Goal: Task Accomplishment & Management: Manage account settings

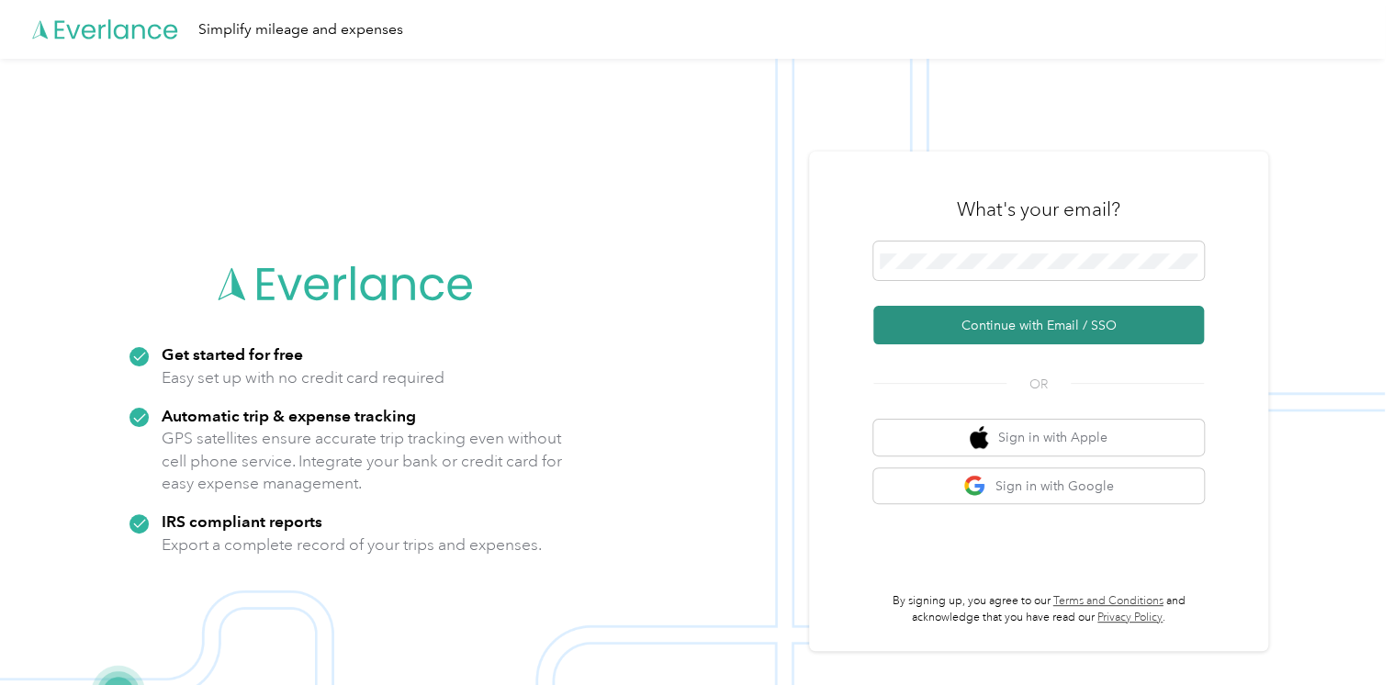
click at [1111, 328] on button "Continue with Email / SSO" at bounding box center [1039, 325] width 331 height 39
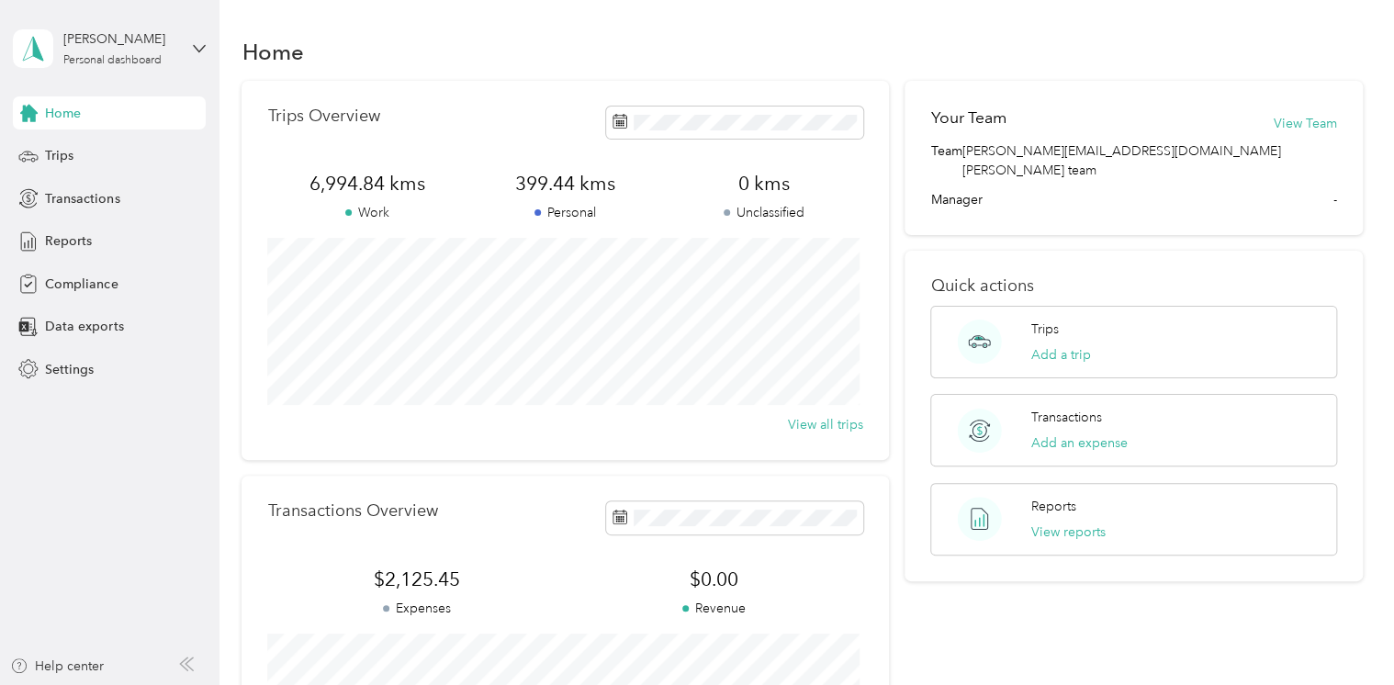
click at [97, 484] on aside "[PERSON_NAME] Personal dashboard Home Trips Transactions Reports Compliance Dat…" at bounding box center [110, 342] width 220 height 685
click at [56, 156] on span "Trips" at bounding box center [59, 155] width 28 height 19
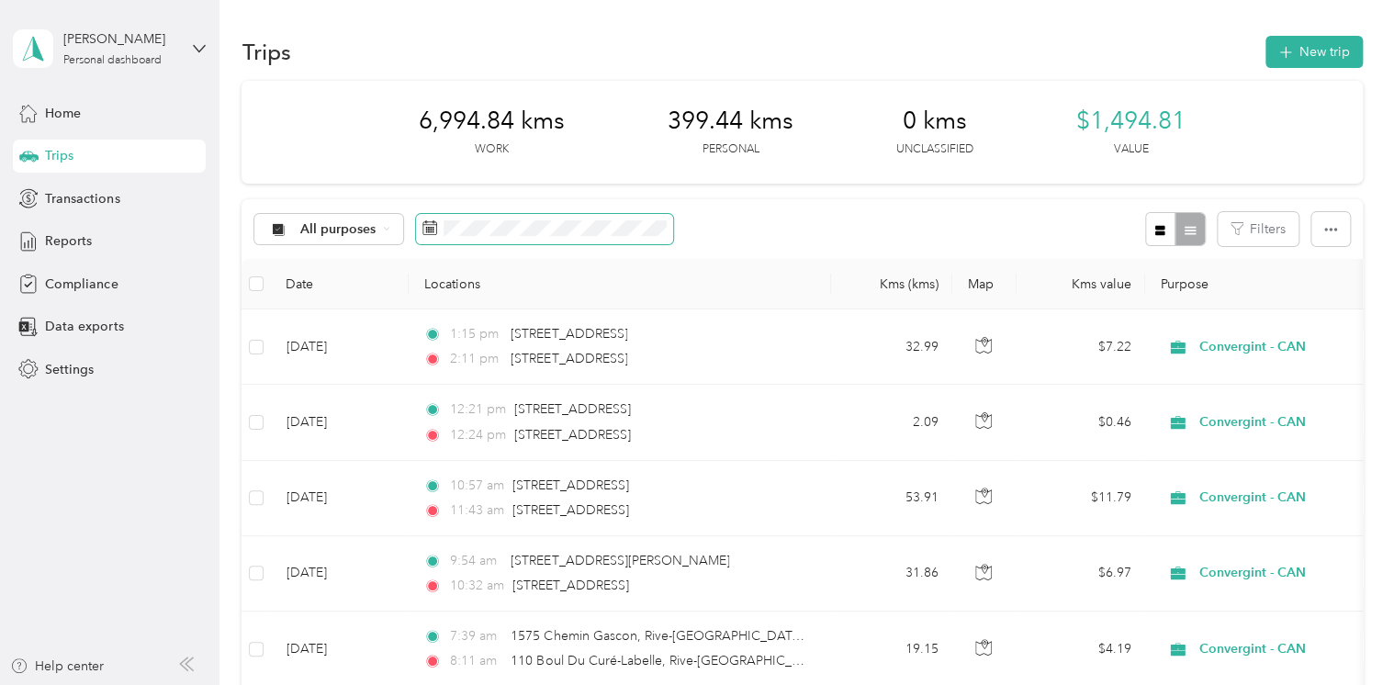
click at [431, 225] on icon at bounding box center [430, 227] width 15 height 15
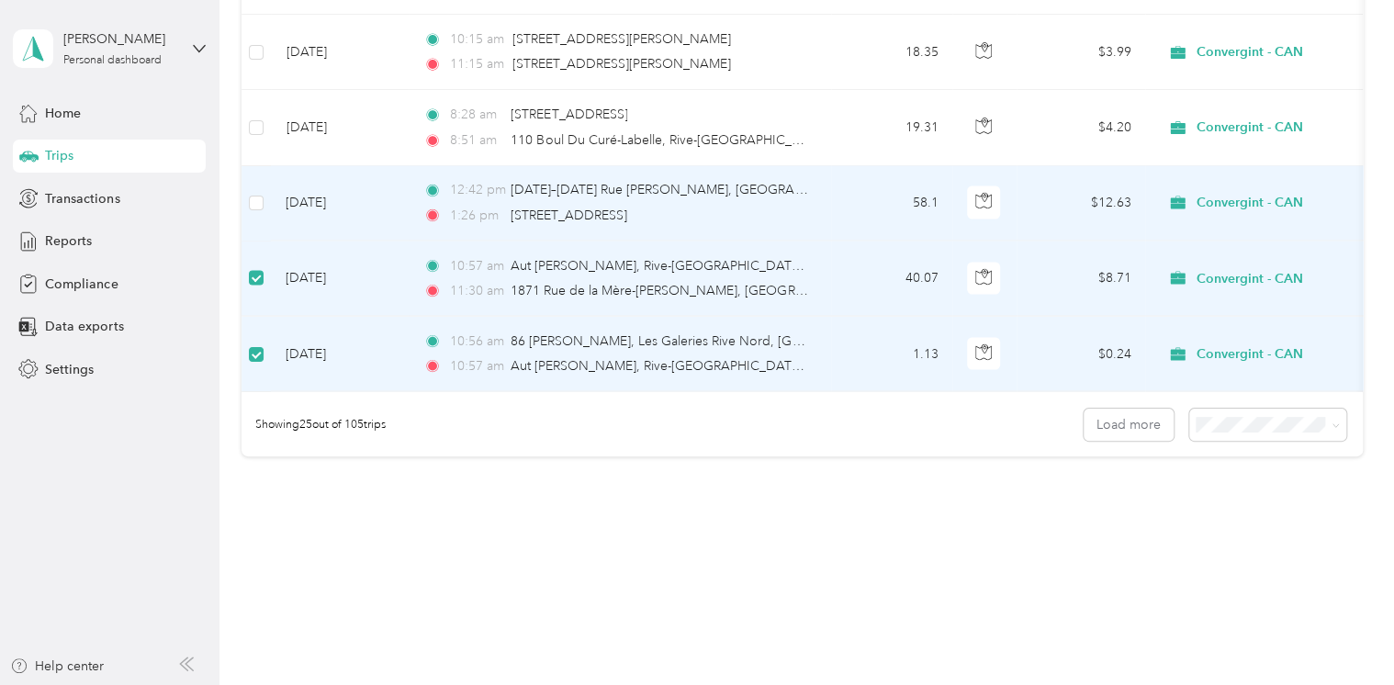
scroll to position [1837, 0]
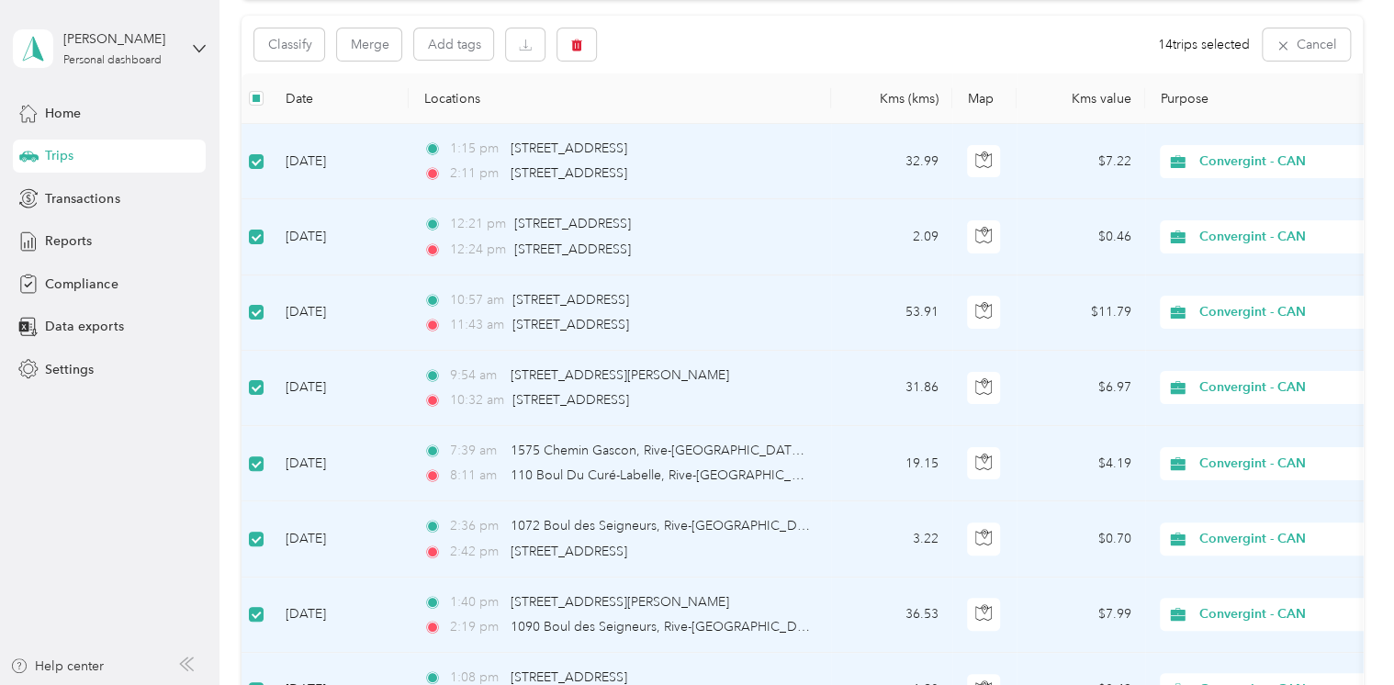
scroll to position [0, 0]
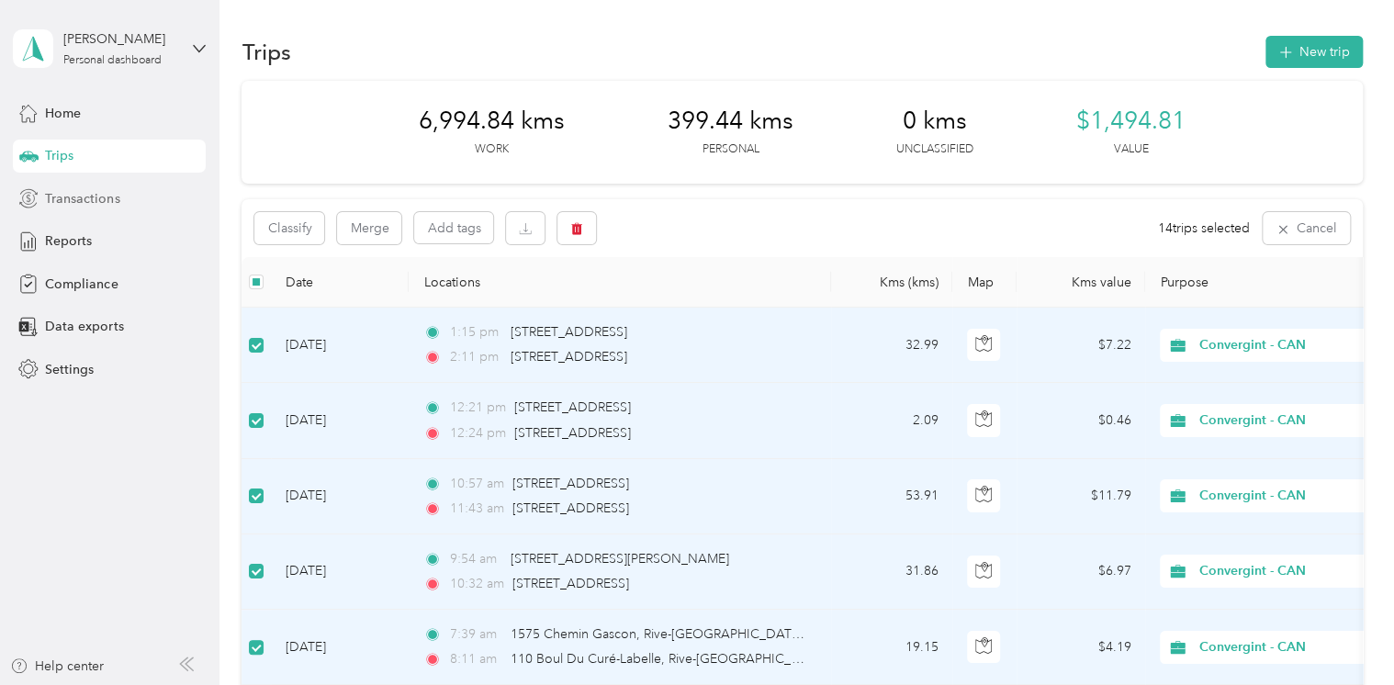
click at [63, 194] on span "Transactions" at bounding box center [82, 198] width 74 height 19
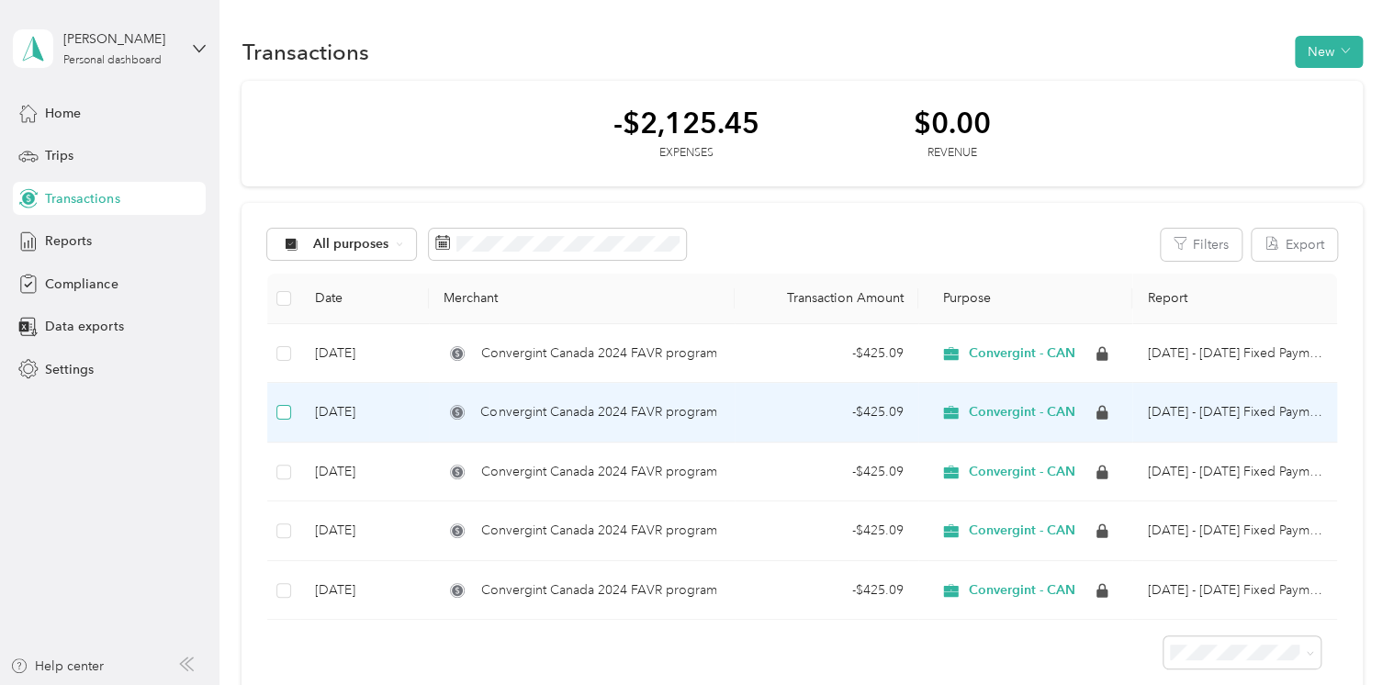
click at [281, 421] on label at bounding box center [283, 412] width 15 height 20
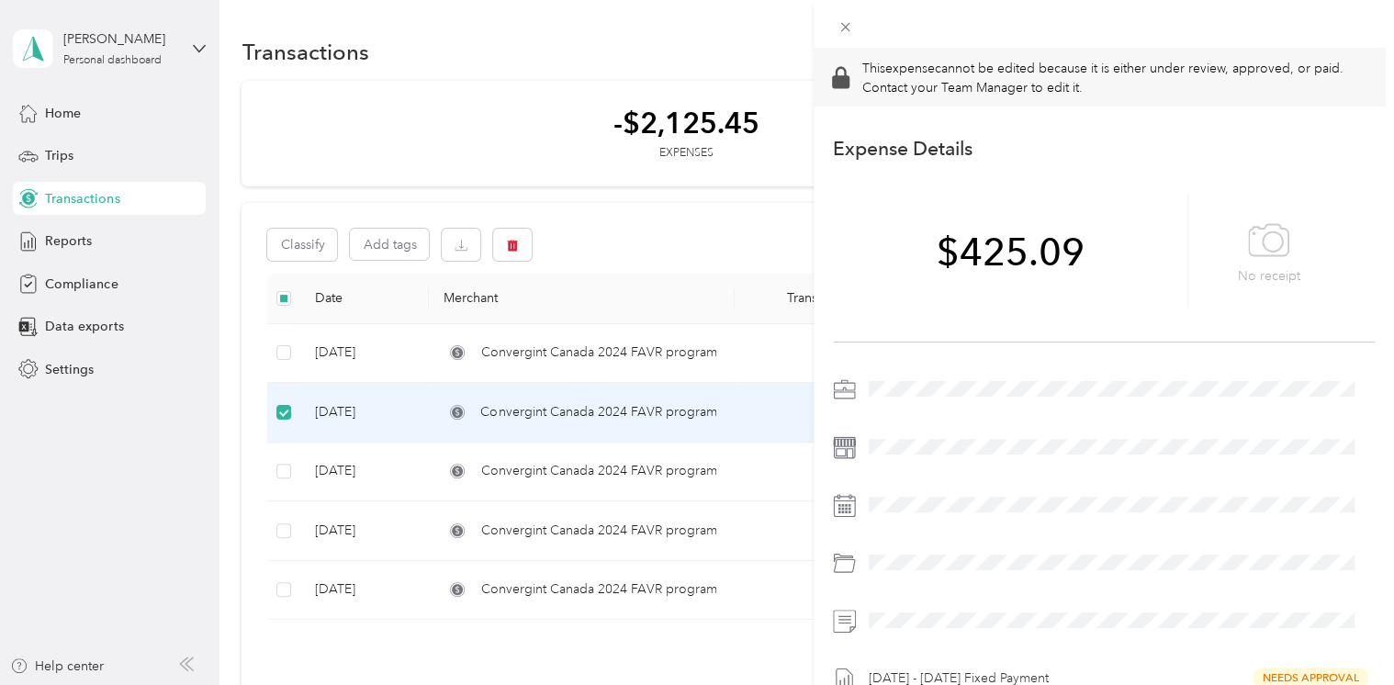
click at [83, 496] on div "This expense cannot be edited because it is either under review, approved, or p…" at bounding box center [697, 342] width 1394 height 685
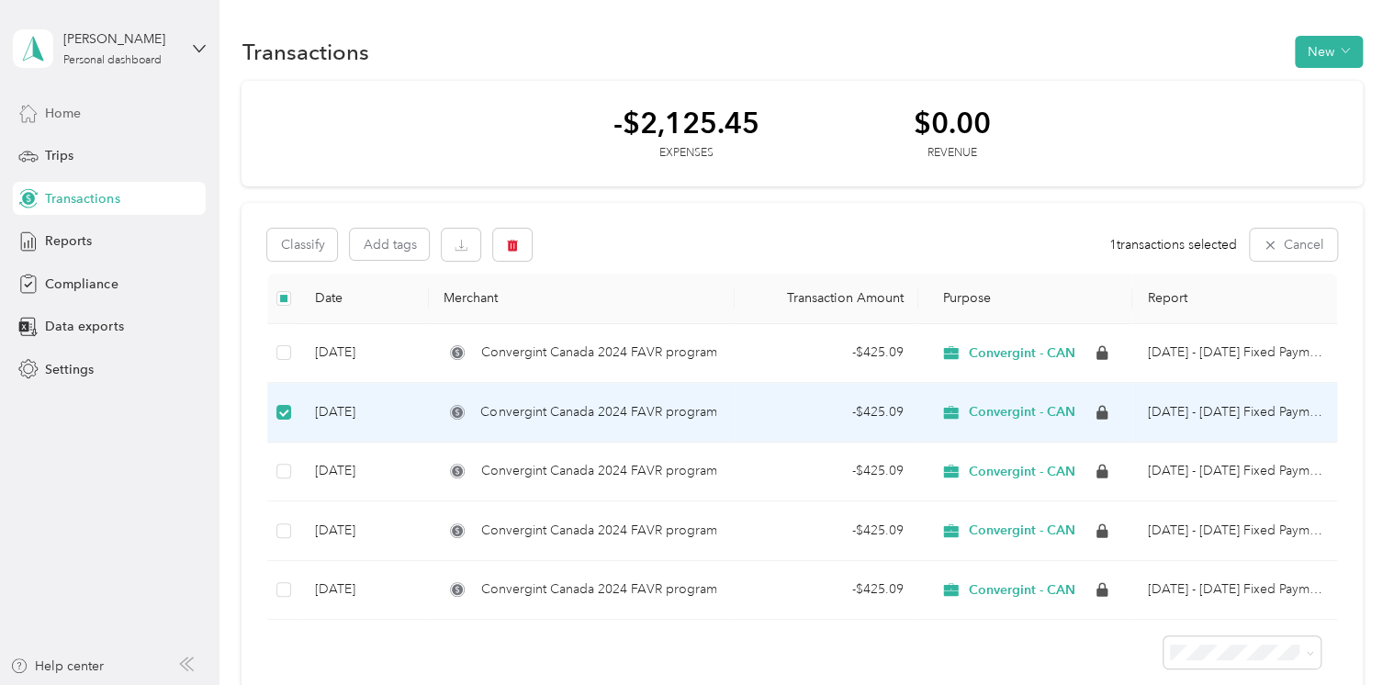
click at [70, 115] on span "Home" at bounding box center [63, 113] width 36 height 19
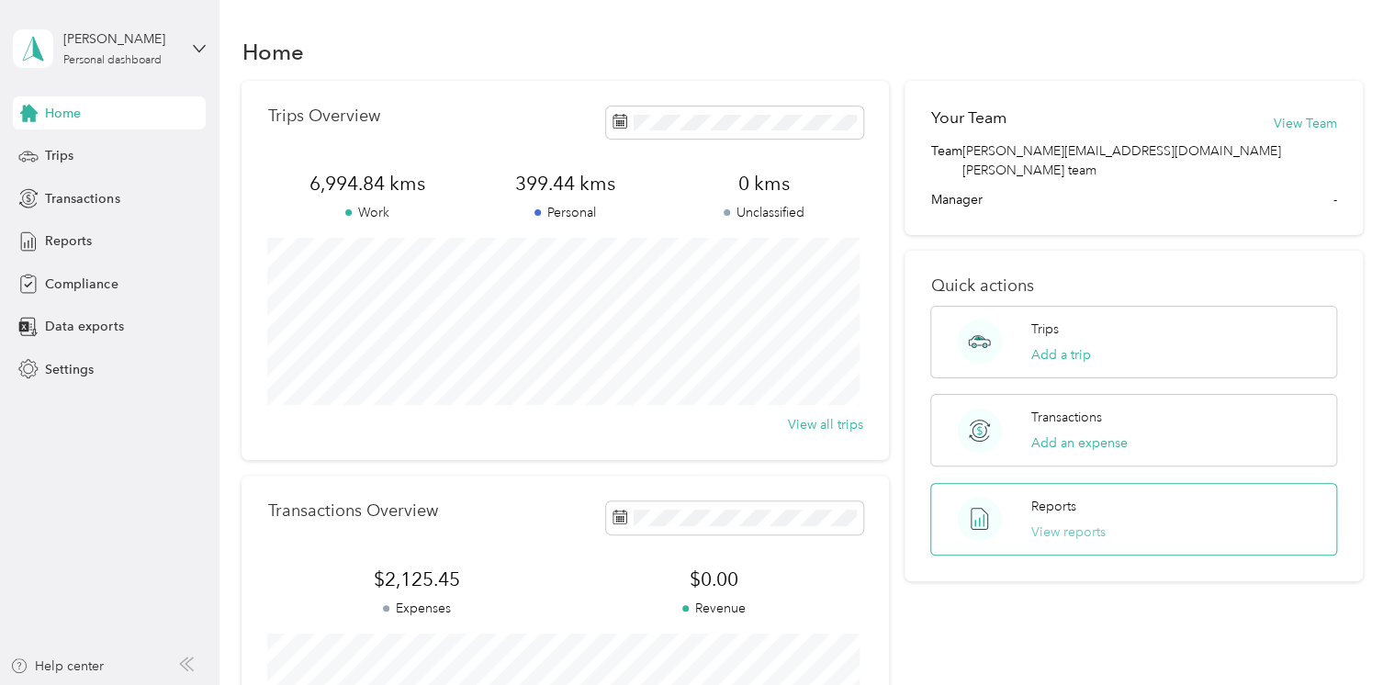
click at [1035, 523] on button "View reports" at bounding box center [1069, 532] width 74 height 19
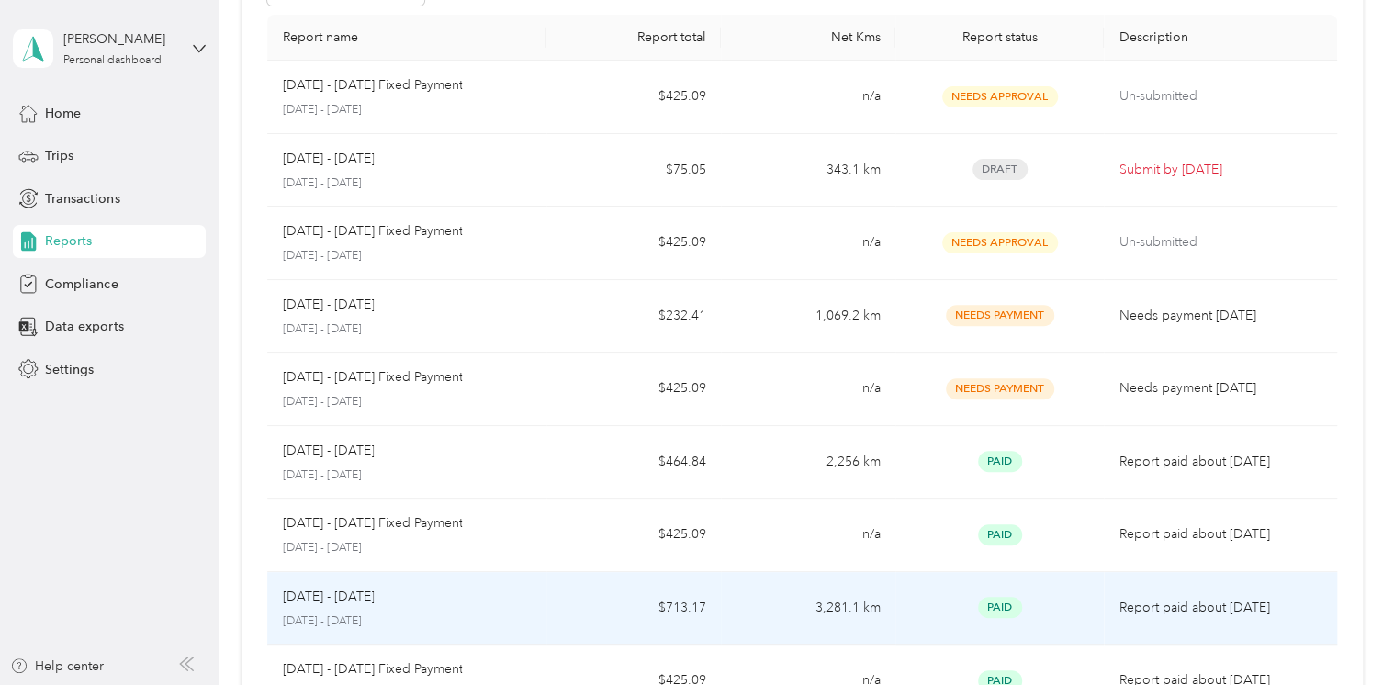
scroll to position [92, 0]
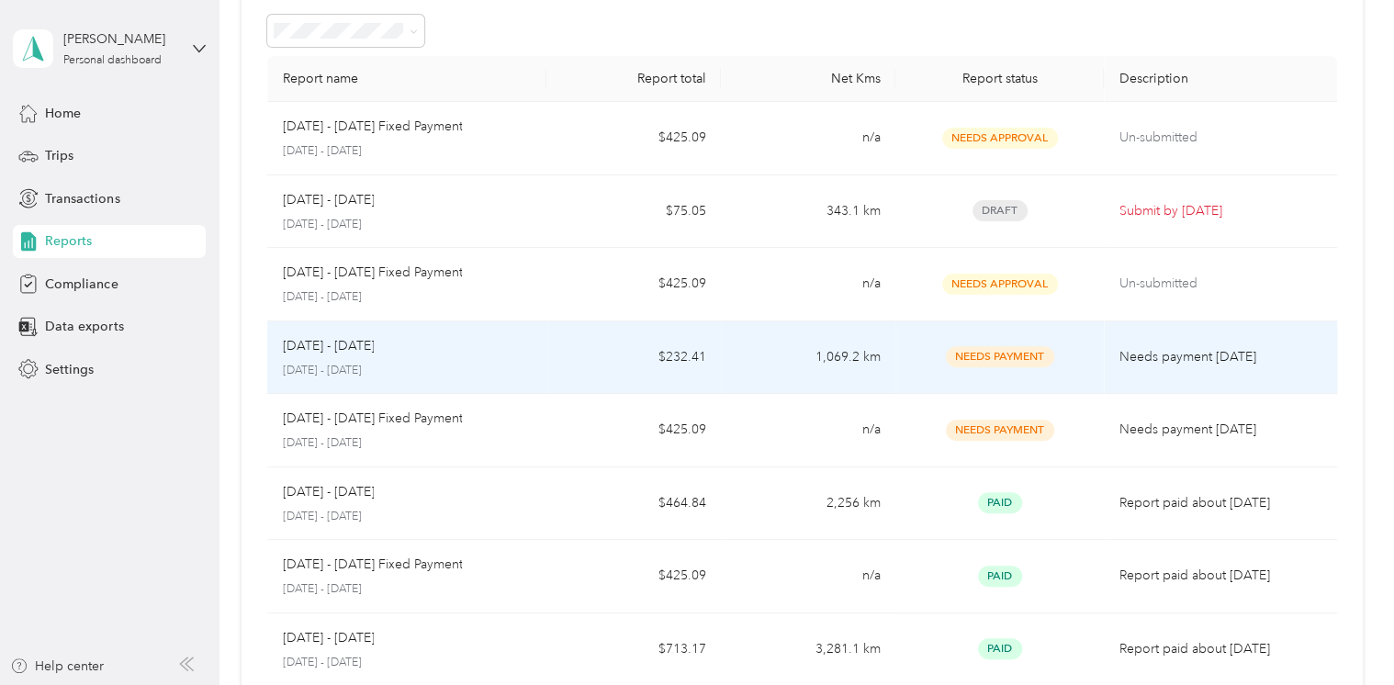
click at [1010, 358] on span "Needs Payment" at bounding box center [1000, 356] width 108 height 21
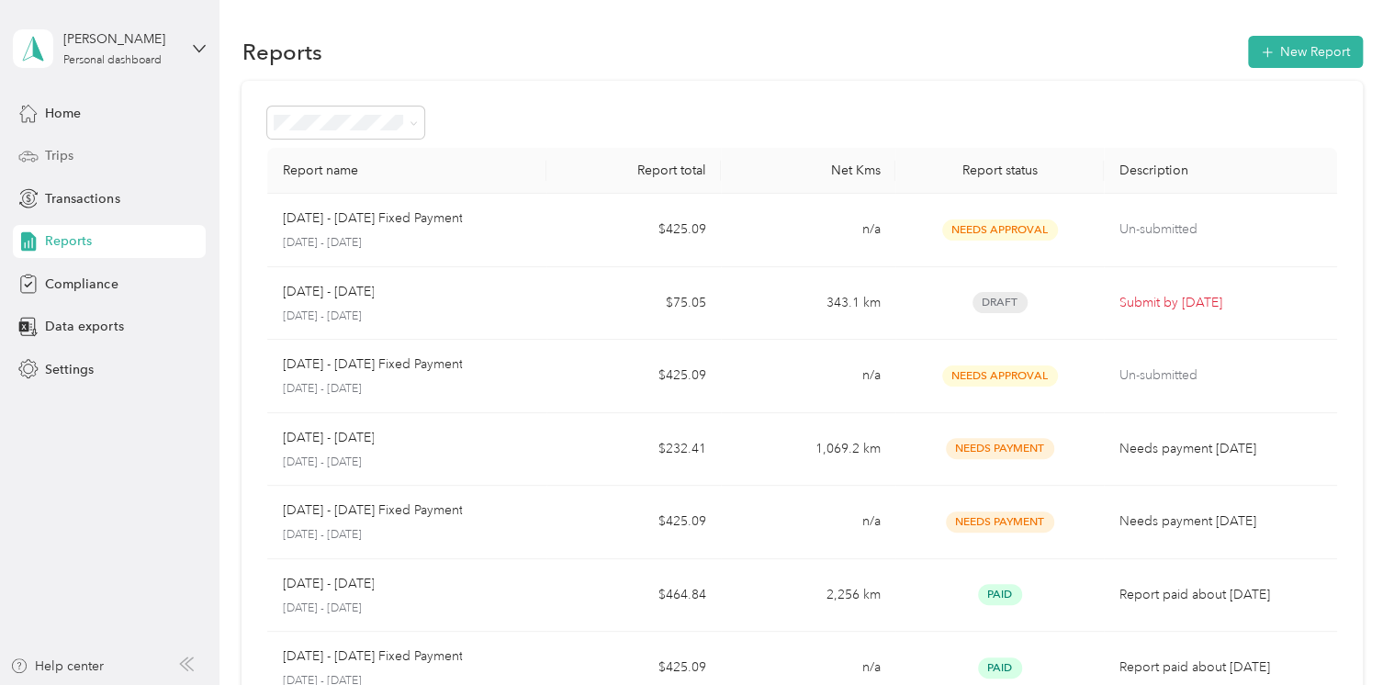
click at [62, 146] on span "Trips" at bounding box center [59, 155] width 28 height 19
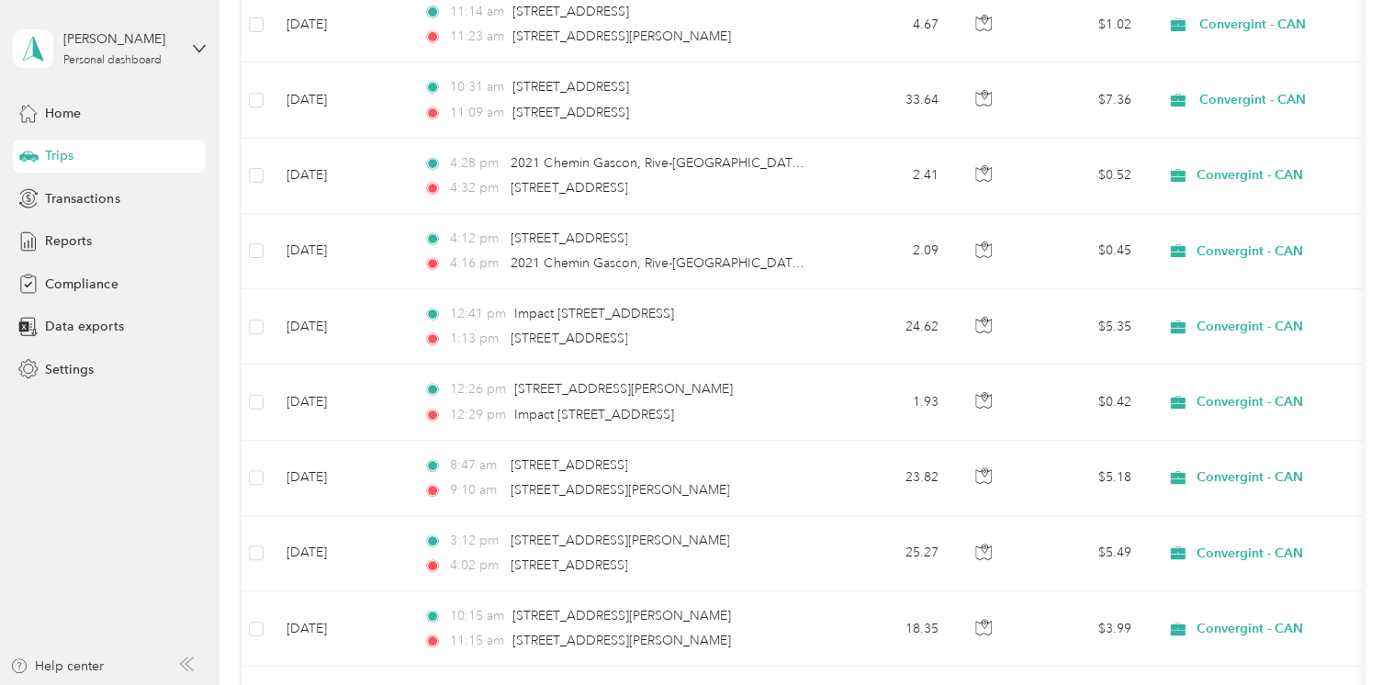
scroll to position [1220, 0]
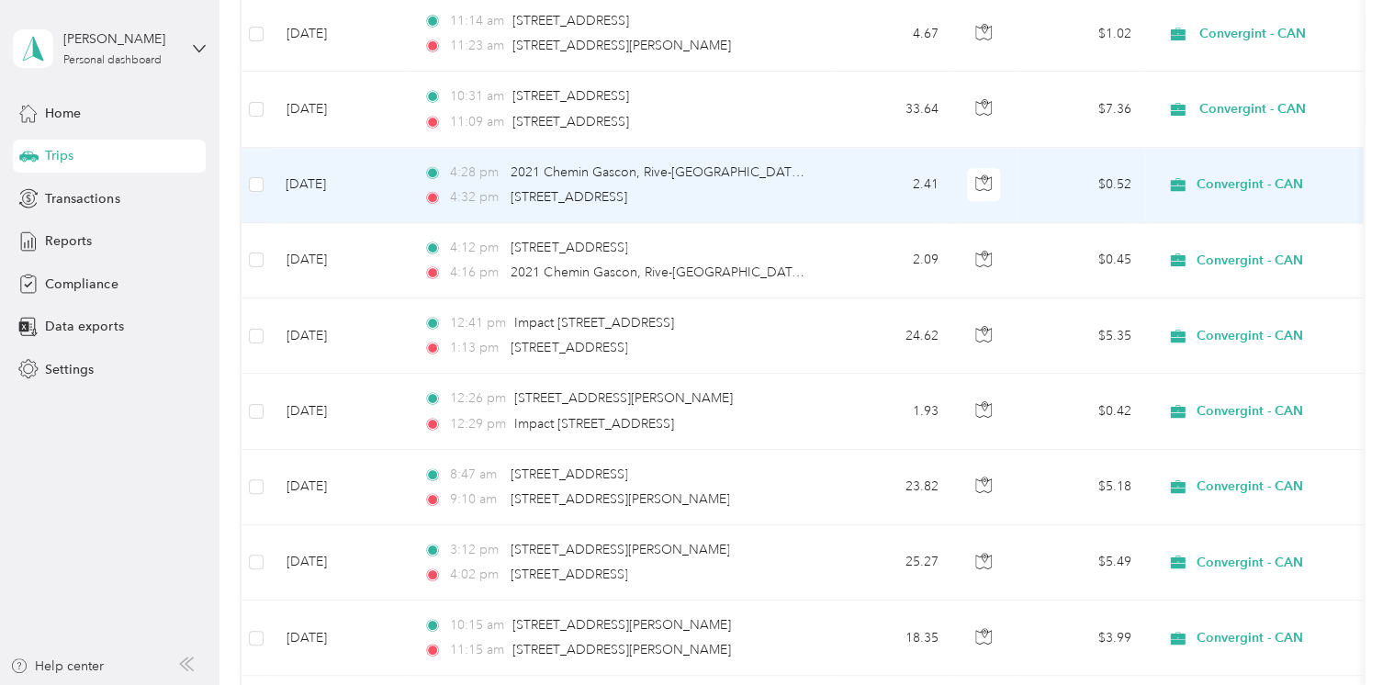
click at [375, 193] on td "[DATE]" at bounding box center [340, 185] width 138 height 75
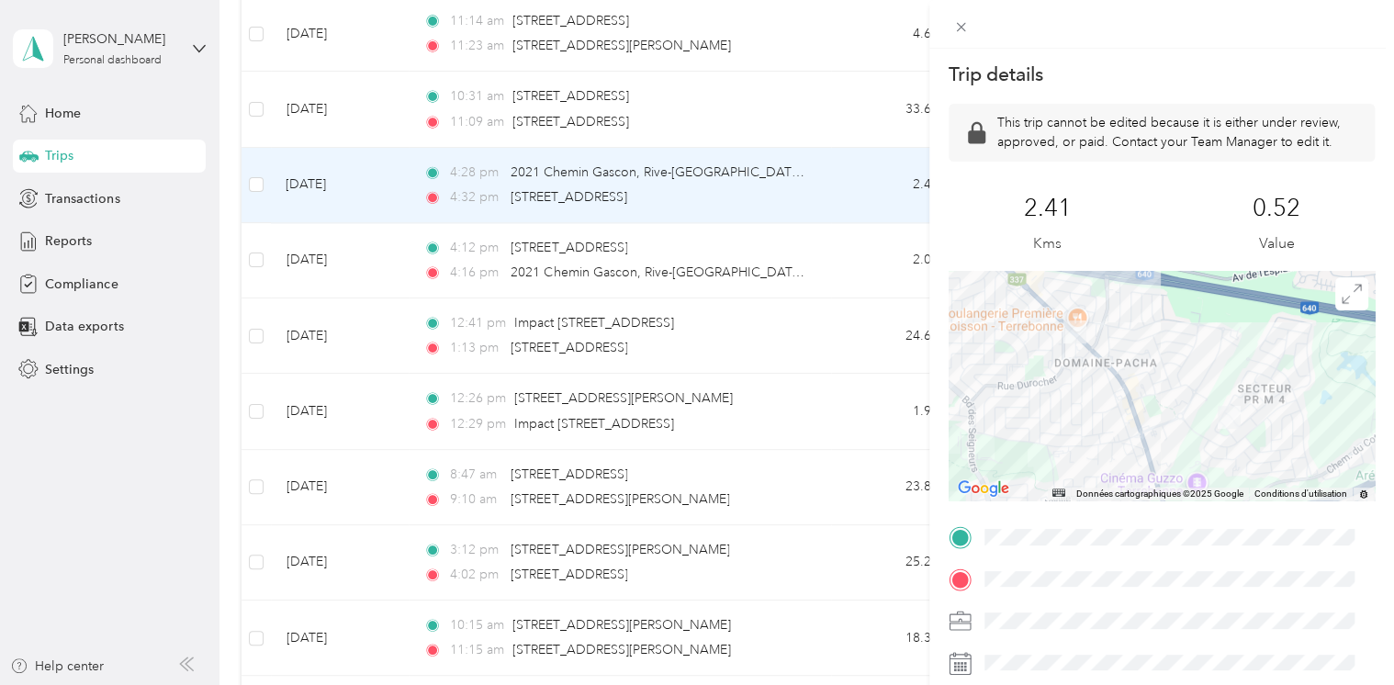
click at [143, 478] on div "Trip details This trip cannot be edited because it is either under review, appr…" at bounding box center [697, 342] width 1394 height 685
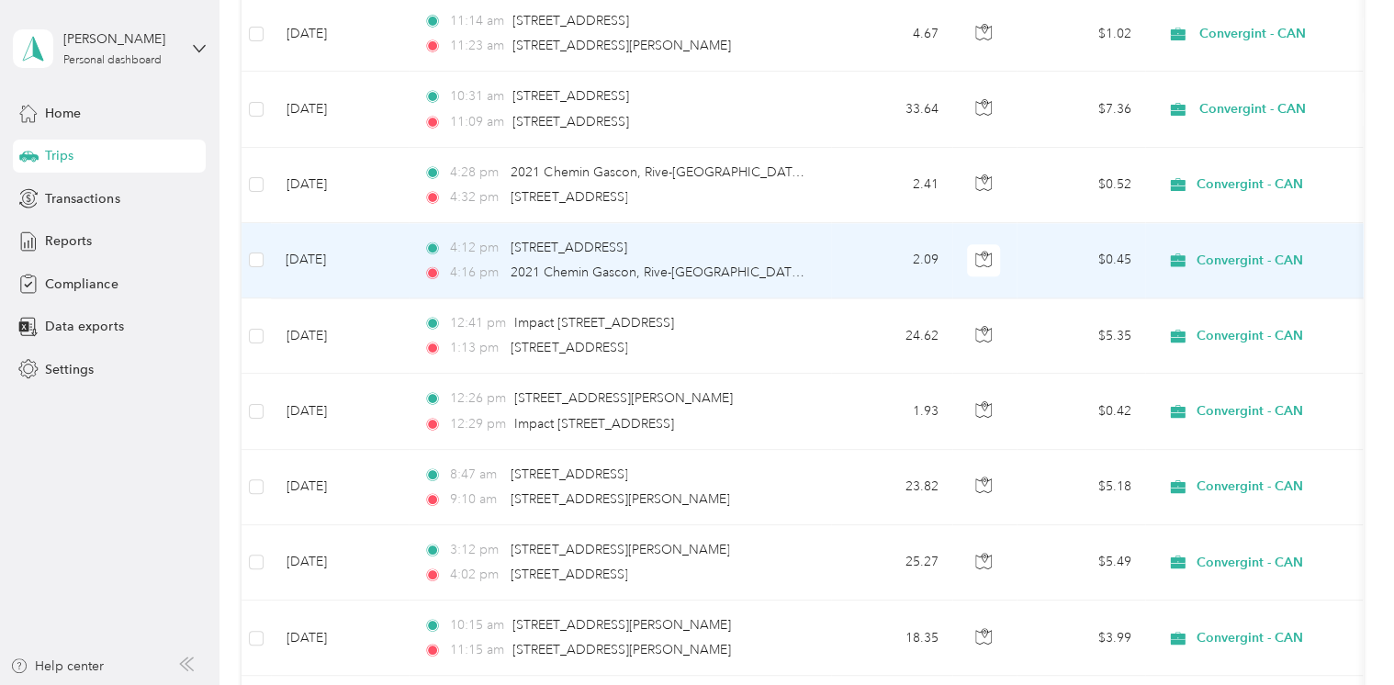
click at [1212, 257] on span "Convergint - CAN" at bounding box center [1249, 261] width 107 height 17
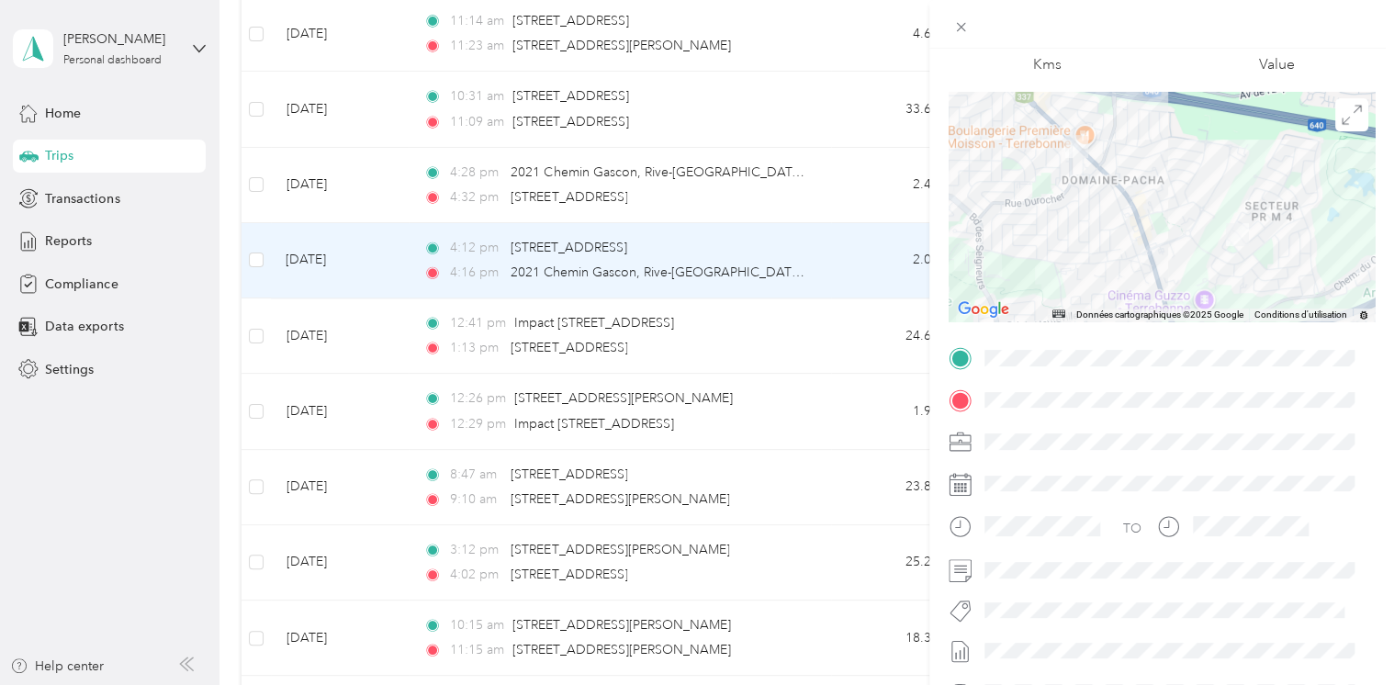
scroll to position [184, 0]
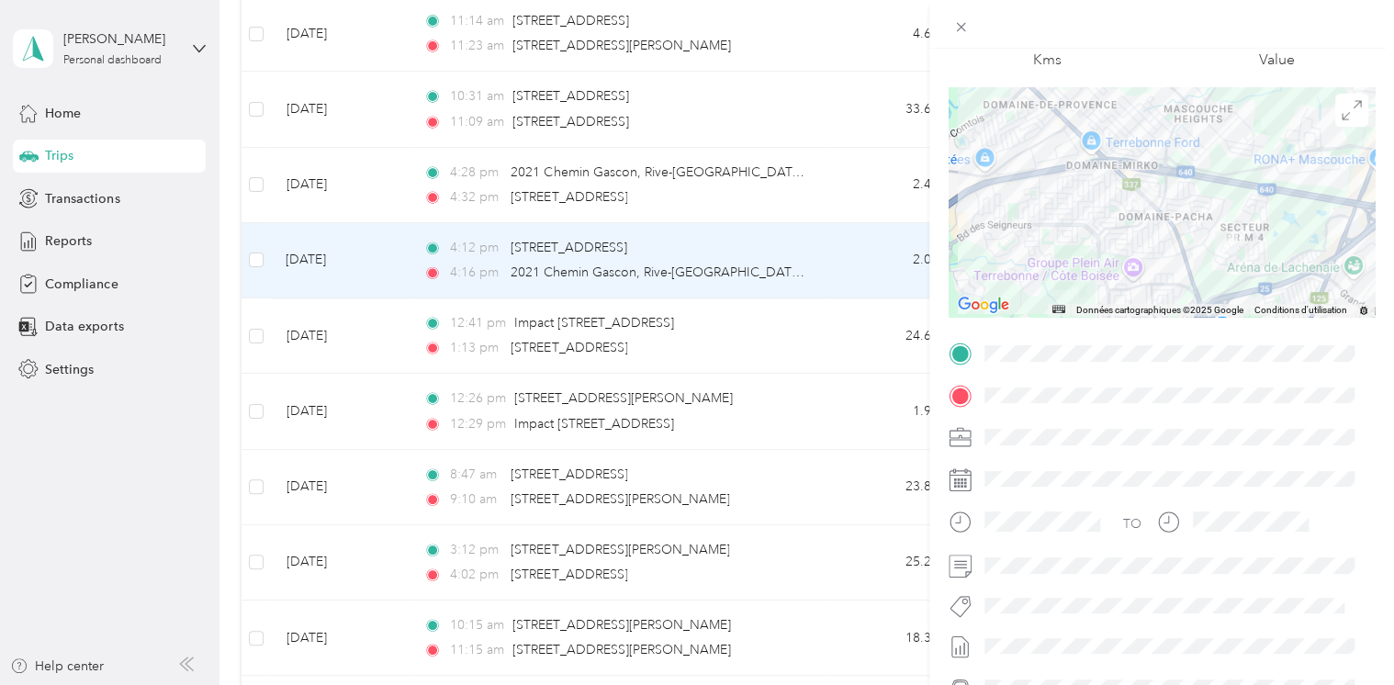
click at [80, 440] on div "Trip details This trip cannot be edited because it is either under review, appr…" at bounding box center [697, 342] width 1394 height 685
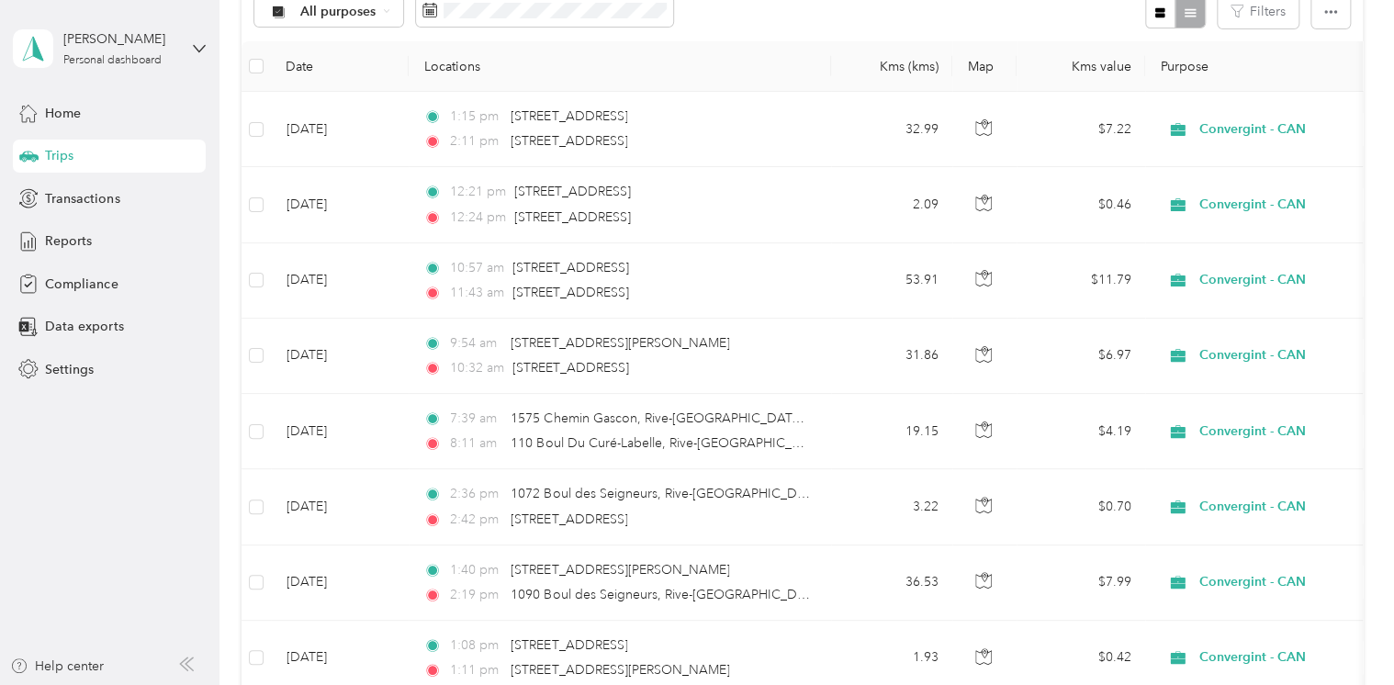
scroll to position [3, 0]
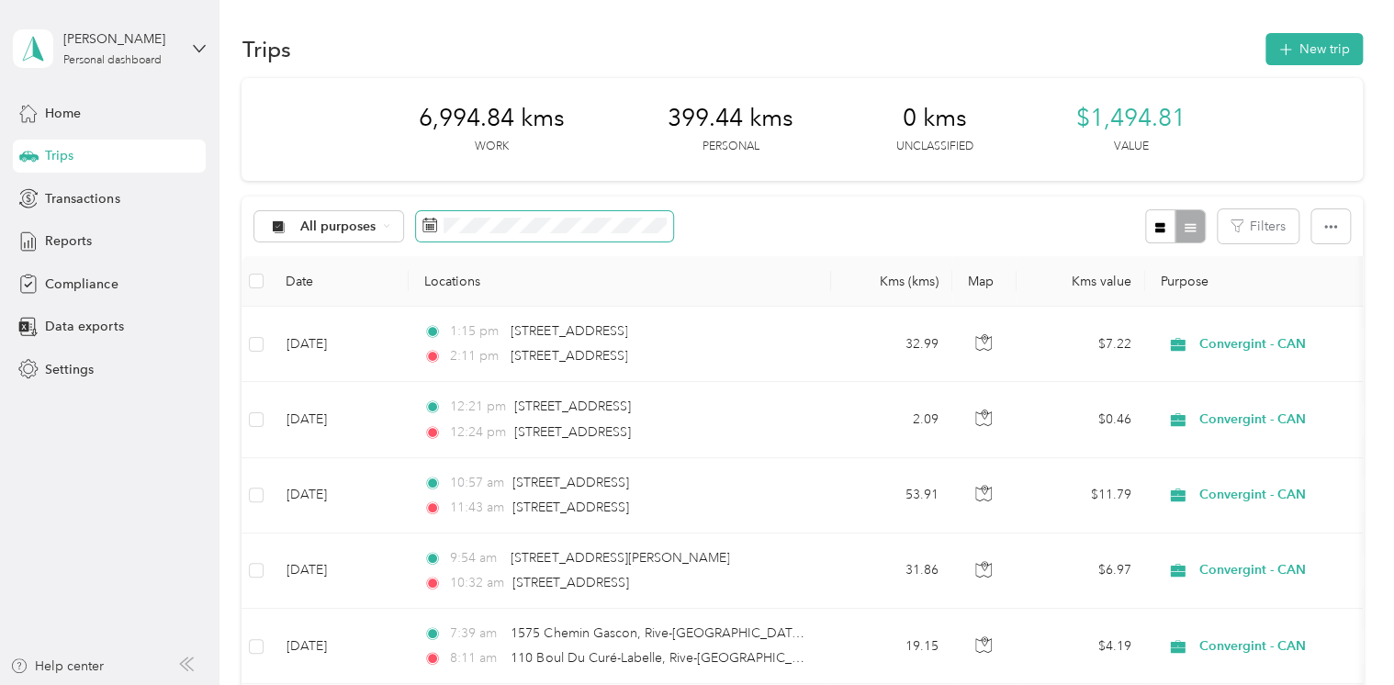
click at [425, 230] on icon at bounding box center [430, 225] width 15 height 15
drag, startPoint x: 425, startPoint y: 230, endPoint x: 890, endPoint y: 210, distance: 465.2
click at [890, 210] on div "All purposes Filters" at bounding box center [802, 227] width 1121 height 60
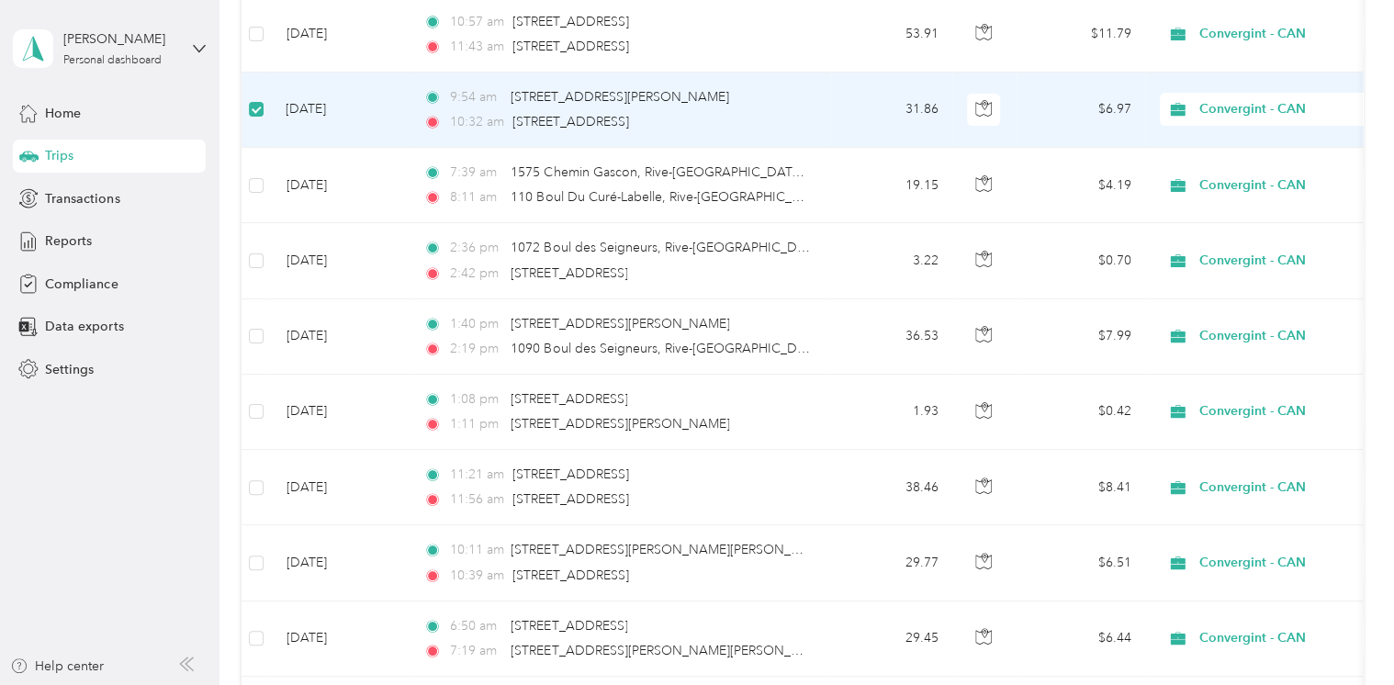
scroll to position [460, 0]
drag, startPoint x: 249, startPoint y: 101, endPoint x: 125, endPoint y: 513, distance: 429.8
click at [125, 513] on aside "[PERSON_NAME] Personal dashboard Home Trips Transactions Reports Compliance Dat…" at bounding box center [110, 342] width 220 height 685
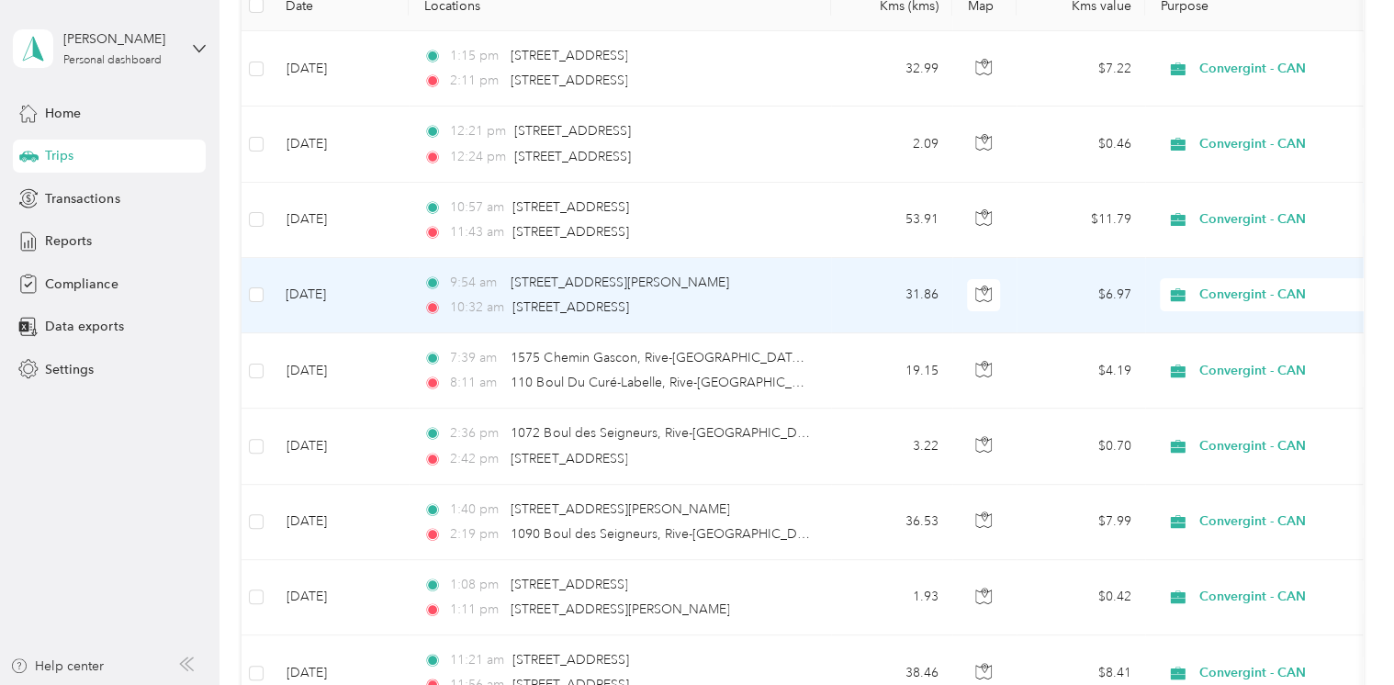
scroll to position [186, 0]
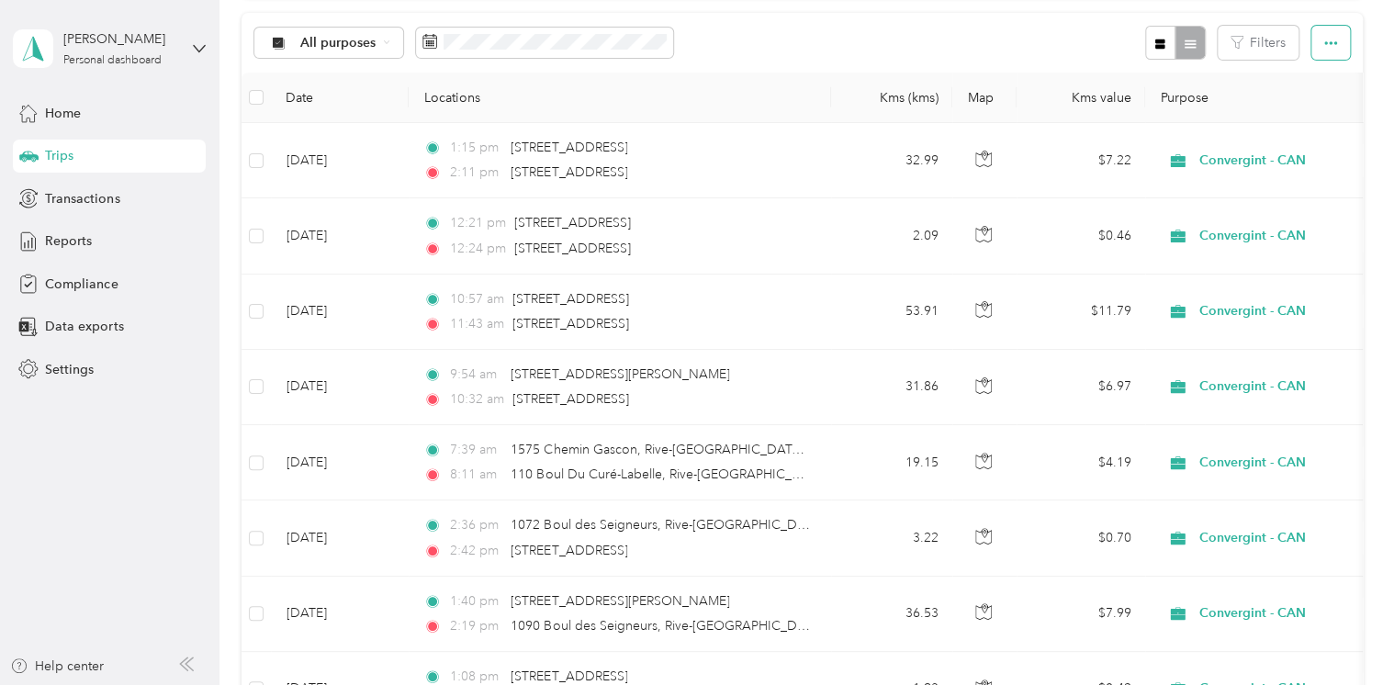
click at [1326, 50] on button "button" at bounding box center [1331, 43] width 39 height 34
click at [1249, 43] on button "Filters" at bounding box center [1258, 43] width 81 height 34
click at [1058, 42] on div "All purposes Filters" at bounding box center [802, 43] width 1121 height 60
click at [1190, 41] on div at bounding box center [1175, 43] width 60 height 34
click at [1157, 41] on icon "button" at bounding box center [1161, 44] width 10 height 10
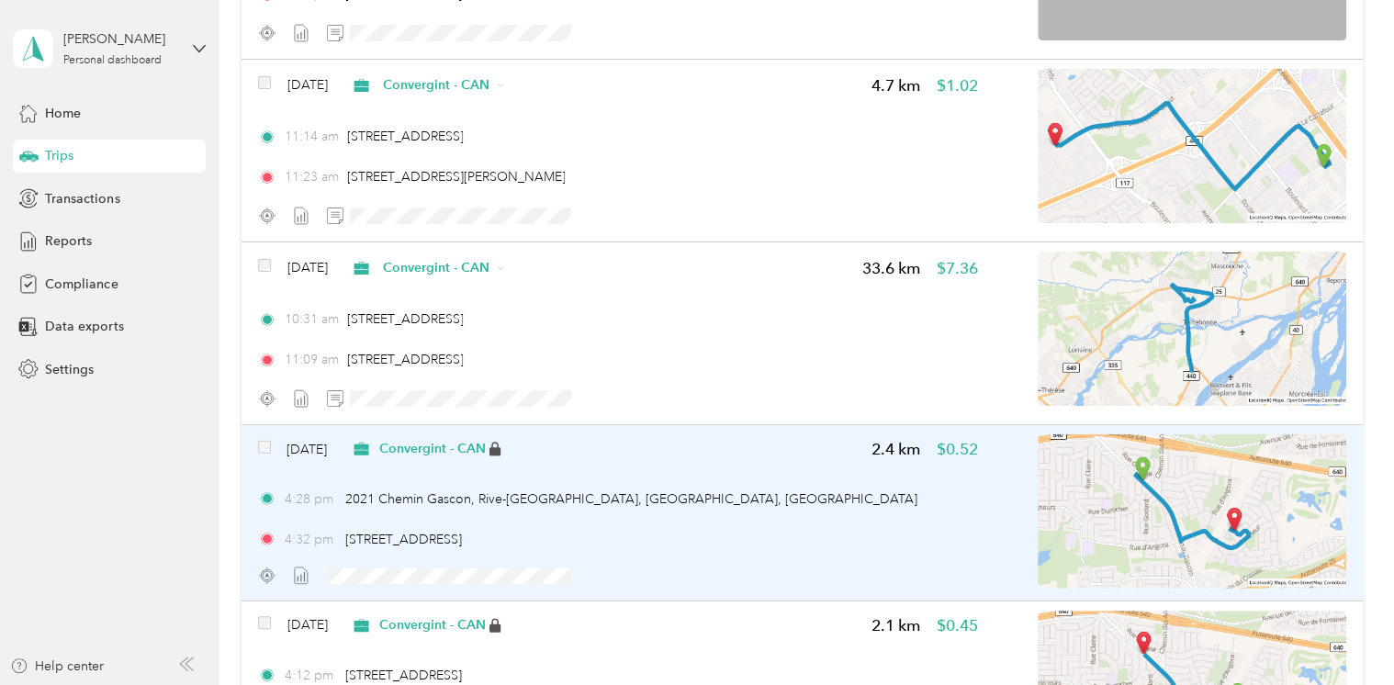
scroll to position [2389, 0]
drag, startPoint x: 515, startPoint y: 486, endPoint x: 820, endPoint y: 546, distance: 310.8
click at [820, 546] on div "4:32 pm [STREET_ADDRESS]" at bounding box center [618, 541] width 720 height 19
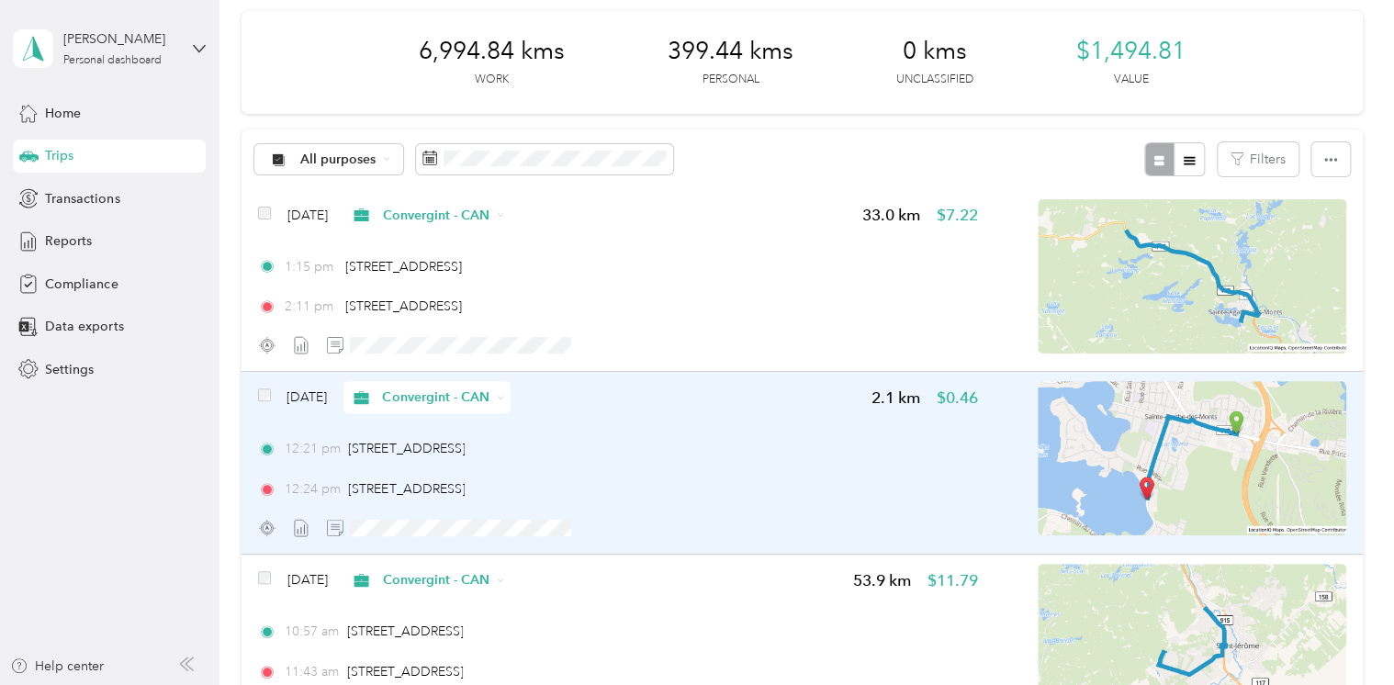
scroll to position [0, 0]
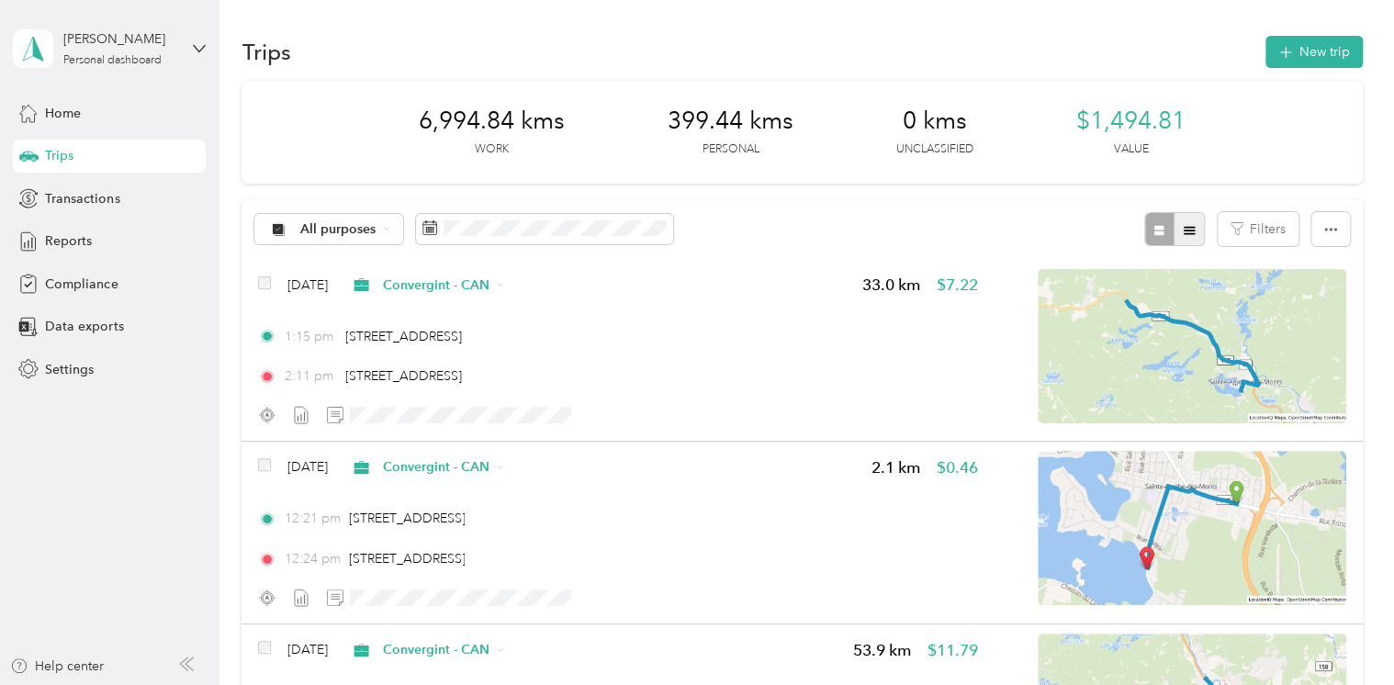
click at [1186, 235] on icon "button" at bounding box center [1189, 230] width 13 height 13
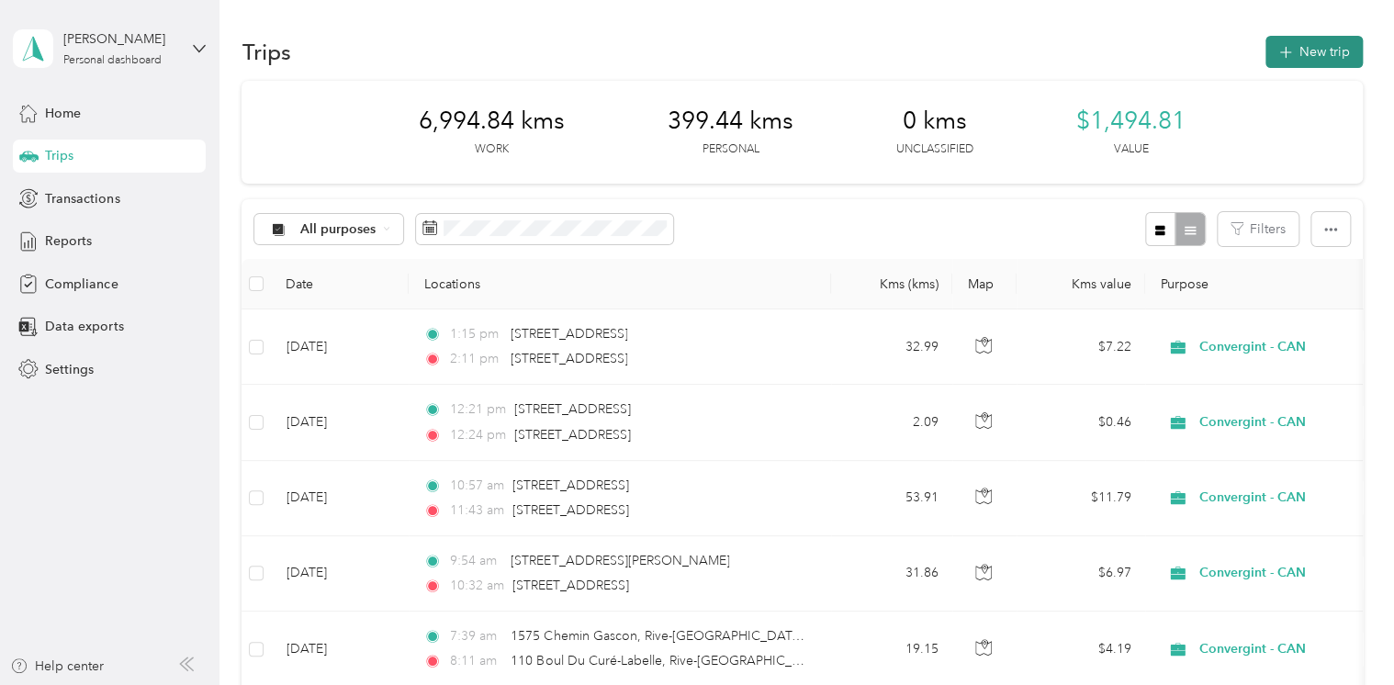
click at [1313, 51] on button "New trip" at bounding box center [1314, 52] width 97 height 32
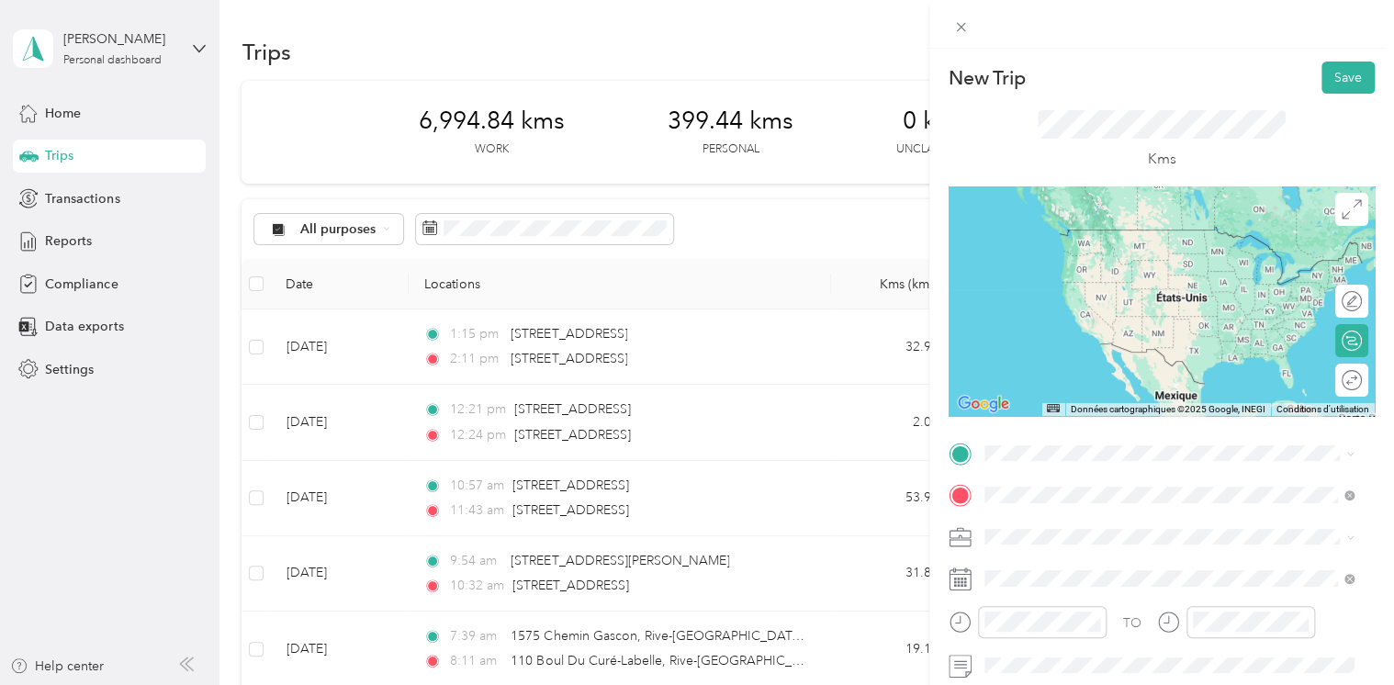
click at [1135, 560] on span "[STREET_ADDRESS]" at bounding box center [1077, 561] width 117 height 17
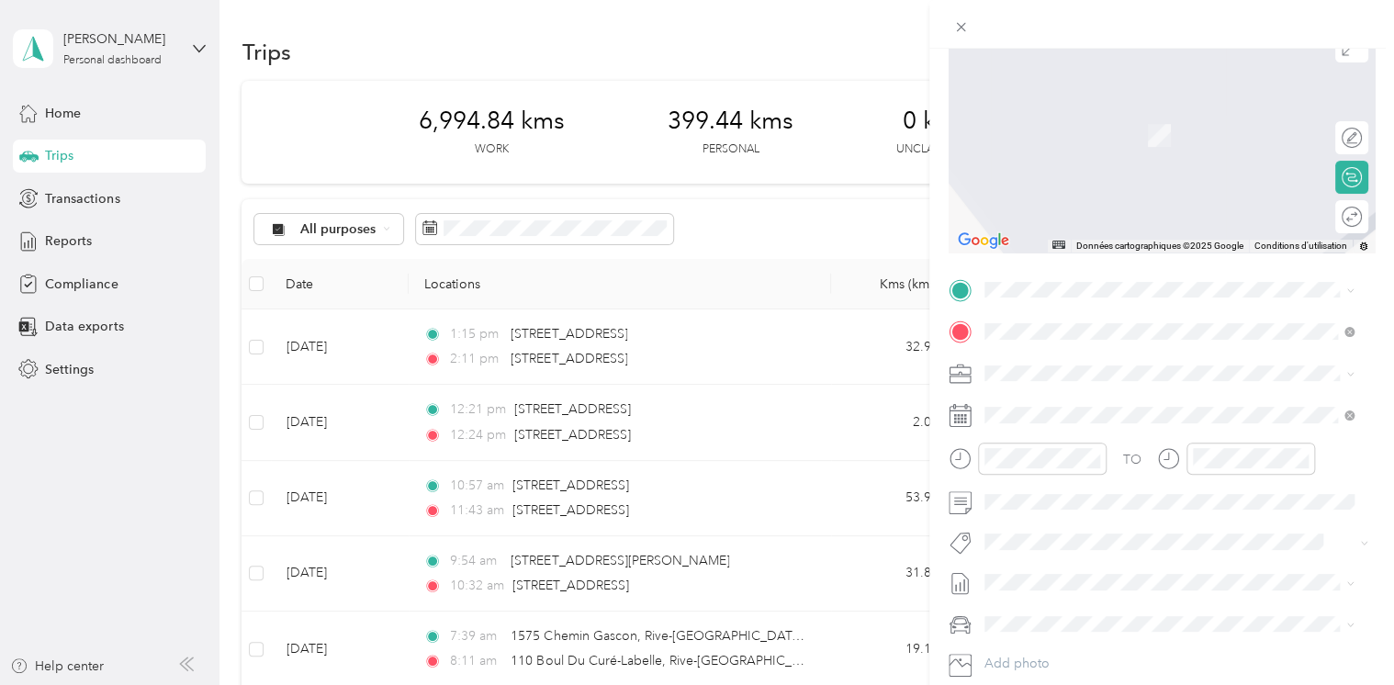
scroll to position [184, 0]
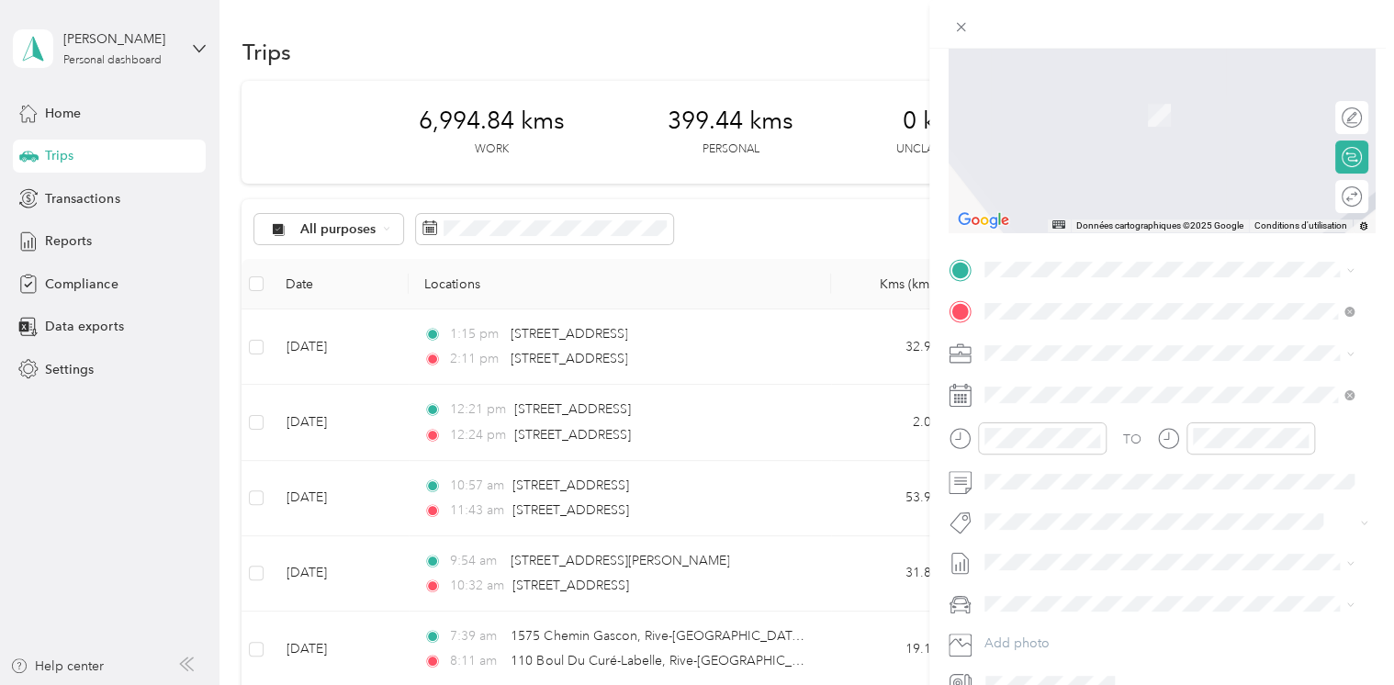
click at [965, 399] on rect at bounding box center [965, 399] width 3 height 3
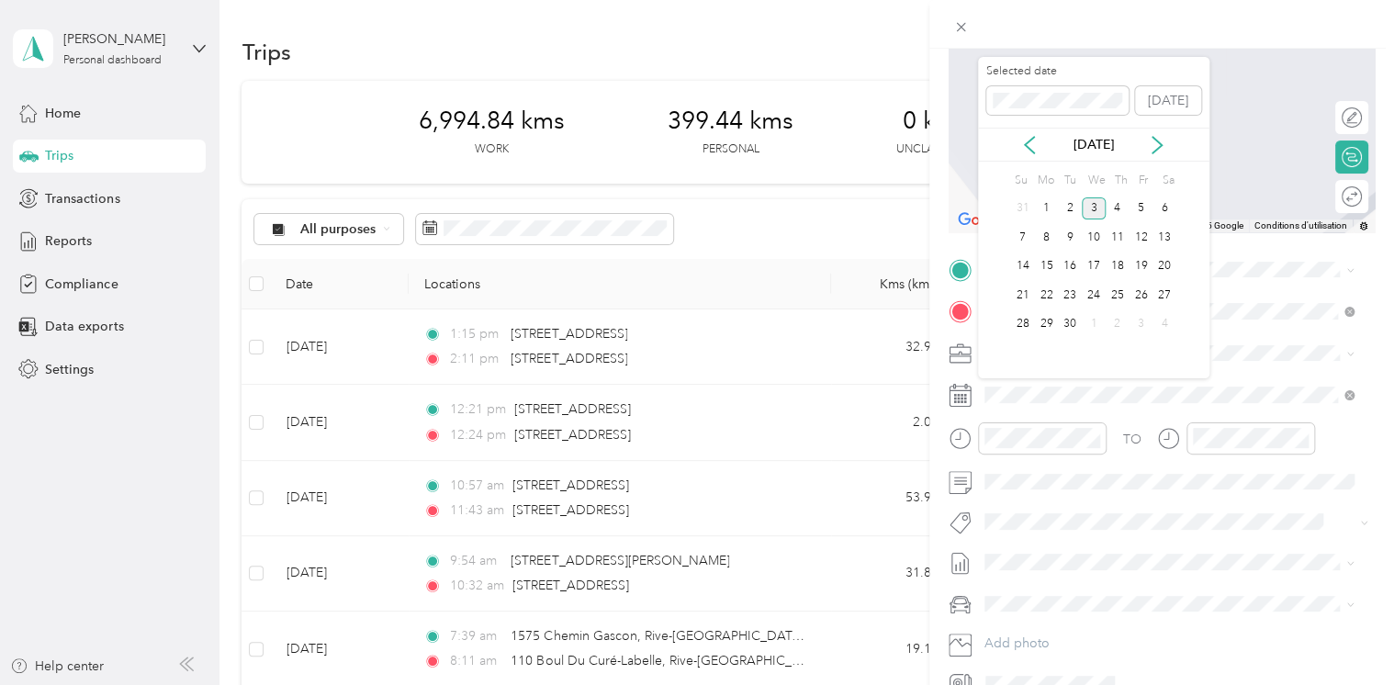
click at [1019, 144] on div "[DATE]" at bounding box center [1093, 144] width 231 height 19
click at [1032, 143] on icon at bounding box center [1030, 145] width 18 height 18
click at [1113, 322] on div "28" at bounding box center [1118, 324] width 24 height 23
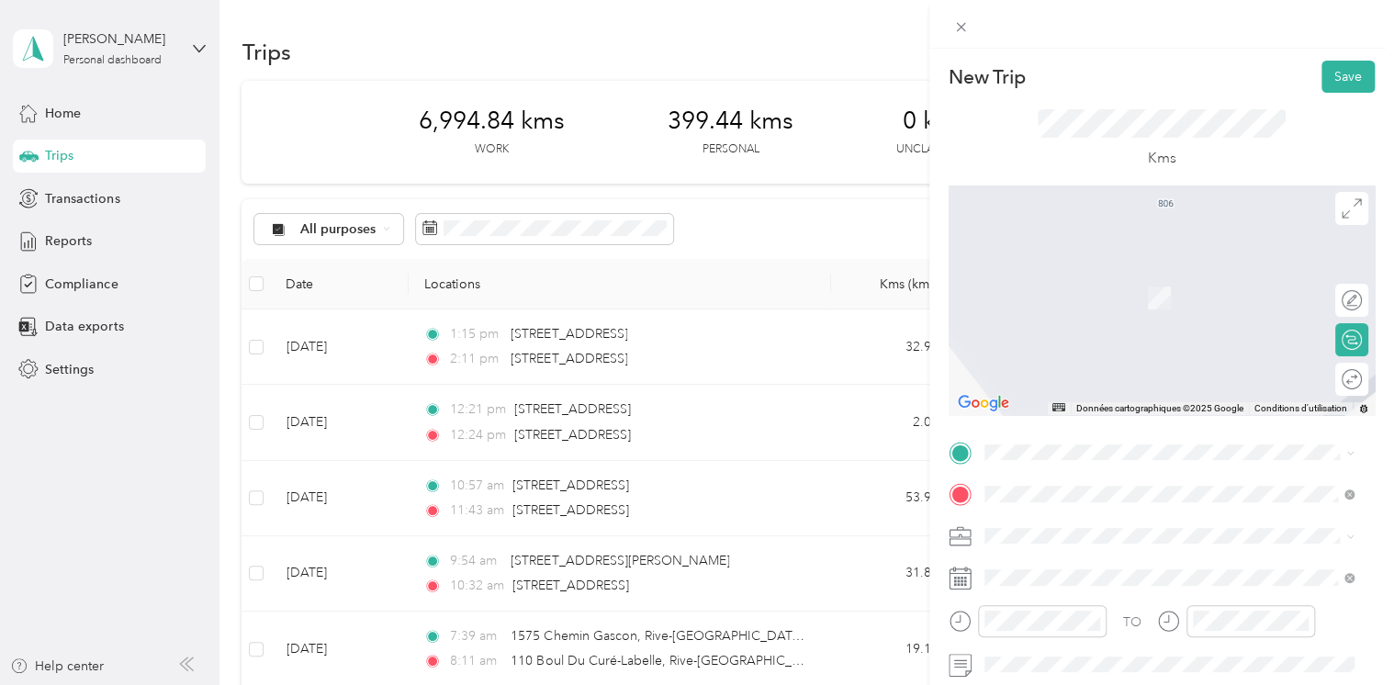
scroll to position [0, 0]
click at [1330, 73] on button "Save" at bounding box center [1348, 78] width 53 height 32
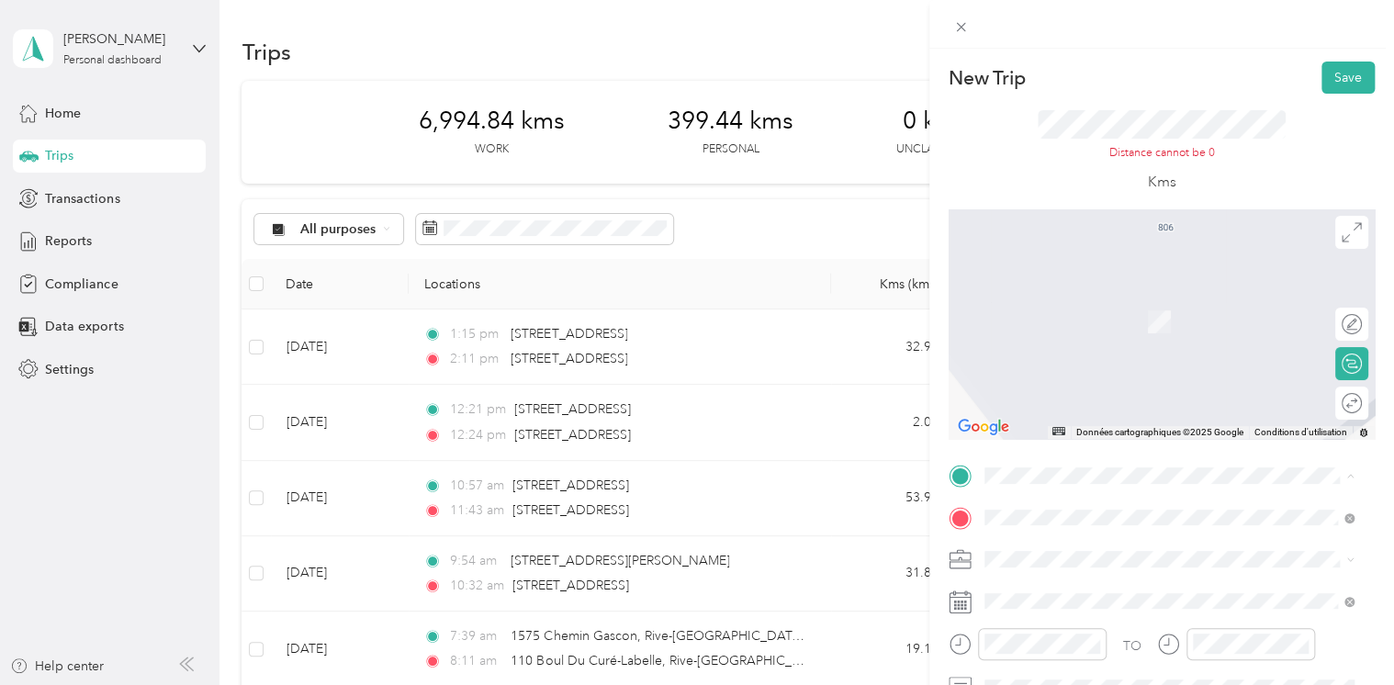
click at [1074, 267] on div "Mont-[GEOGRAPHIC_DATA] [GEOGRAPHIC_DATA], [GEOGRAPHIC_DATA]" at bounding box center [1169, 260] width 357 height 39
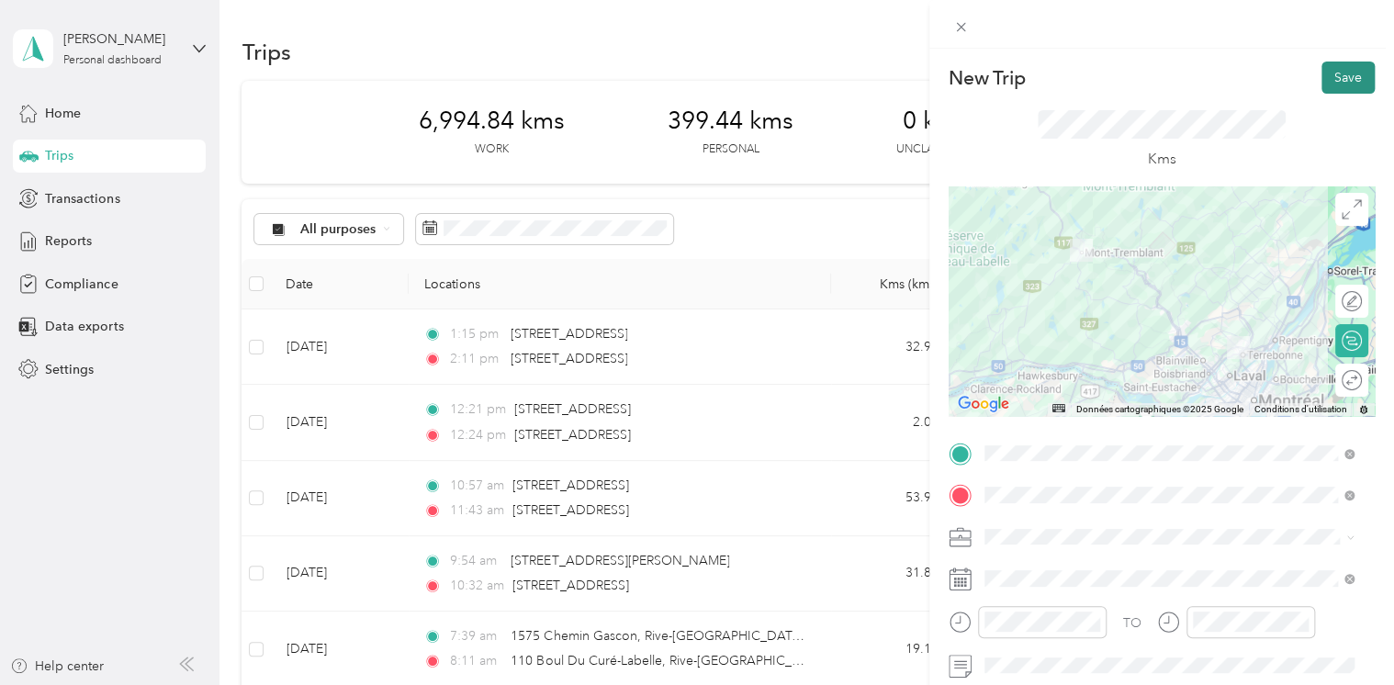
click at [1339, 74] on button "Save" at bounding box center [1348, 78] width 53 height 32
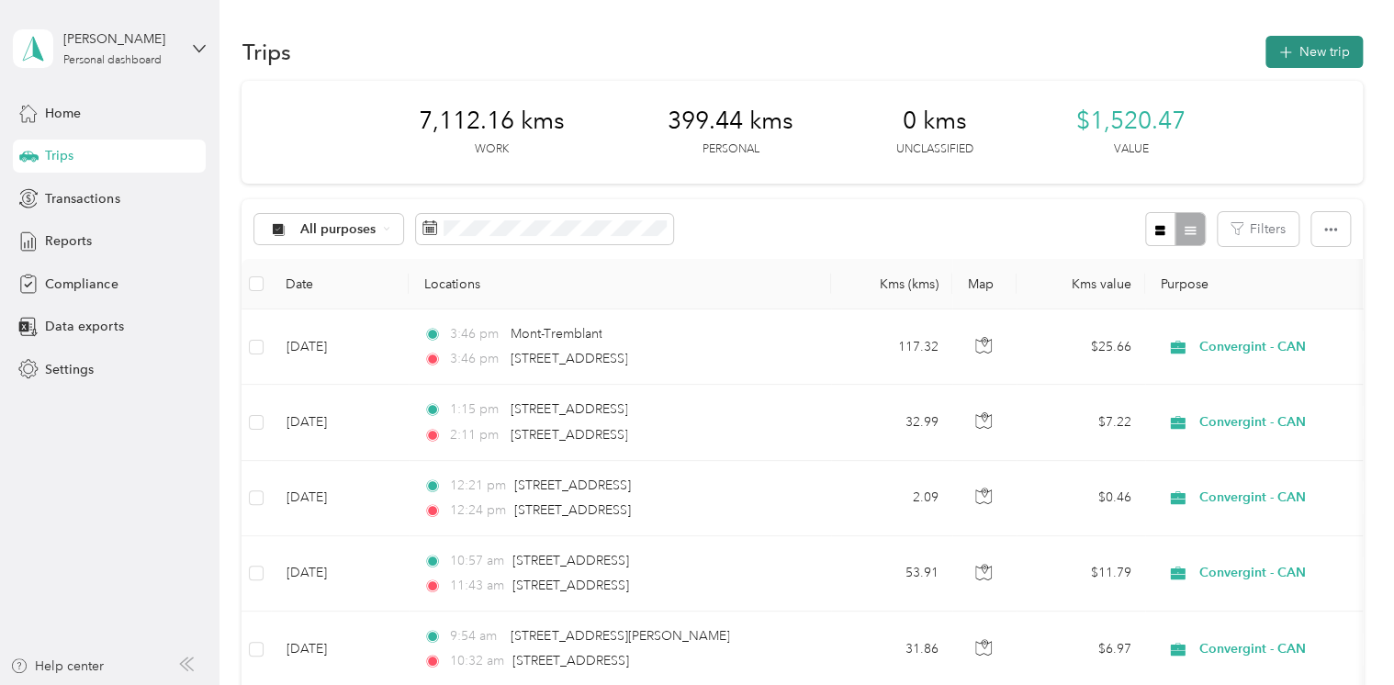
click at [1279, 40] on button "New trip" at bounding box center [1314, 52] width 97 height 32
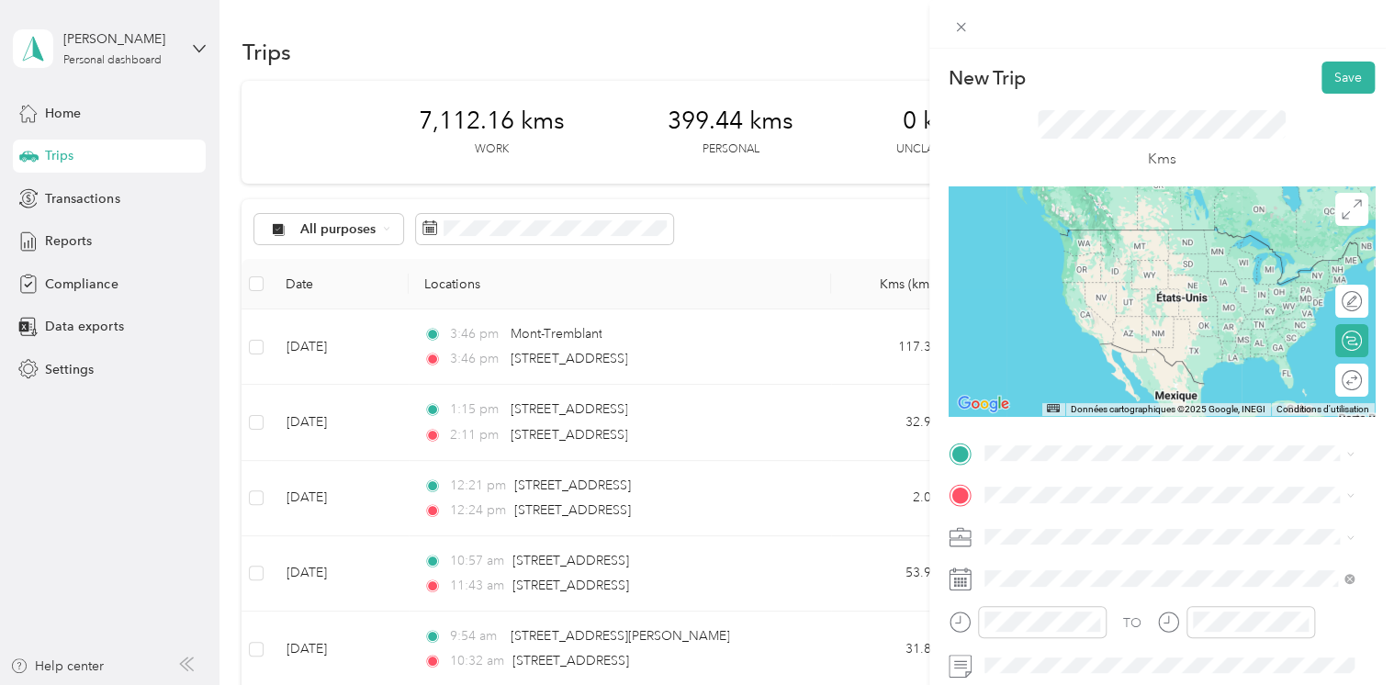
click at [1080, 255] on span "[STREET_ADDRESS]" at bounding box center [1077, 249] width 117 height 17
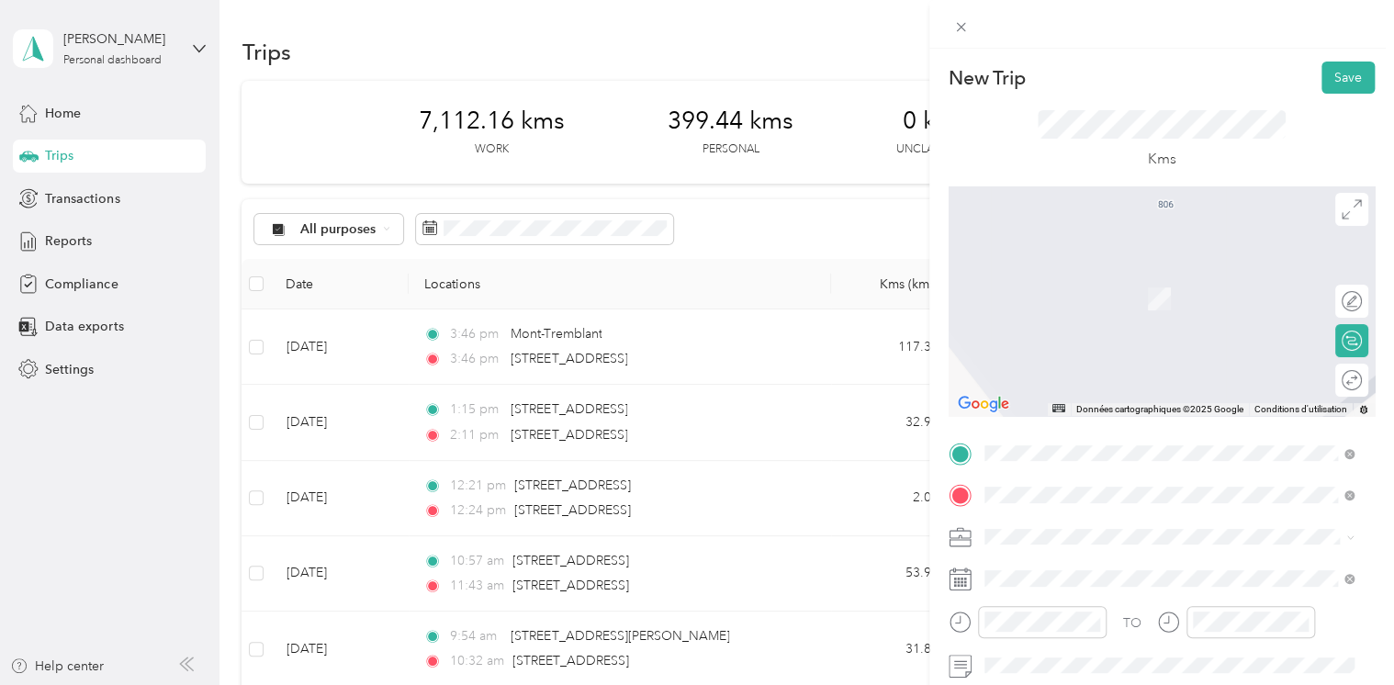
click at [1055, 285] on span "Contrecœur [GEOGRAPHIC_DATA], [GEOGRAPHIC_DATA]" at bounding box center [1155, 280] width 272 height 32
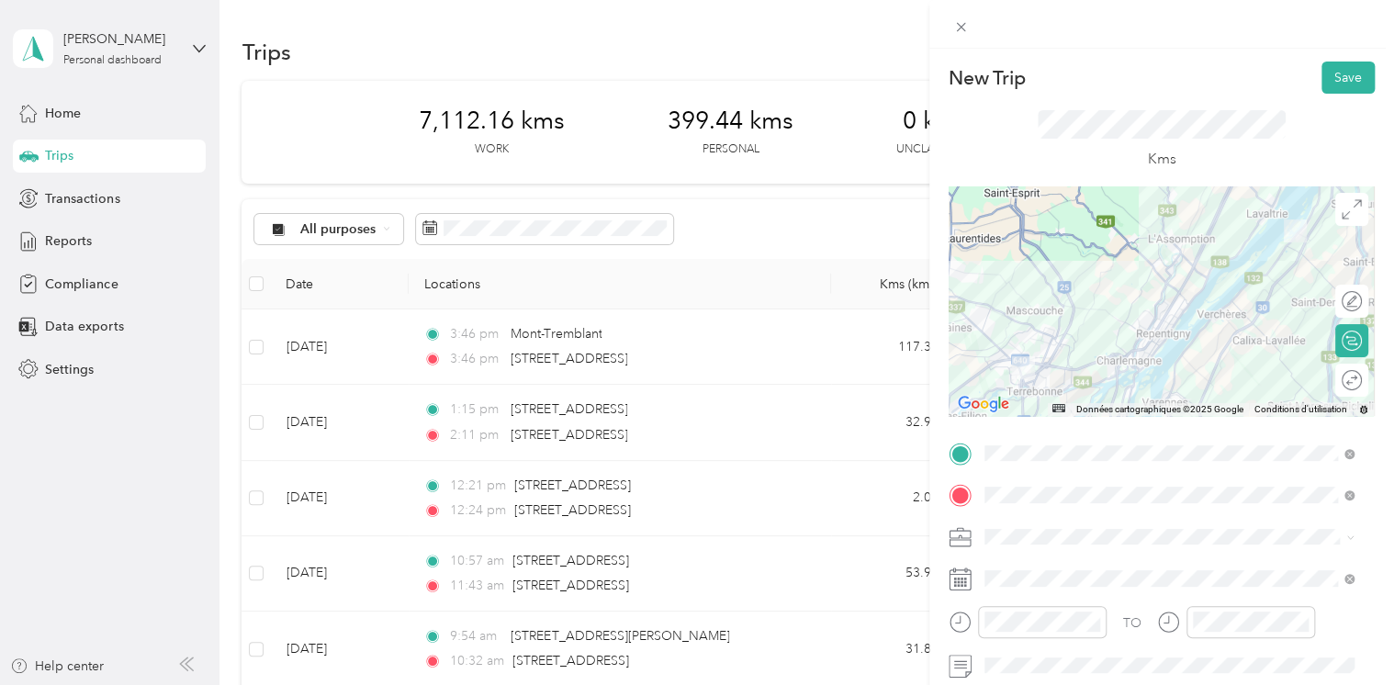
click at [964, 582] on rect at bounding box center [965, 582] width 3 height 3
click at [973, 579] on div at bounding box center [1162, 578] width 426 height 29
click at [955, 579] on rect at bounding box center [955, 579] width 3 height 3
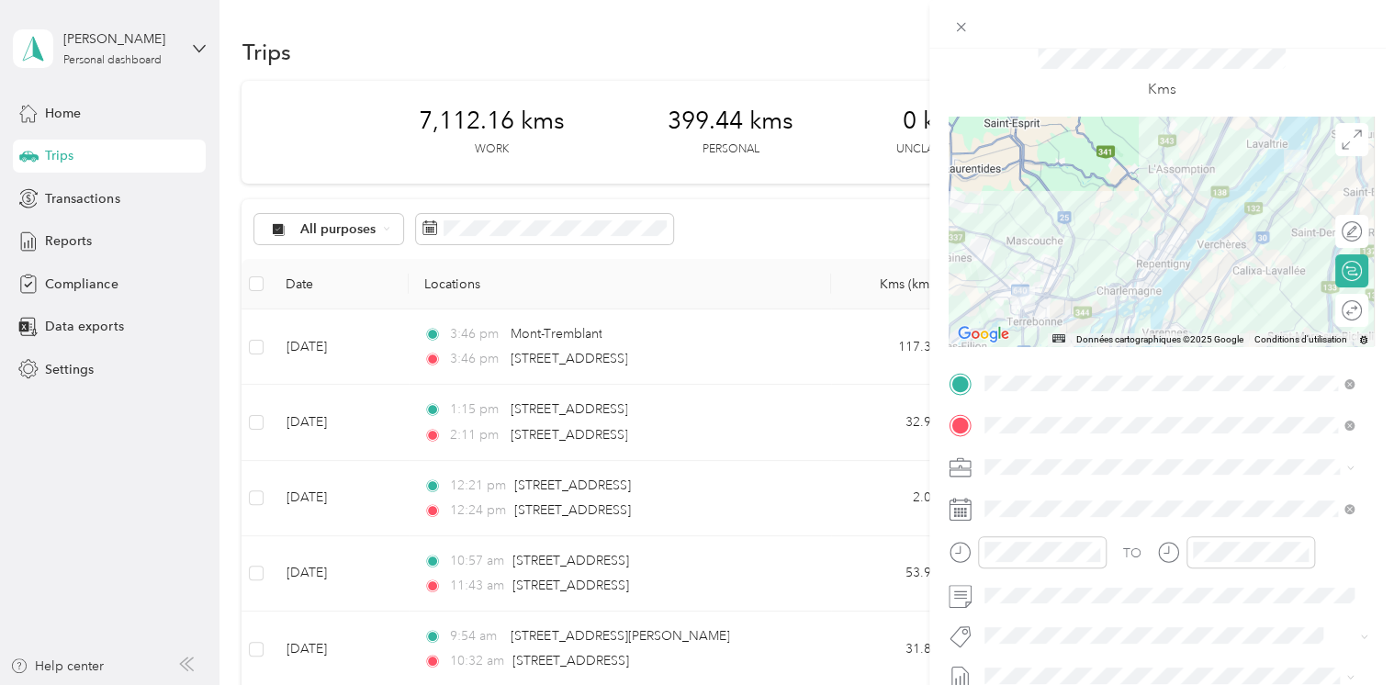
scroll to position [184, 0]
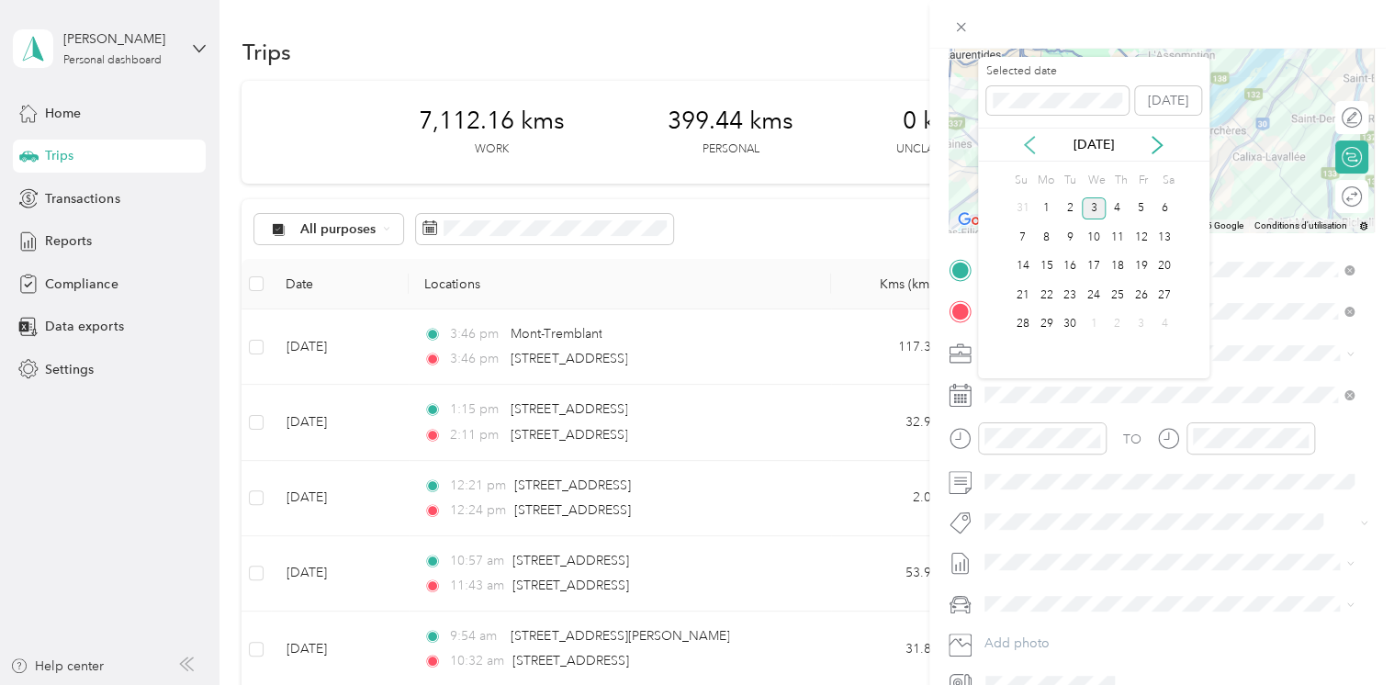
click at [1033, 142] on icon at bounding box center [1030, 145] width 18 height 18
click at [1046, 263] on div "11" at bounding box center [1046, 266] width 24 height 23
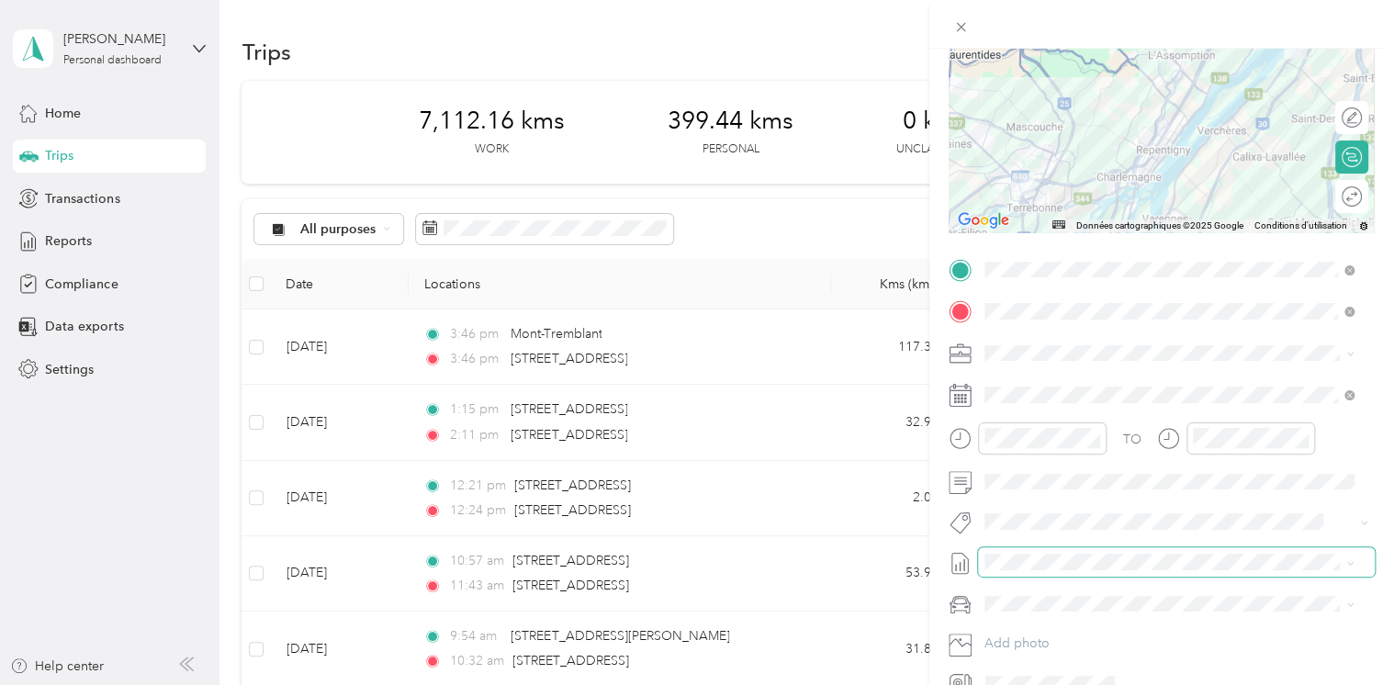
scroll to position [0, 0]
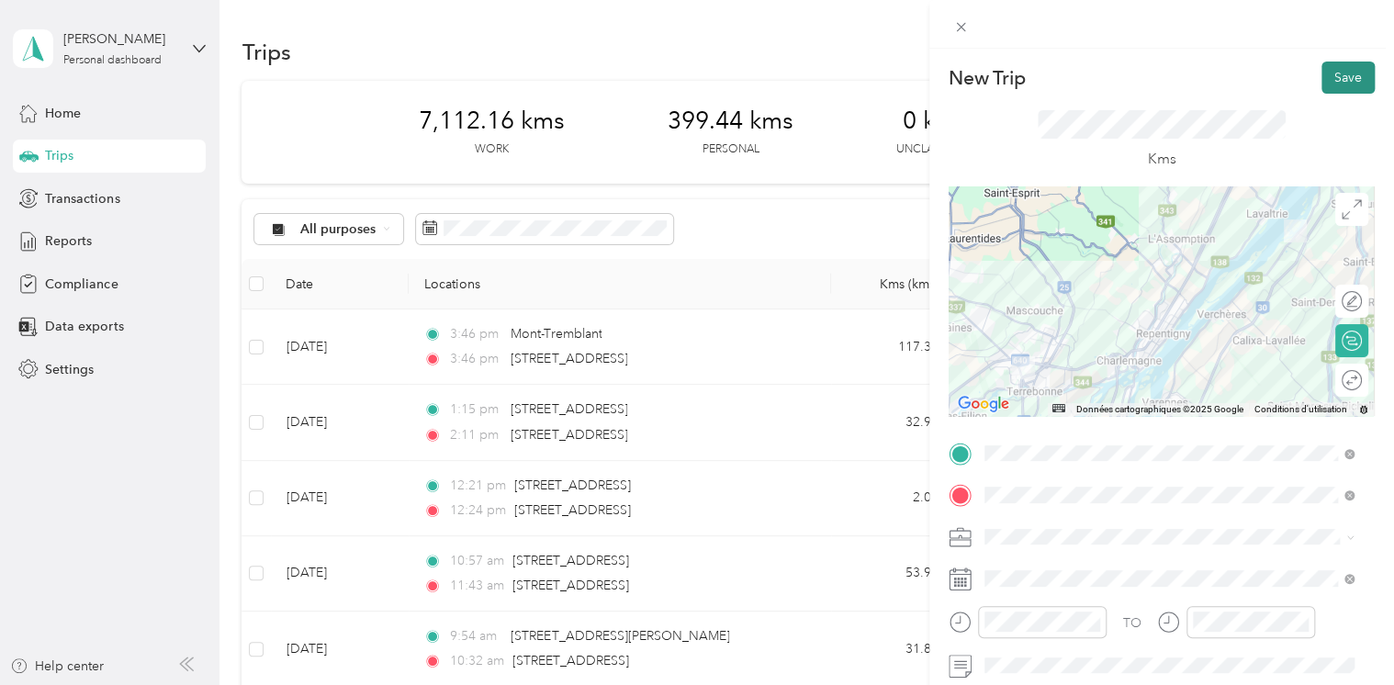
click at [1338, 67] on button "Save" at bounding box center [1348, 78] width 53 height 32
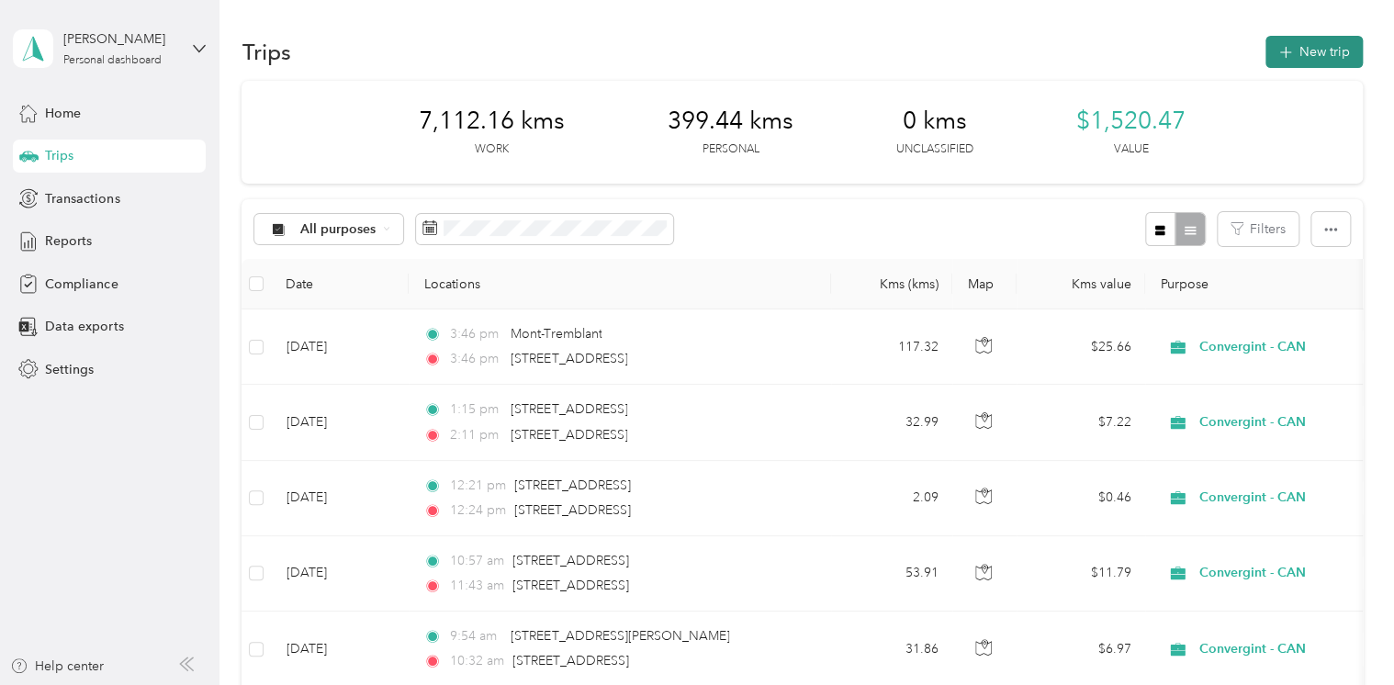
click at [1301, 49] on button "New trip" at bounding box center [1314, 52] width 97 height 32
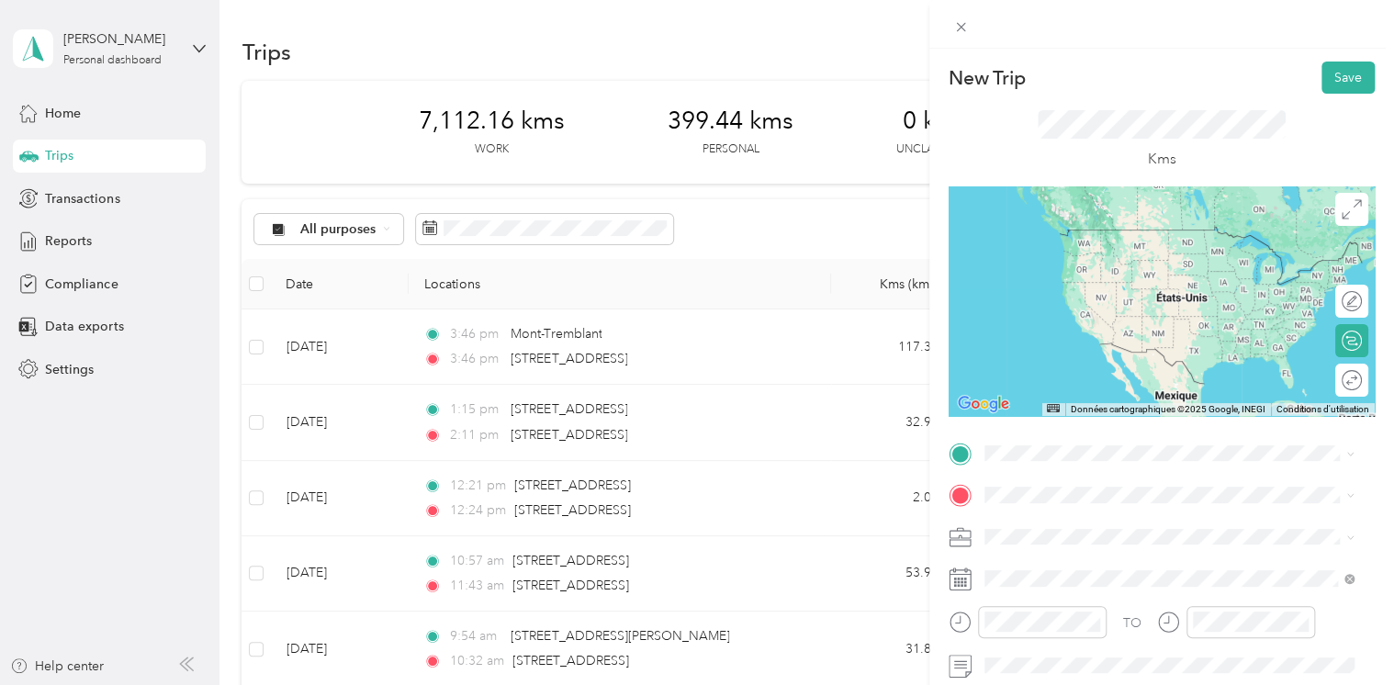
click at [1117, 240] on span "Contrecœur [GEOGRAPHIC_DATA], [GEOGRAPHIC_DATA]" at bounding box center [1155, 232] width 272 height 32
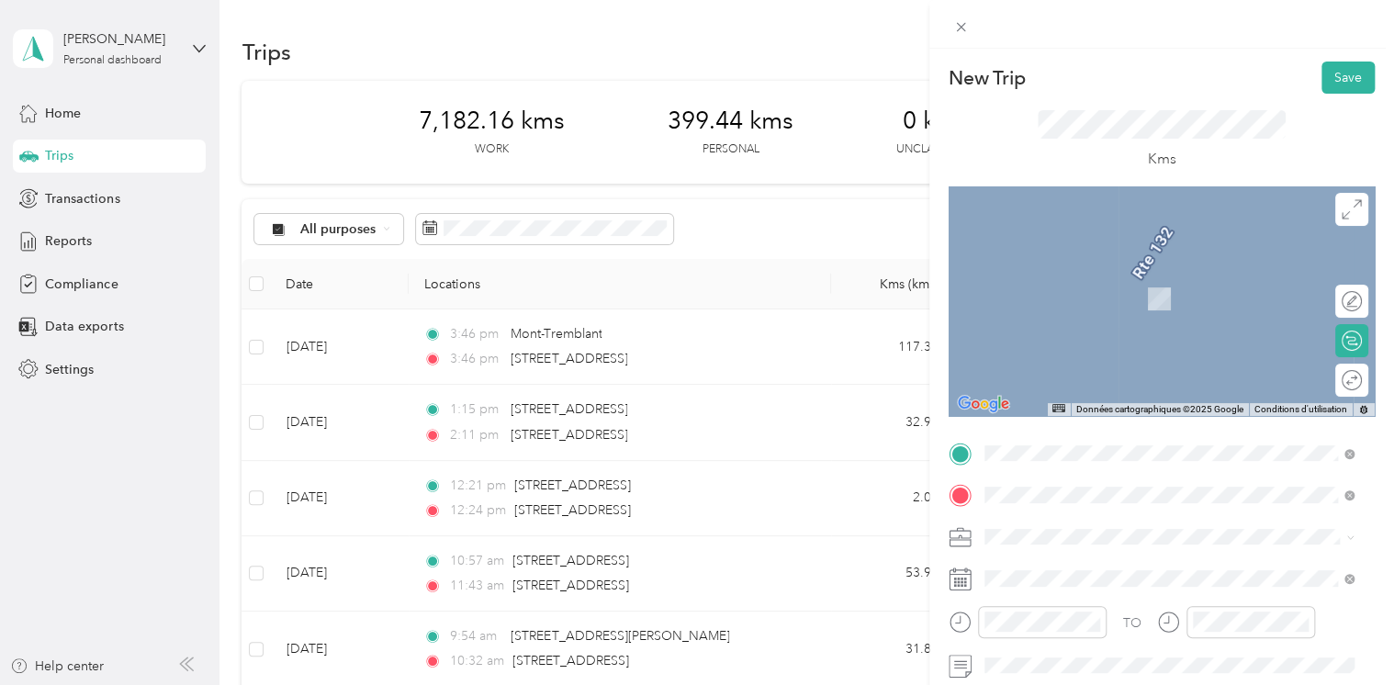
click at [1117, 570] on span "[STREET_ADDRESS]" at bounding box center [1077, 561] width 117 height 17
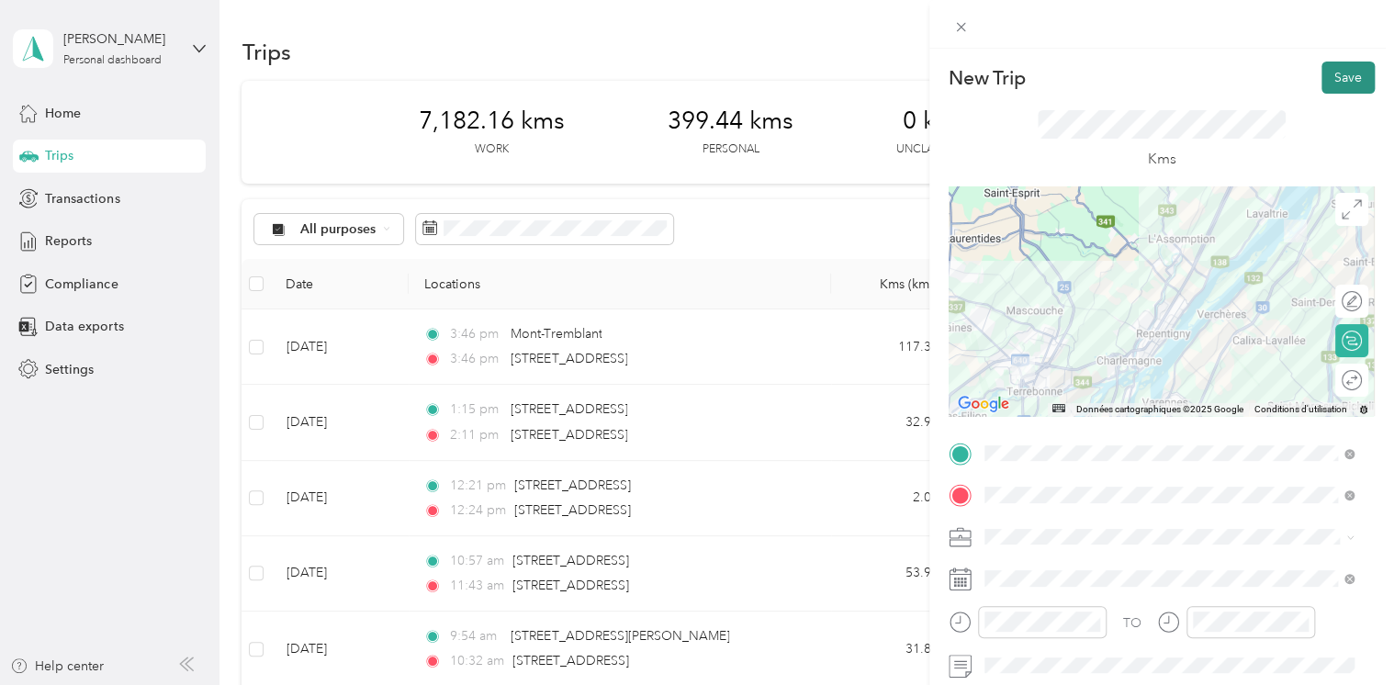
click at [1341, 81] on button "Save" at bounding box center [1348, 78] width 53 height 32
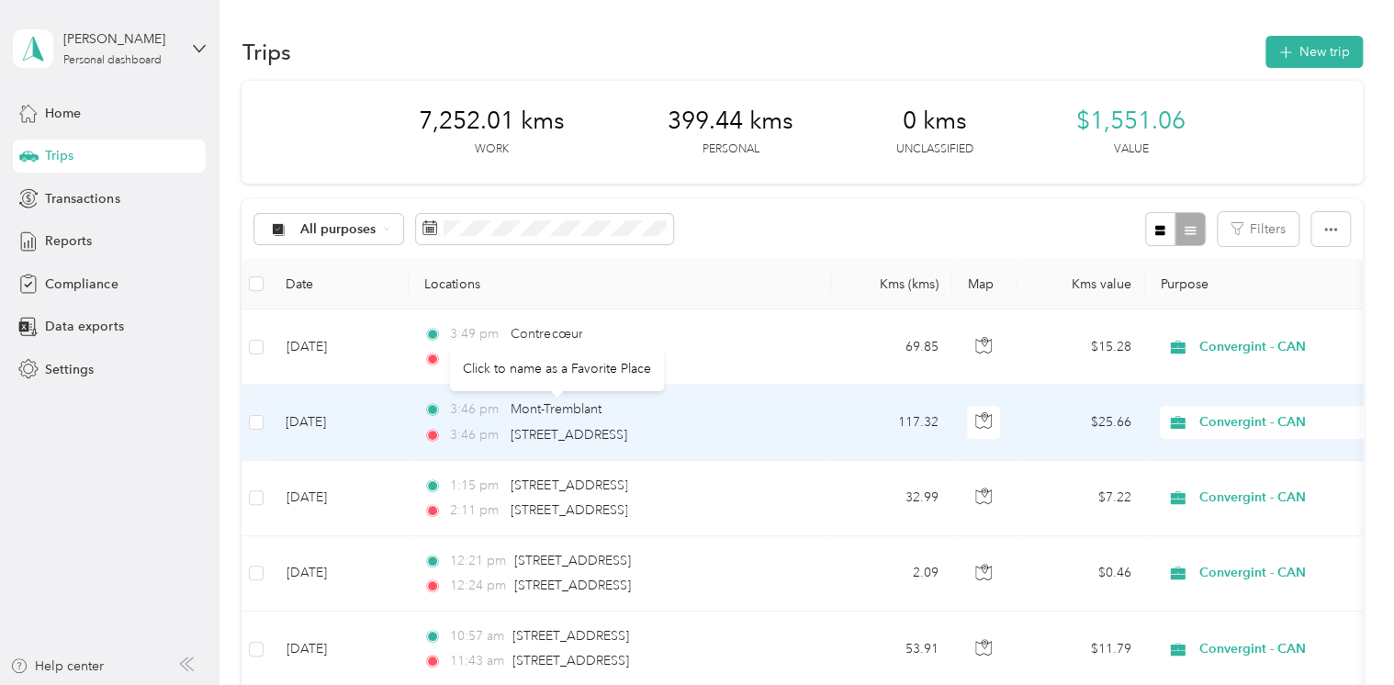
click at [537, 419] on div "Mont-Tremblant" at bounding box center [556, 410] width 91 height 20
click at [354, 431] on td "[DATE]" at bounding box center [340, 422] width 138 height 75
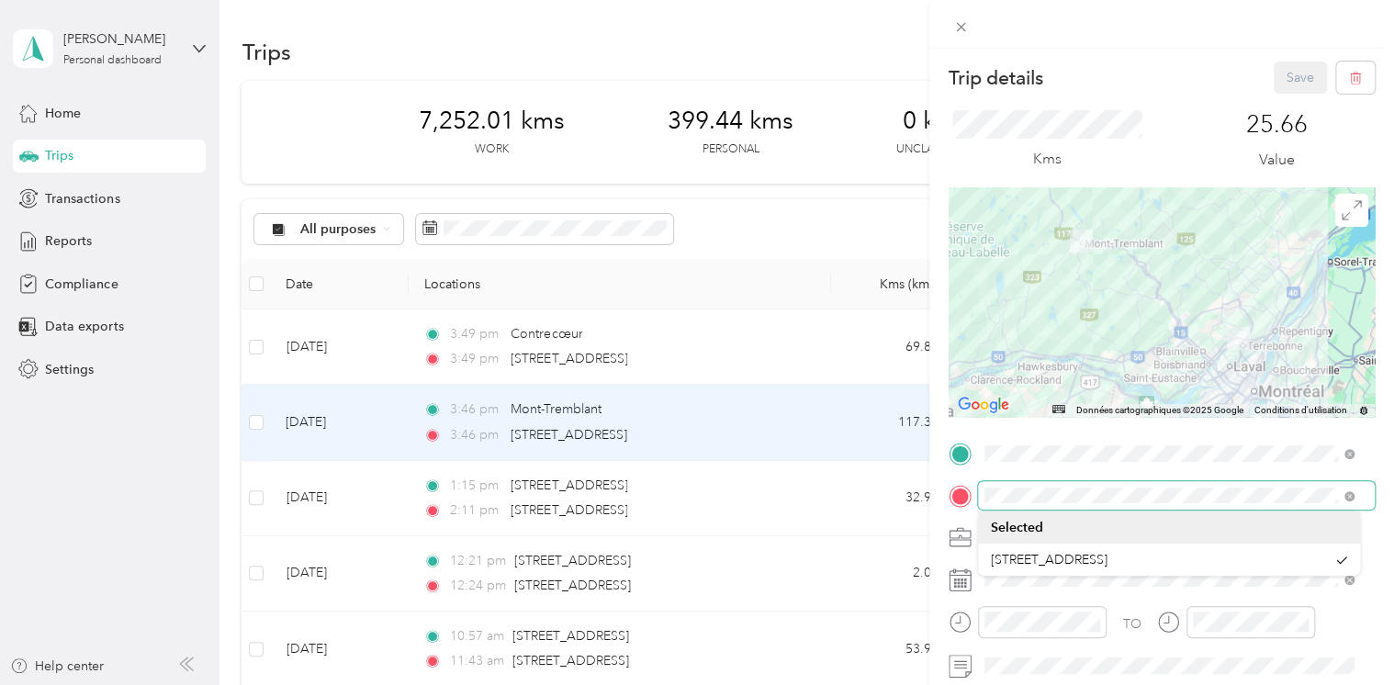
click at [974, 481] on div at bounding box center [1162, 495] width 426 height 29
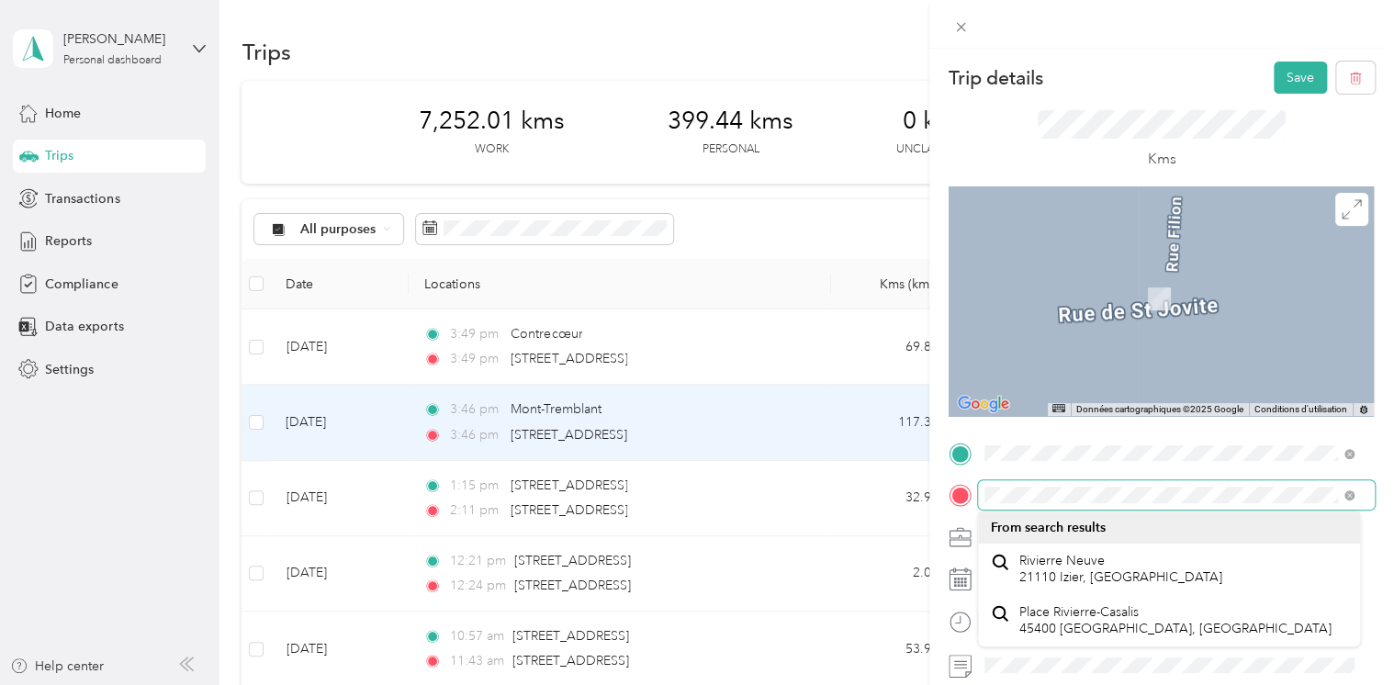
click at [917, 488] on div "Trip details Save This trip cannot be edited because it is either under review,…" at bounding box center [697, 342] width 1394 height 685
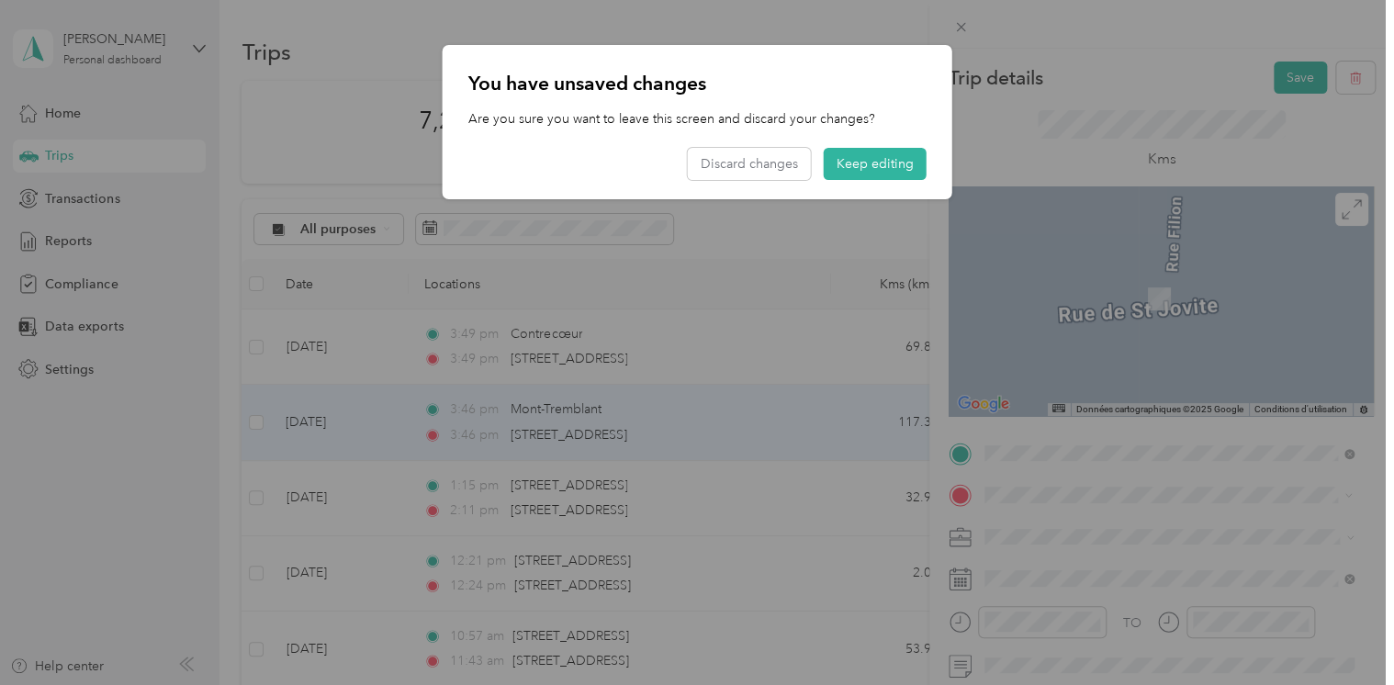
click at [1095, 279] on span "[GEOGRAPHIC_DATA] [GEOGRAPHIC_DATA], [GEOGRAPHIC_DATA]" at bounding box center [1155, 280] width 272 height 32
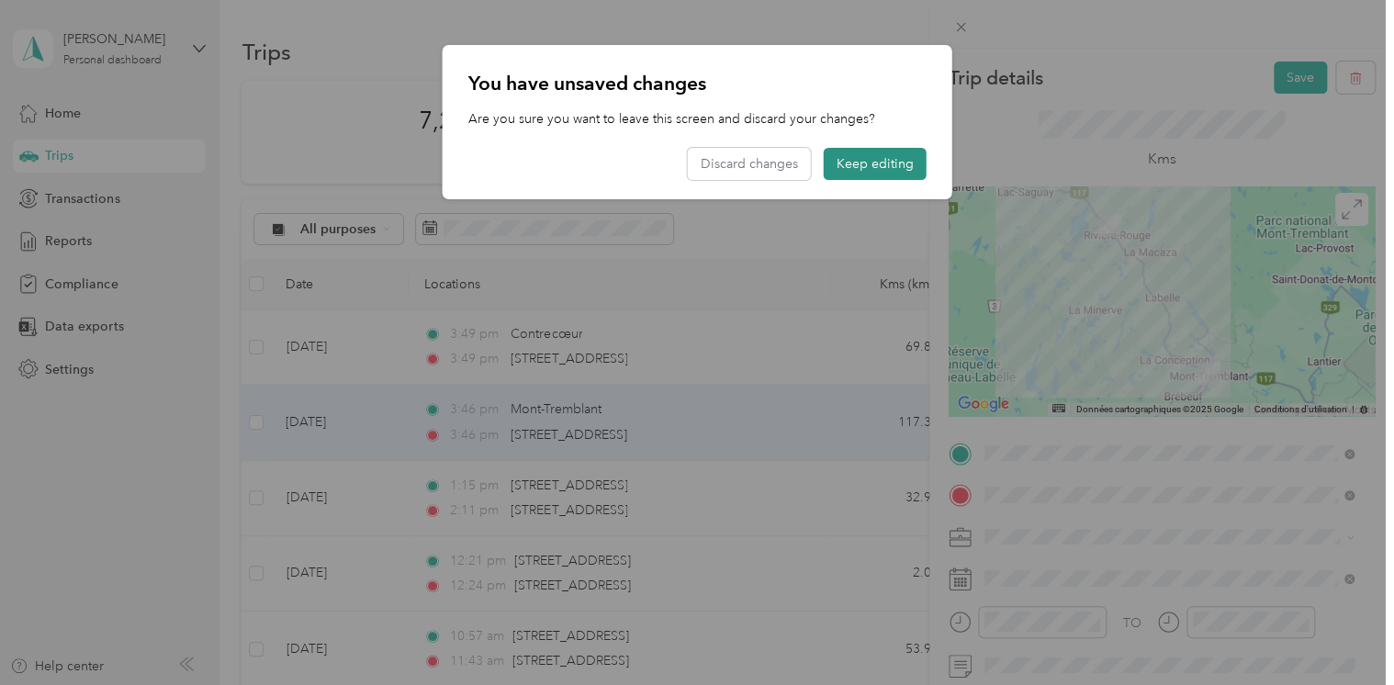
click at [871, 169] on button "Keep editing" at bounding box center [875, 164] width 103 height 32
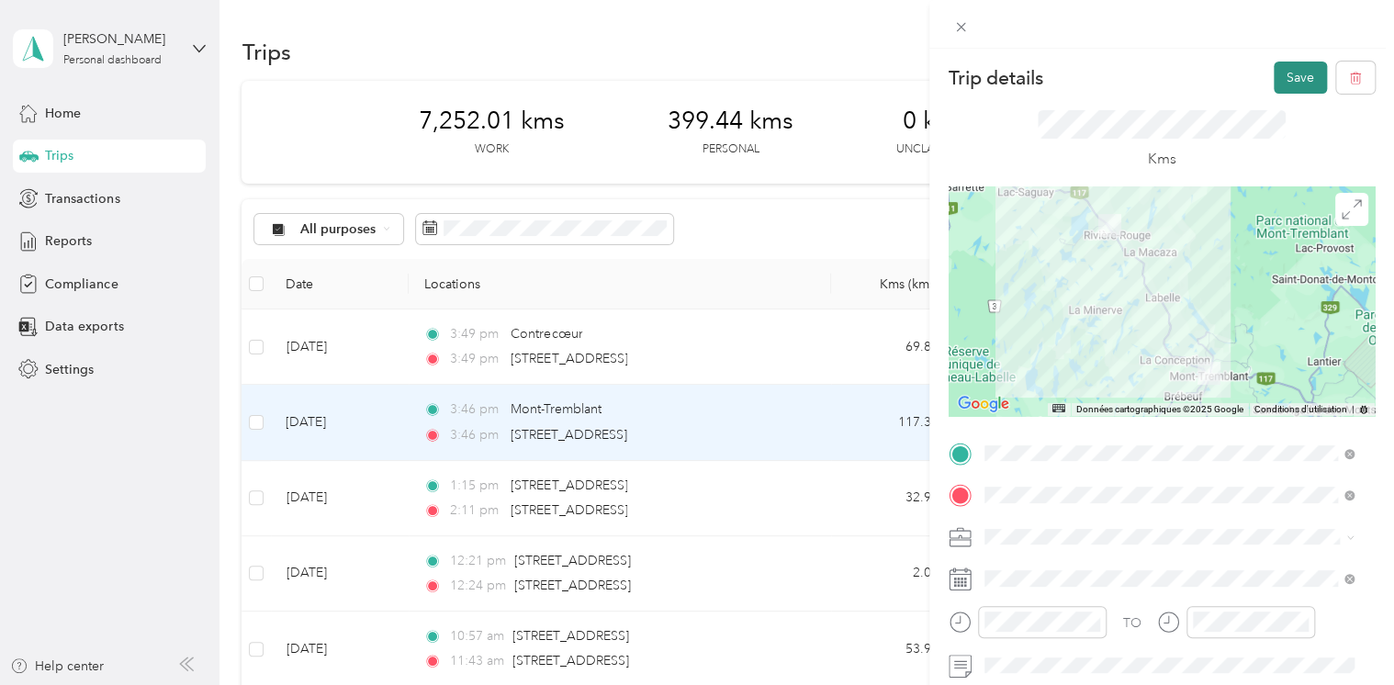
click at [1286, 80] on button "Save" at bounding box center [1300, 78] width 53 height 32
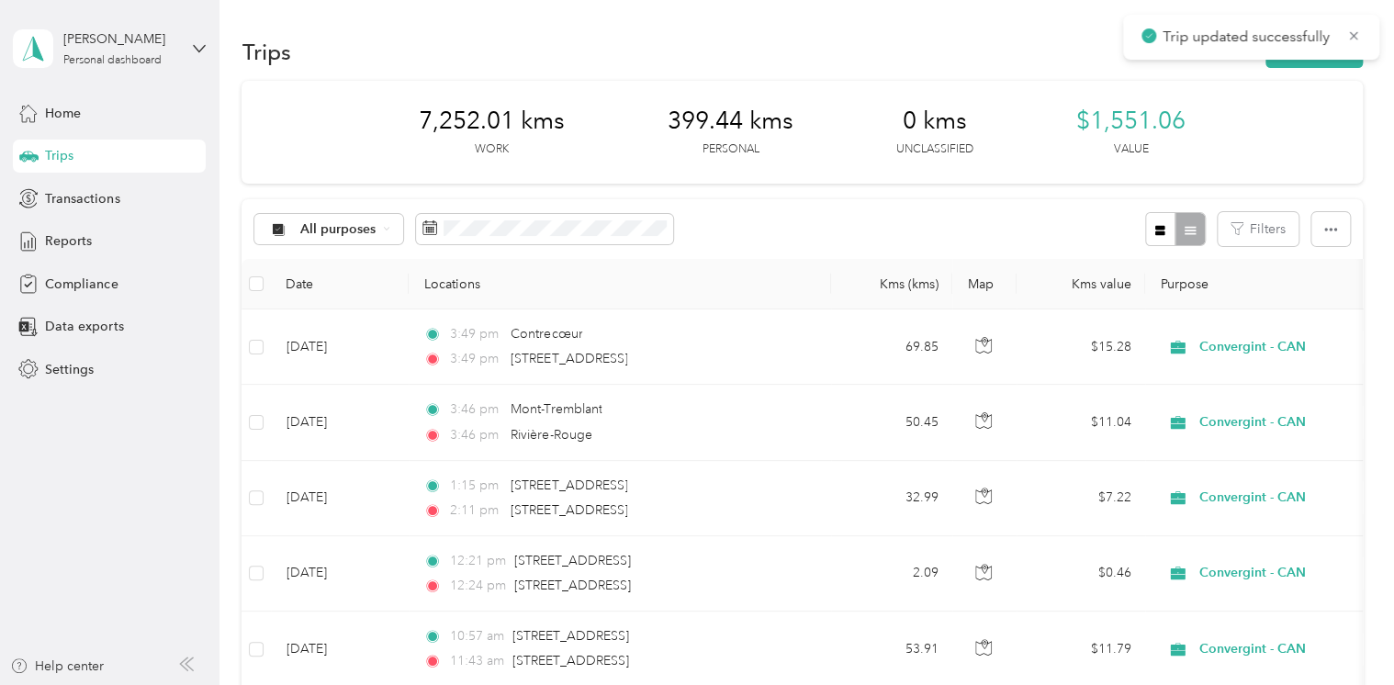
click at [1327, 46] on button "New trip" at bounding box center [1314, 52] width 97 height 32
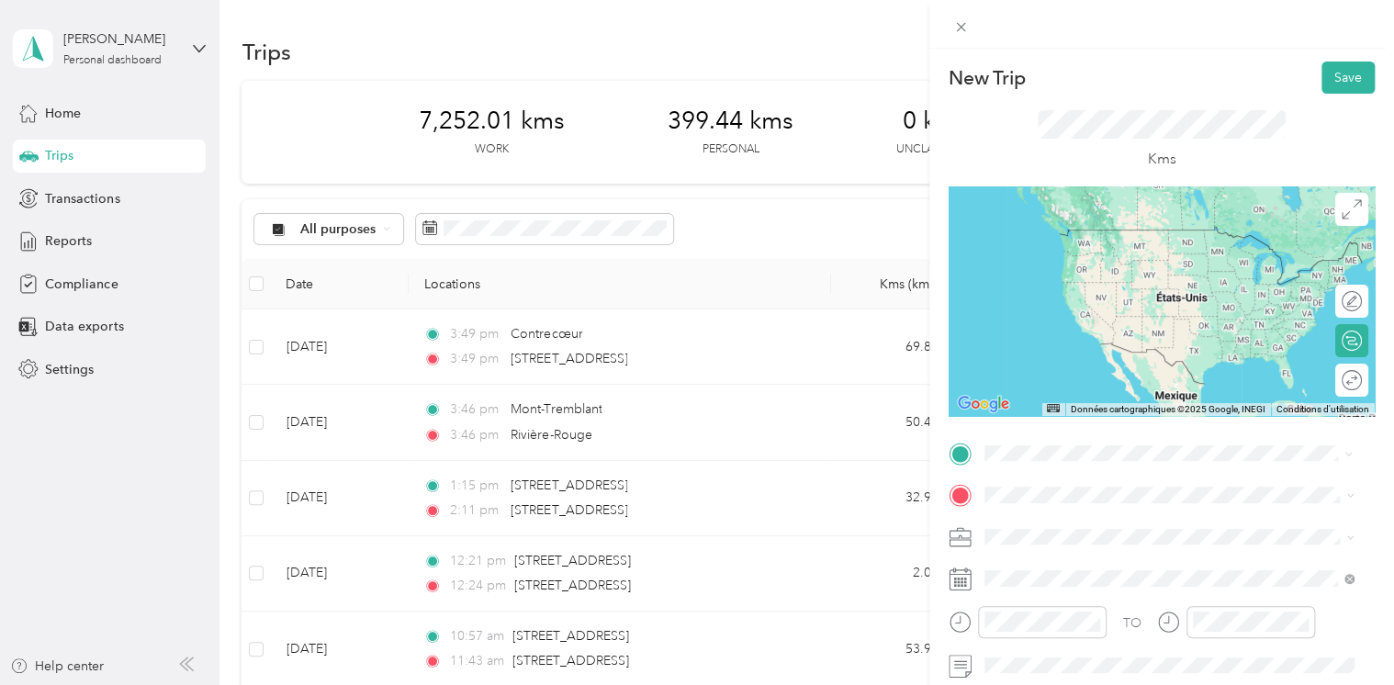
click at [1102, 242] on span "[GEOGRAPHIC_DATA] [GEOGRAPHIC_DATA], [GEOGRAPHIC_DATA]" at bounding box center [1155, 237] width 272 height 32
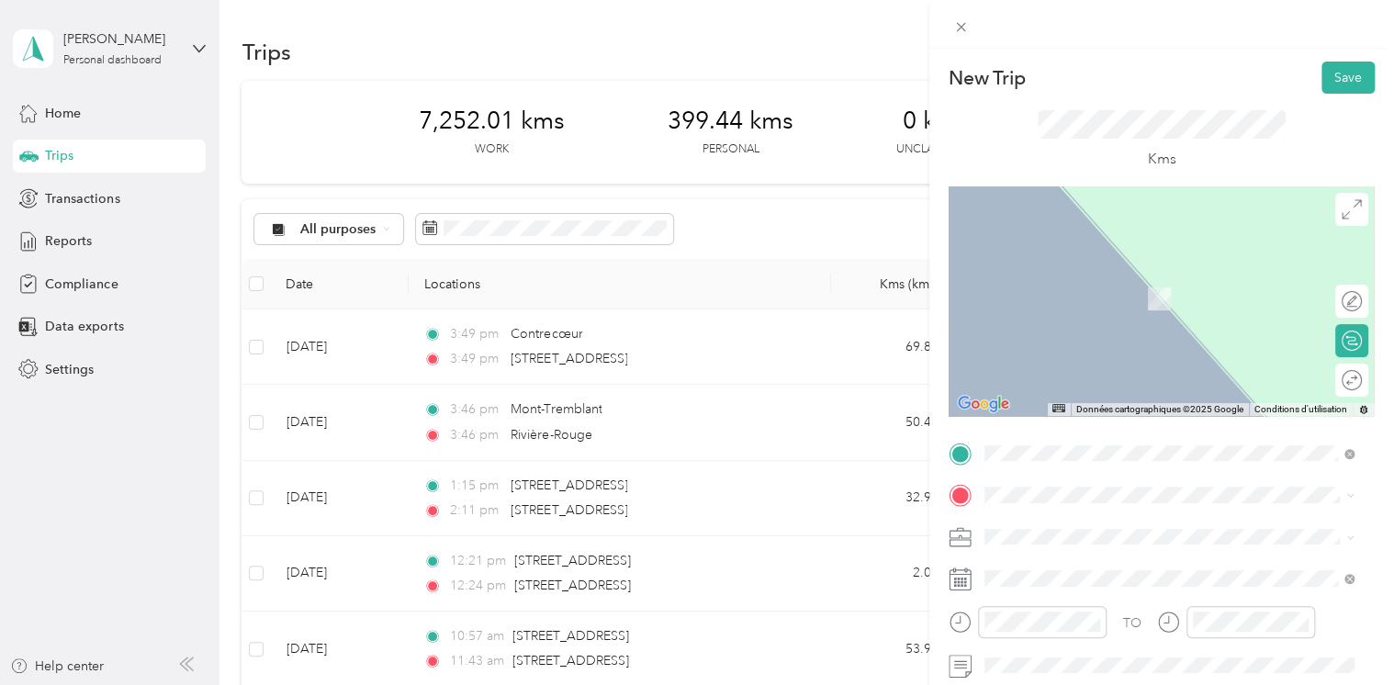
click at [1118, 566] on span "[STREET_ADDRESS]" at bounding box center [1077, 557] width 117 height 17
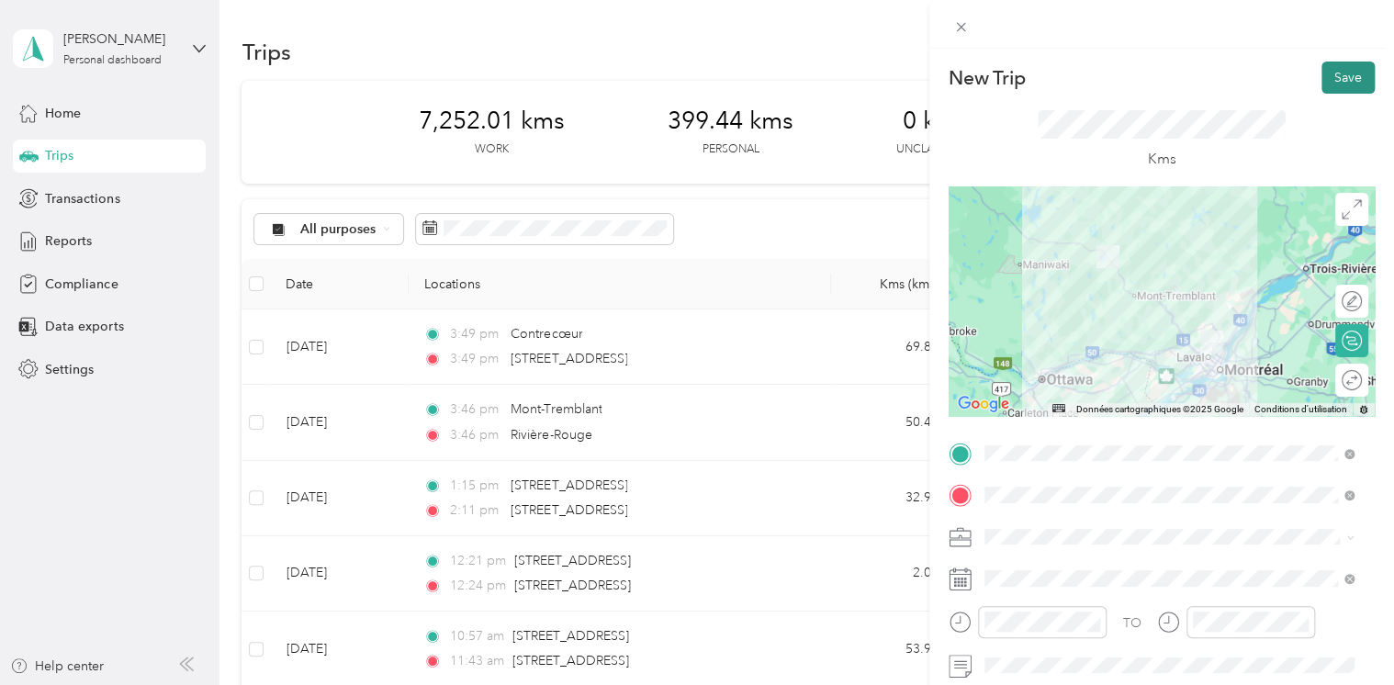
click at [1341, 86] on button "Save" at bounding box center [1348, 78] width 53 height 32
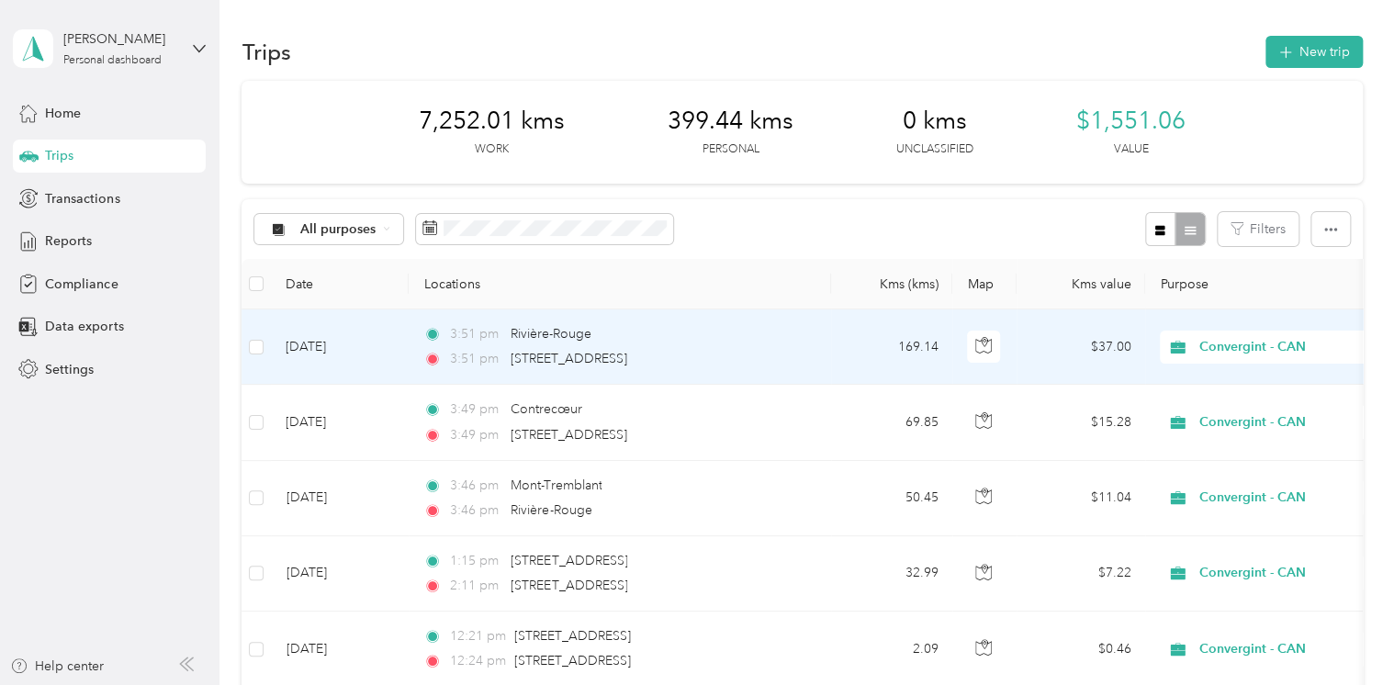
click at [496, 352] on span "3:51 pm" at bounding box center [476, 359] width 52 height 20
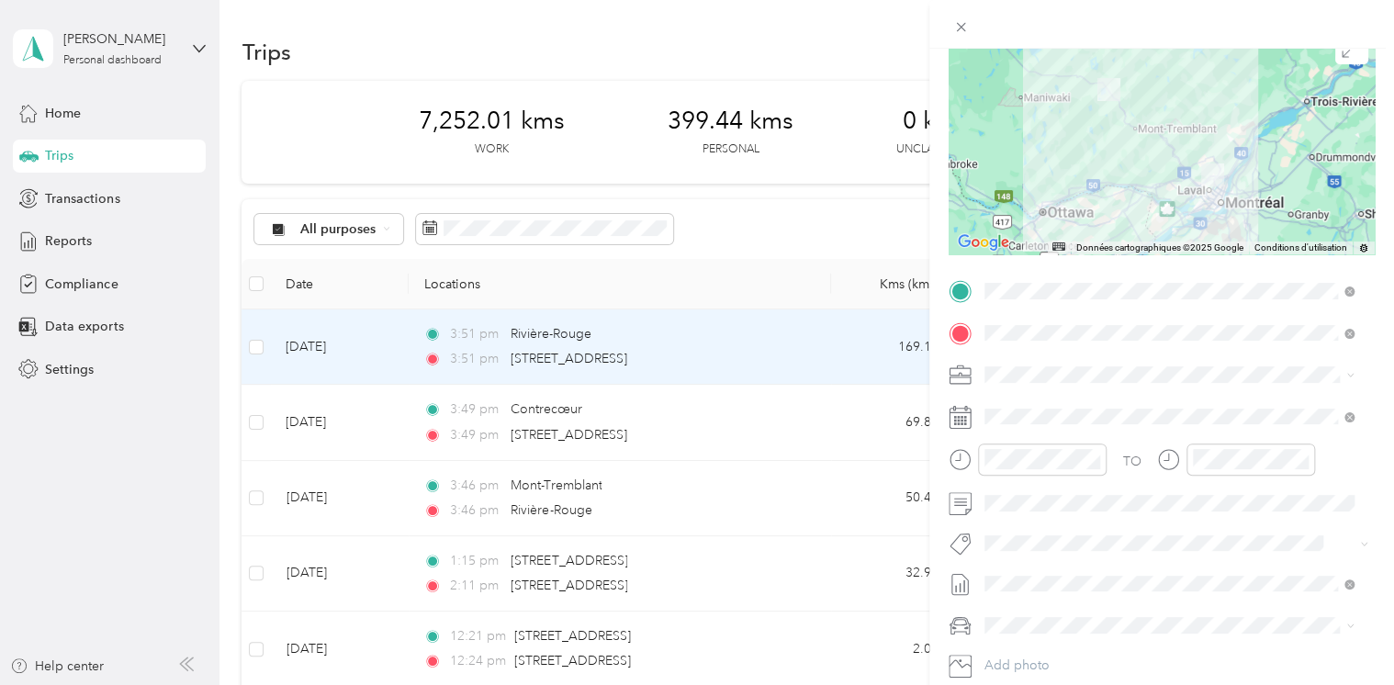
scroll to position [184, 0]
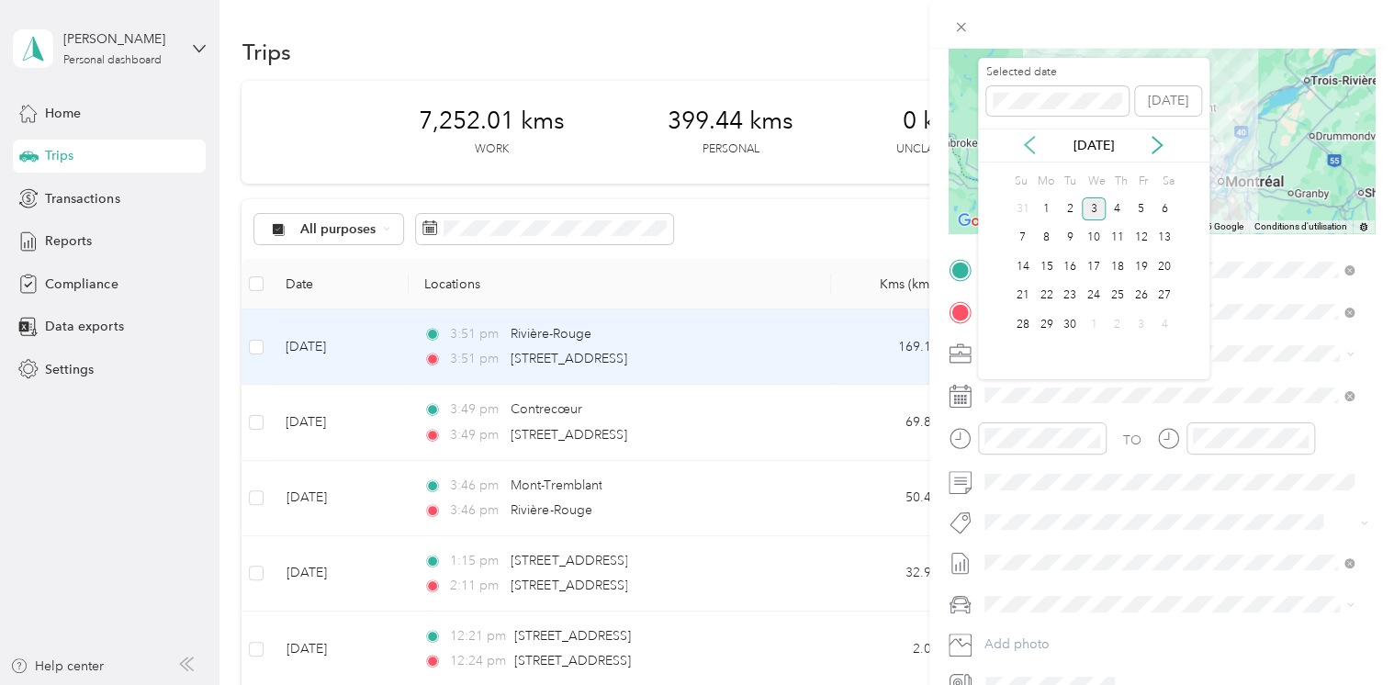
click at [1027, 145] on icon at bounding box center [1029, 145] width 9 height 17
click at [1117, 321] on div "28" at bounding box center [1118, 324] width 24 height 23
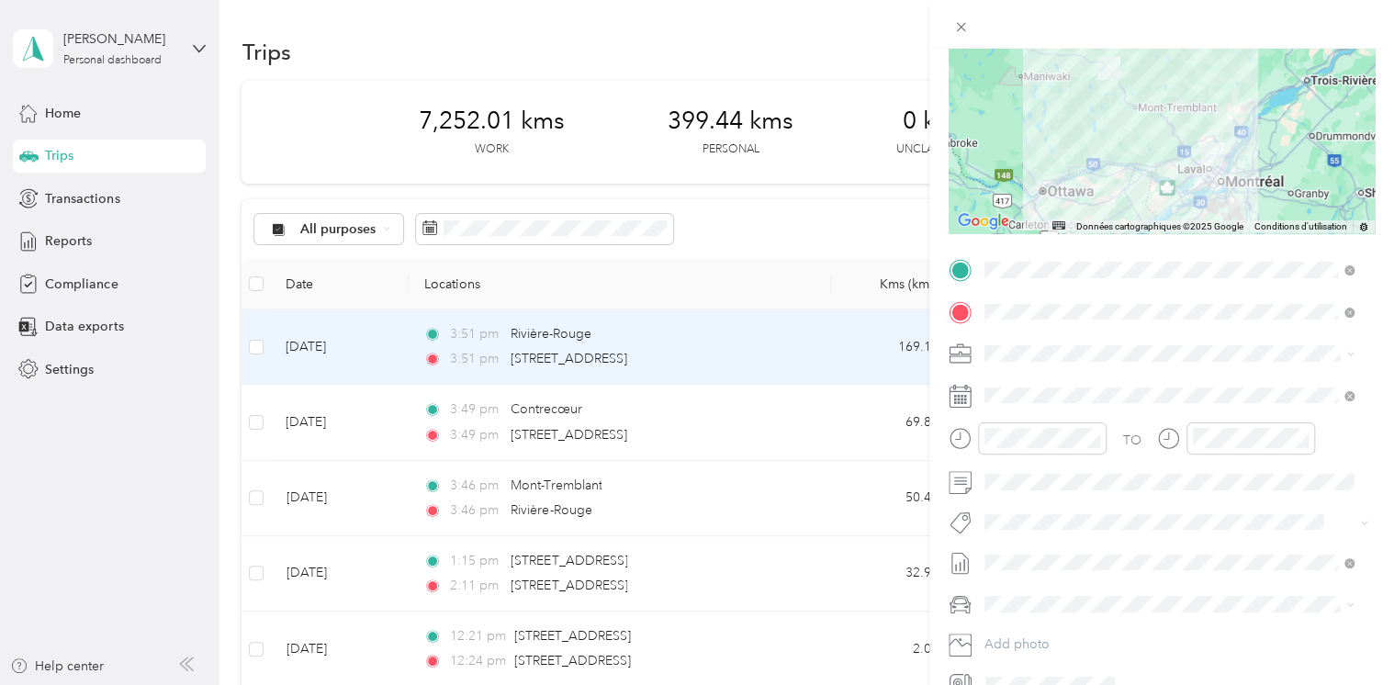
scroll to position [0, 0]
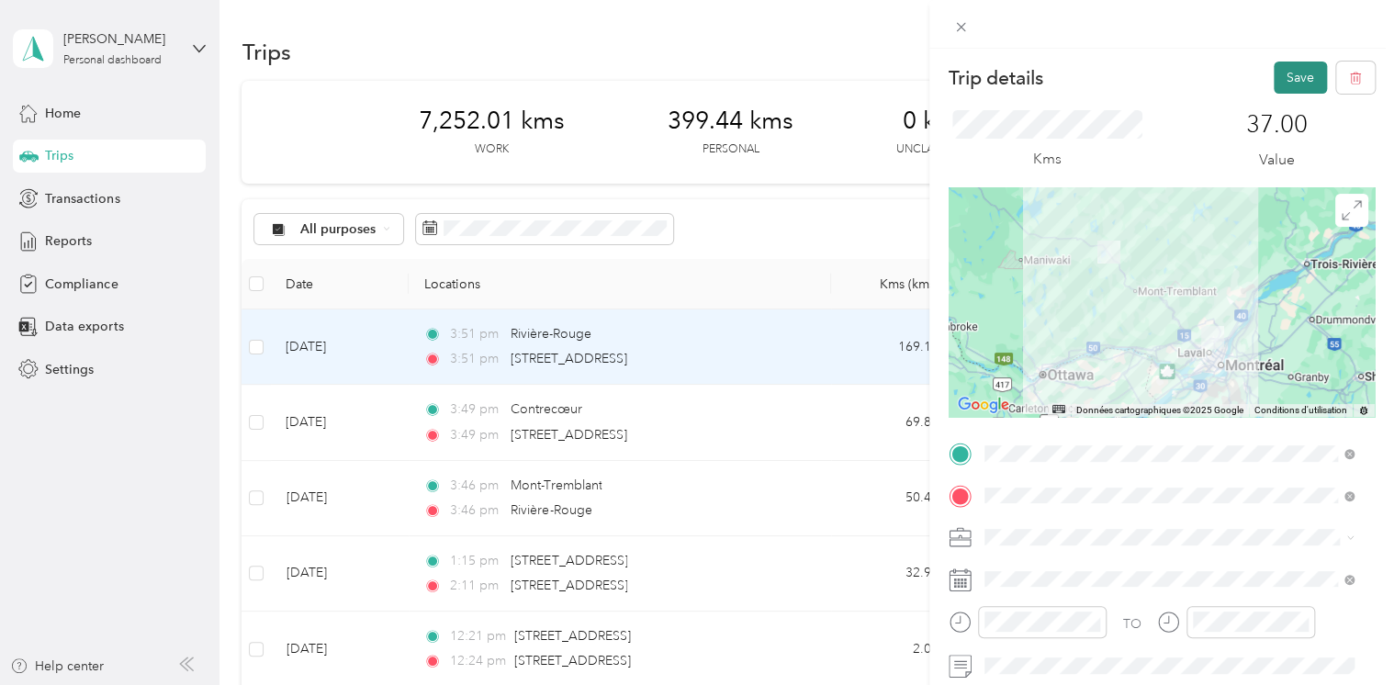
click at [1290, 74] on button "Save" at bounding box center [1300, 78] width 53 height 32
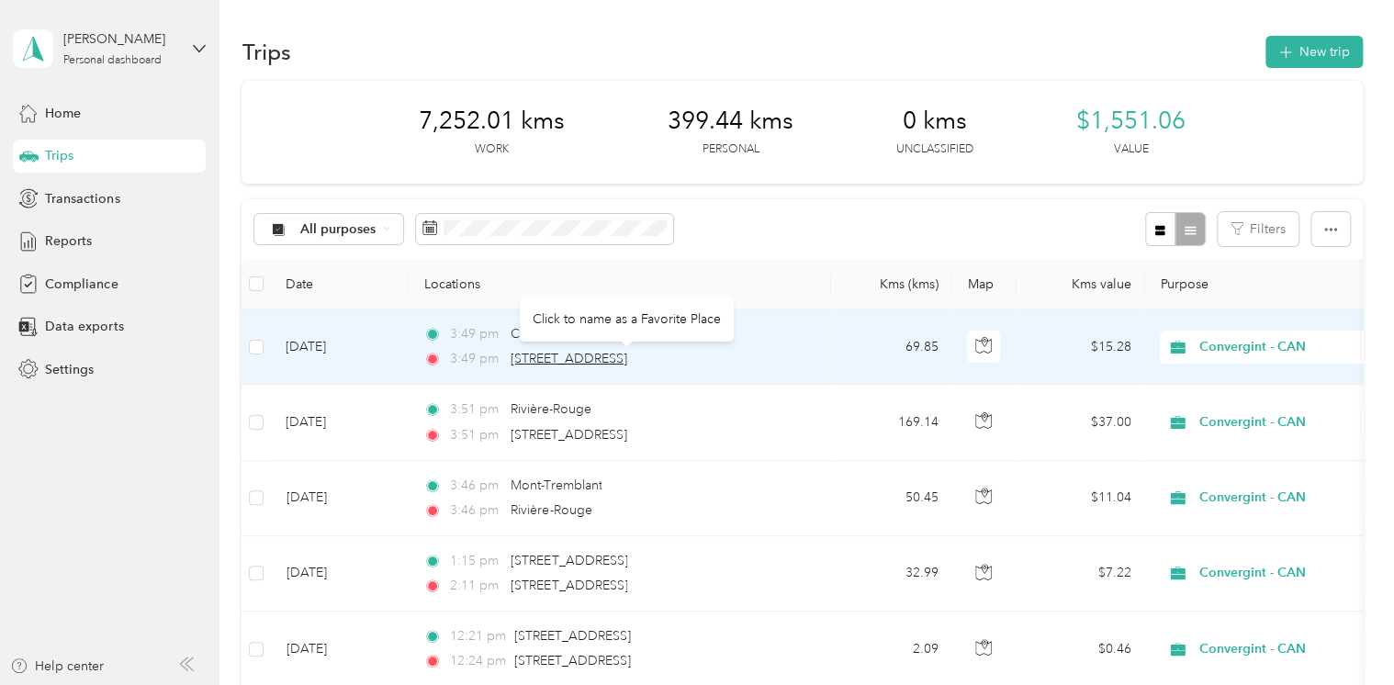
click at [582, 355] on span "[STREET_ADDRESS]" at bounding box center [569, 359] width 117 height 16
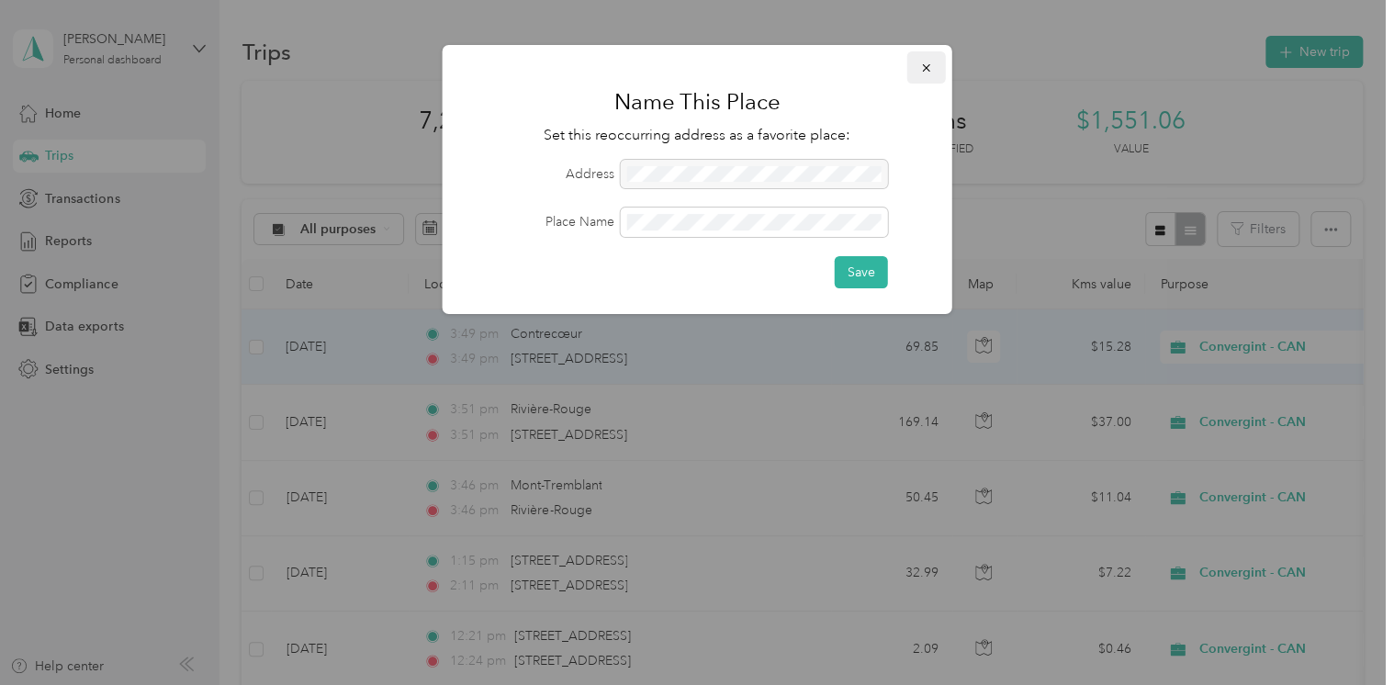
click at [926, 58] on button "button" at bounding box center [927, 67] width 39 height 32
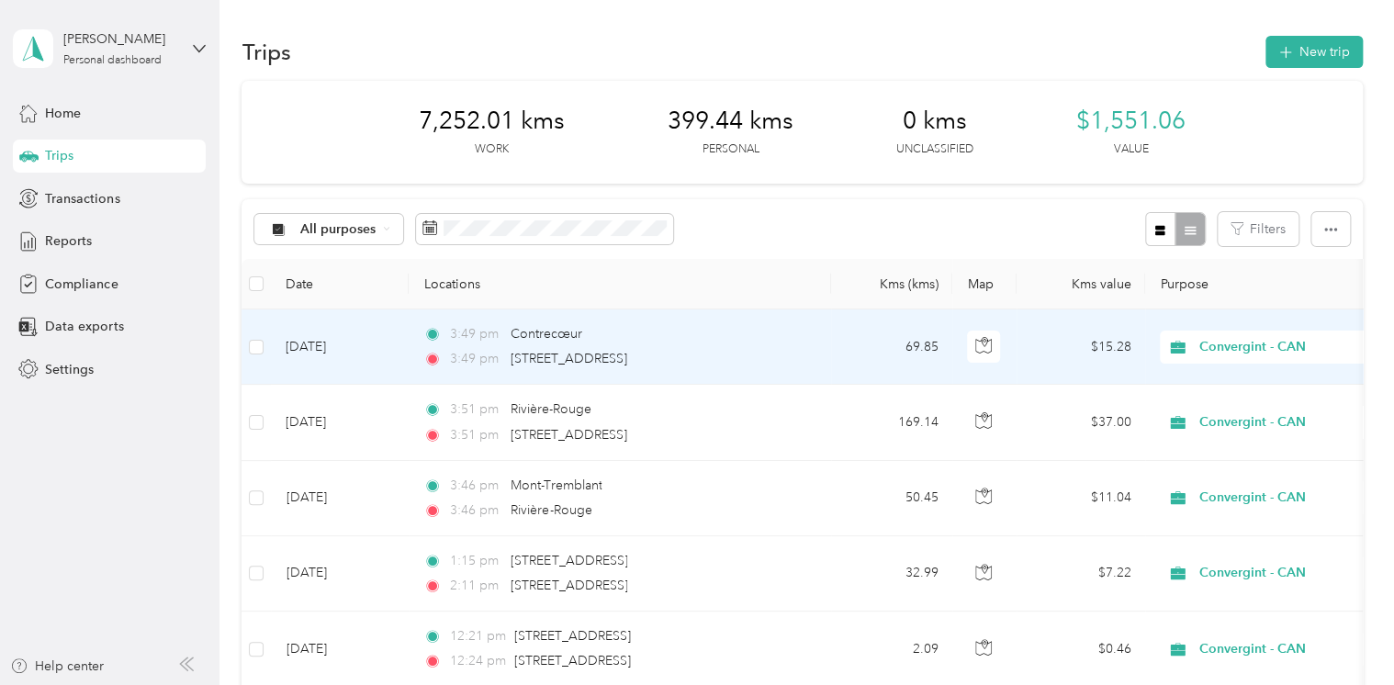
click at [491, 346] on div "3:49 pm Contrecœur 3:49 pm [STREET_ADDRESS]" at bounding box center [616, 346] width 386 height 45
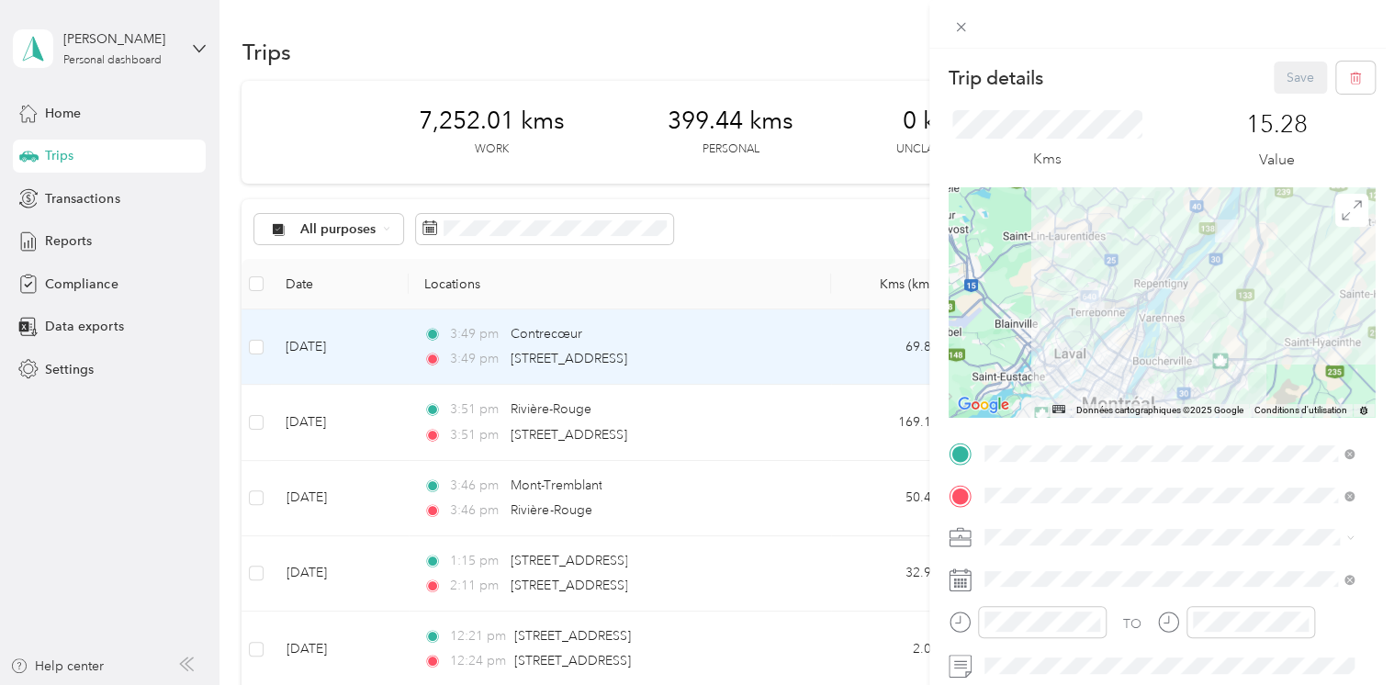
click at [960, 587] on icon at bounding box center [960, 580] width 23 height 23
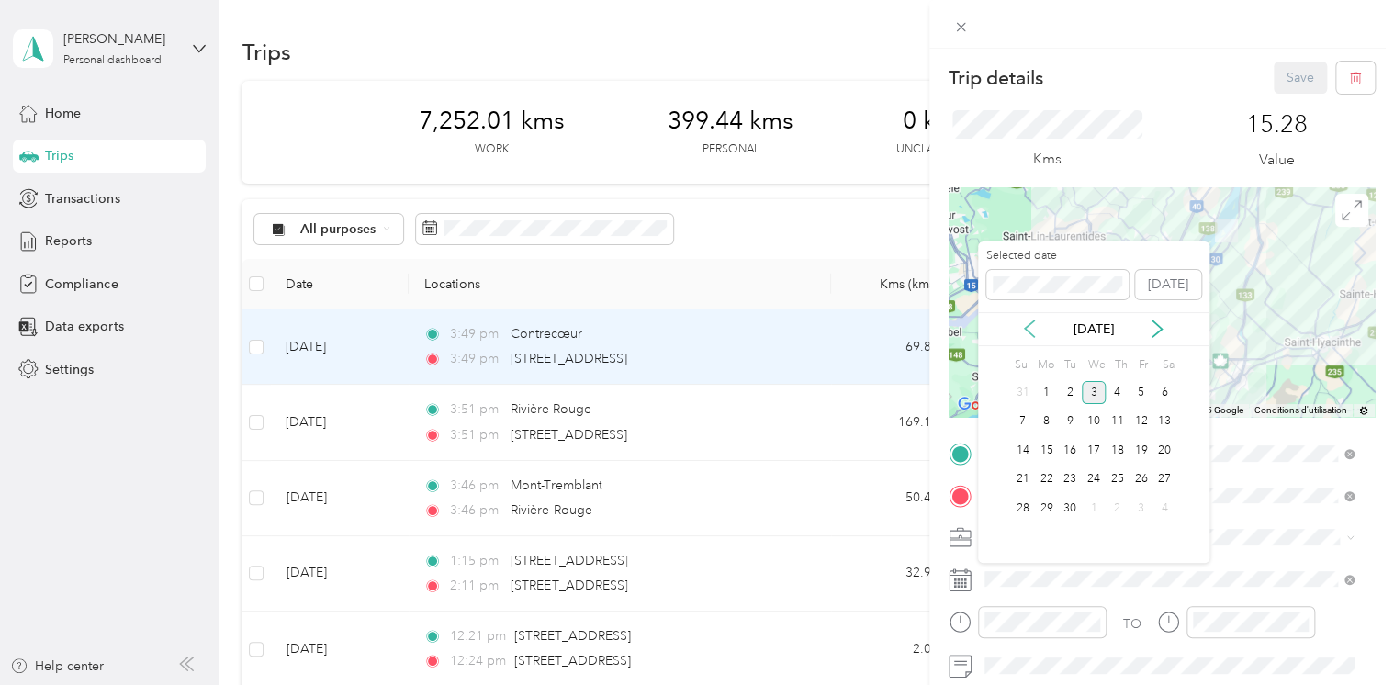
click at [1030, 328] on icon at bounding box center [1030, 329] width 18 height 18
click at [1046, 451] on div "11" at bounding box center [1046, 450] width 24 height 23
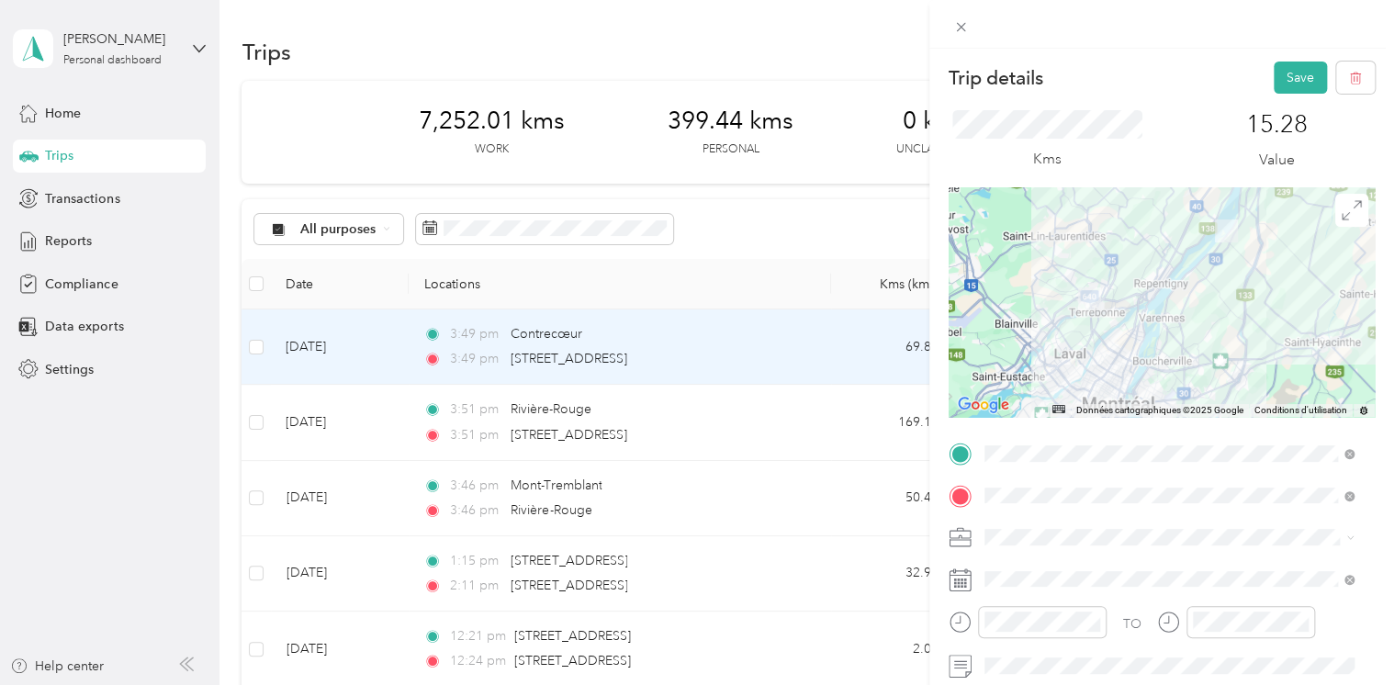
click at [1283, 58] on div "Trip details Save This trip cannot be edited because it is either under review,…" at bounding box center [1162, 391] width 465 height 685
click at [1287, 73] on button "Save" at bounding box center [1300, 78] width 53 height 32
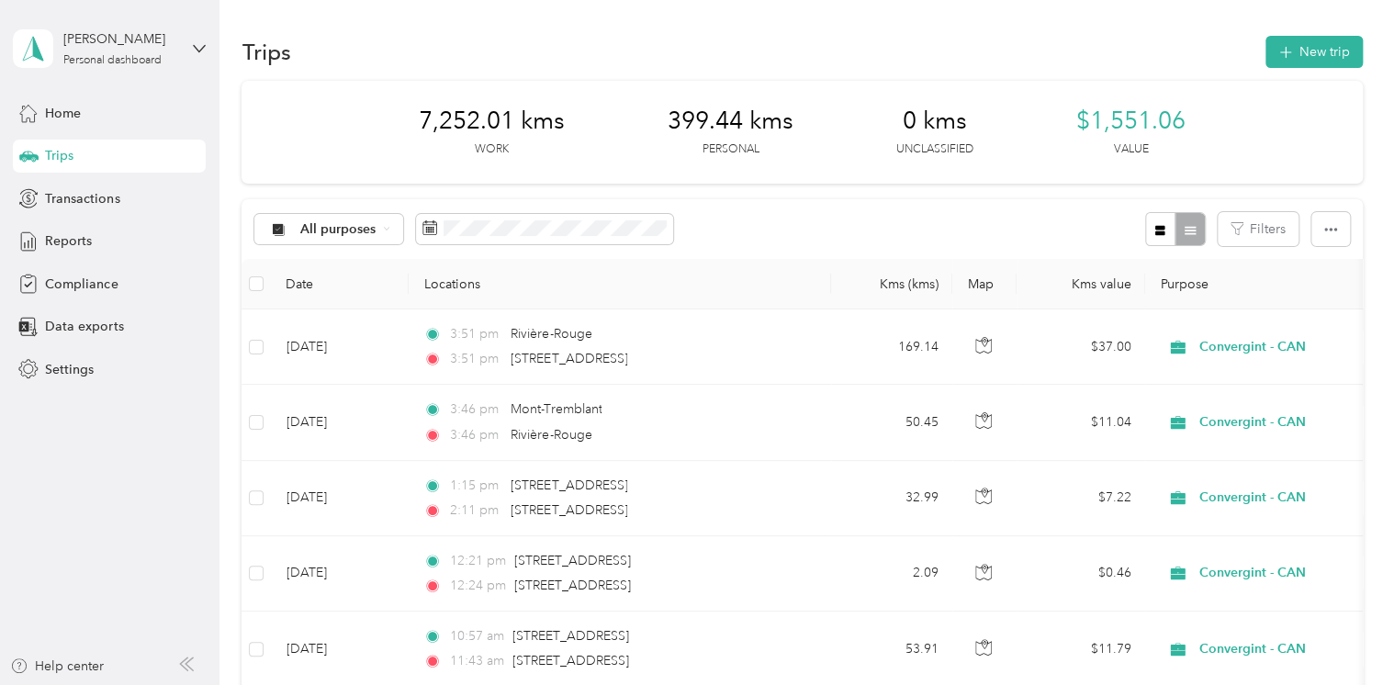
click at [0, 494] on html "[PERSON_NAME] Personal dashboard Home Trips Transactions Reports Compliance Dat…" at bounding box center [692, 342] width 1385 height 685
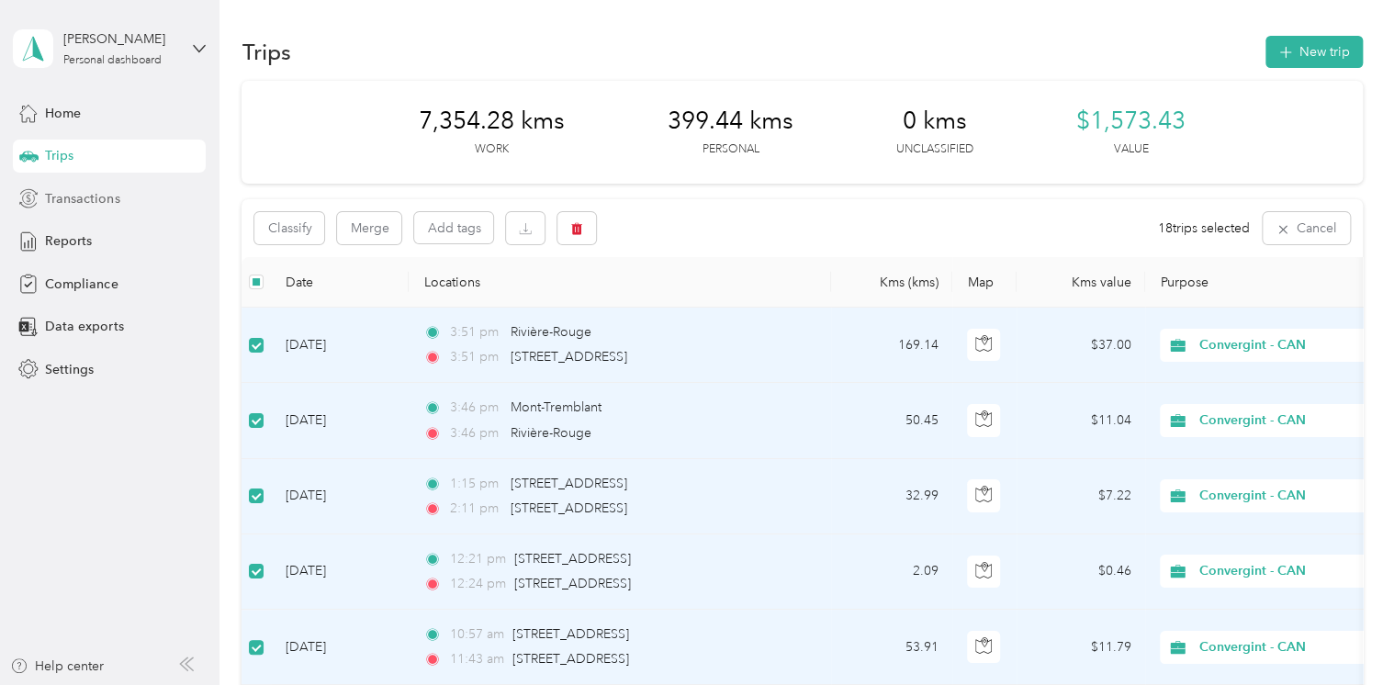
click at [84, 197] on span "Transactions" at bounding box center [82, 198] width 74 height 19
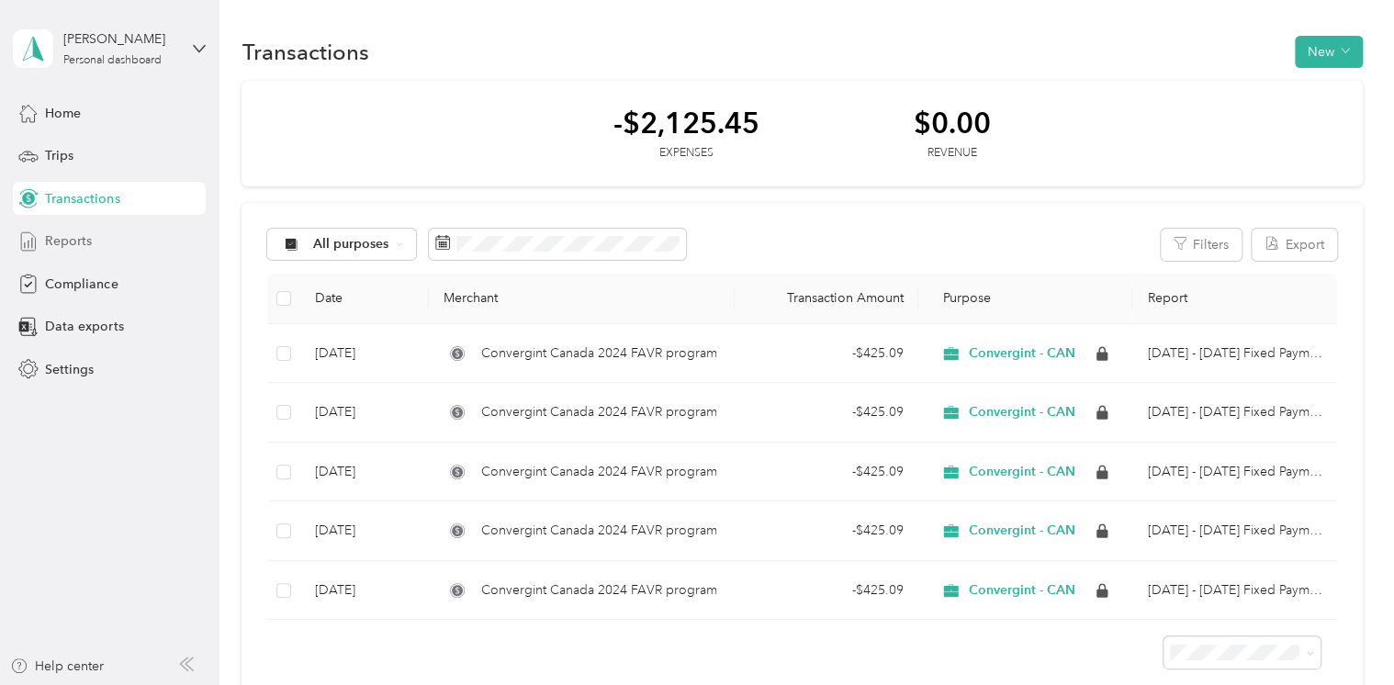
click at [62, 244] on span "Reports" at bounding box center [68, 240] width 47 height 19
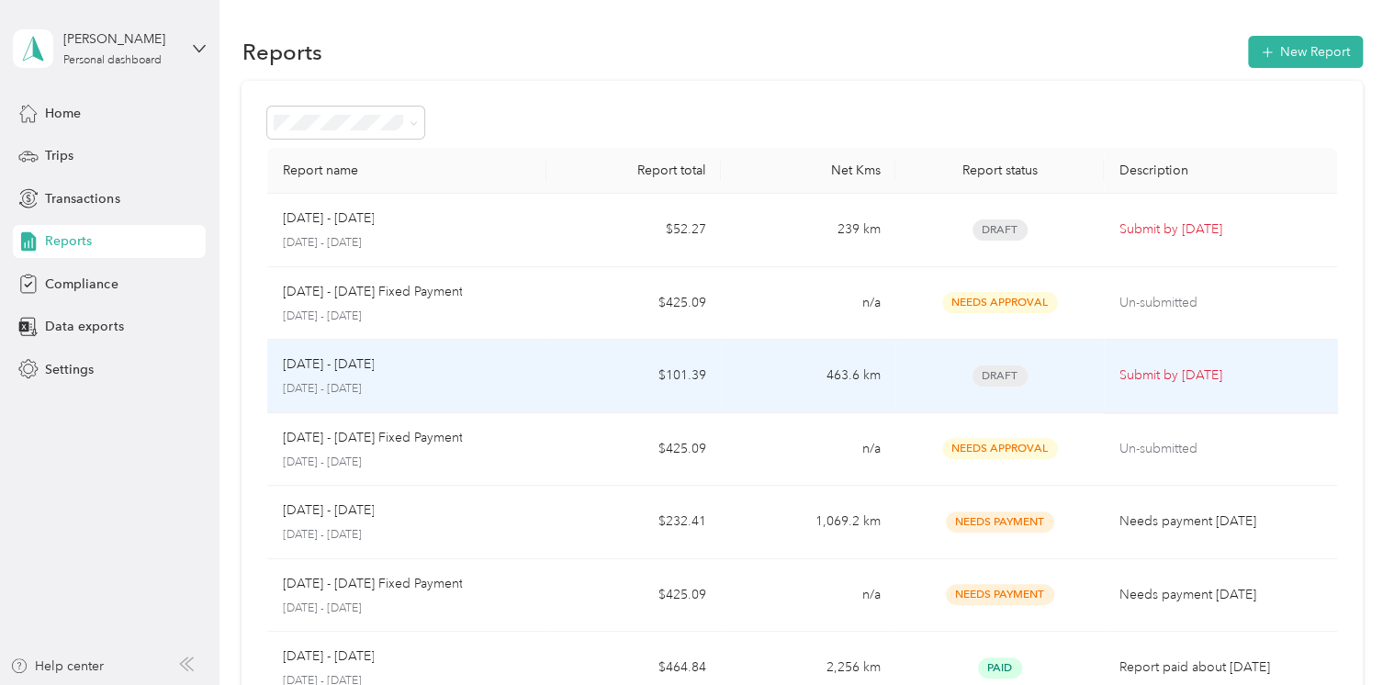
click at [332, 387] on p "[DATE] - [DATE]" at bounding box center [407, 389] width 250 height 17
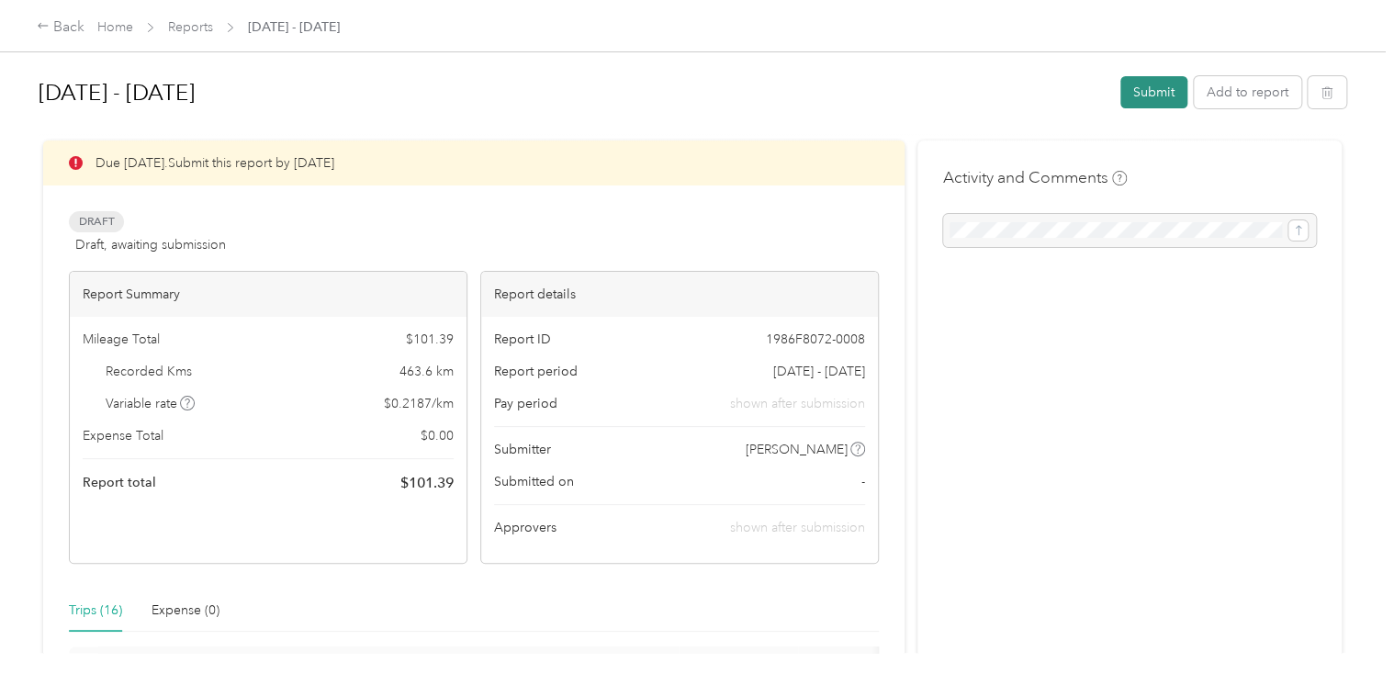
click at [1138, 93] on button "Submit" at bounding box center [1154, 92] width 67 height 32
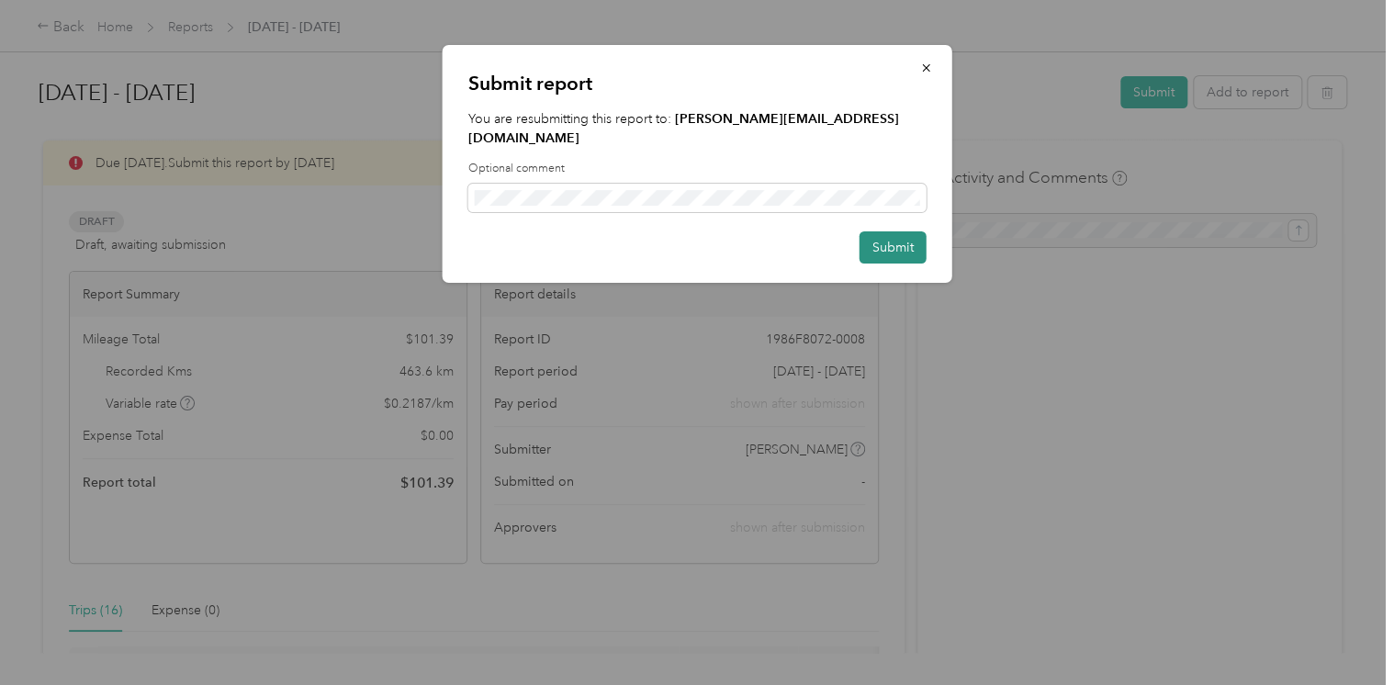
click at [893, 231] on button "Submit" at bounding box center [893, 247] width 67 height 32
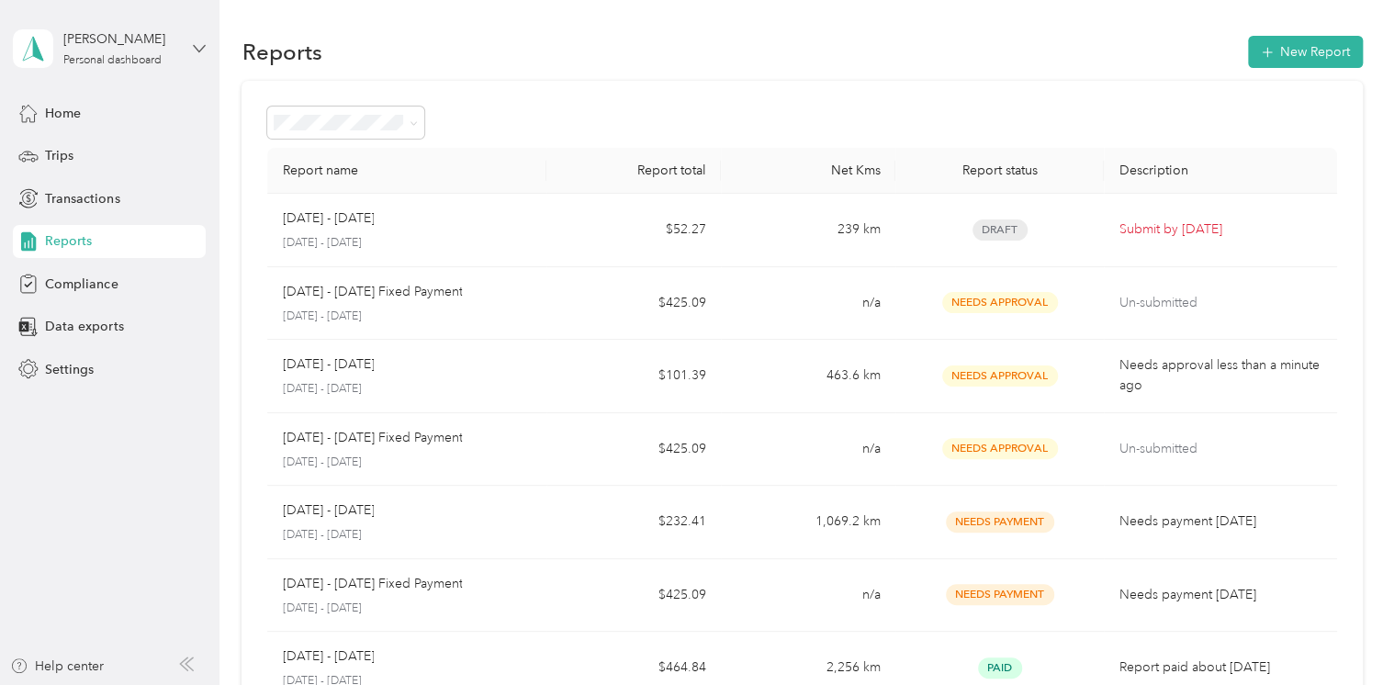
click at [198, 51] on icon at bounding box center [199, 48] width 13 height 13
click at [62, 153] on div "Log out" at bounding box center [207, 146] width 361 height 32
